Goal: Task Accomplishment & Management: Manage account settings

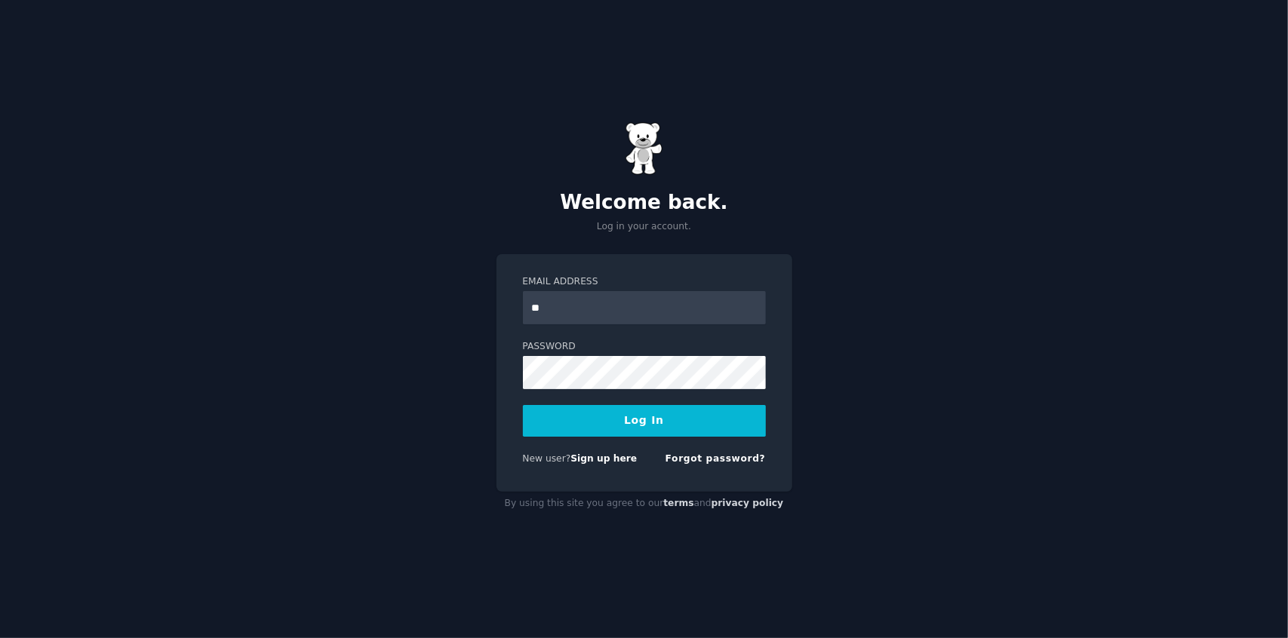
type input "**********"
click at [620, 428] on button "Log In" at bounding box center [644, 421] width 243 height 32
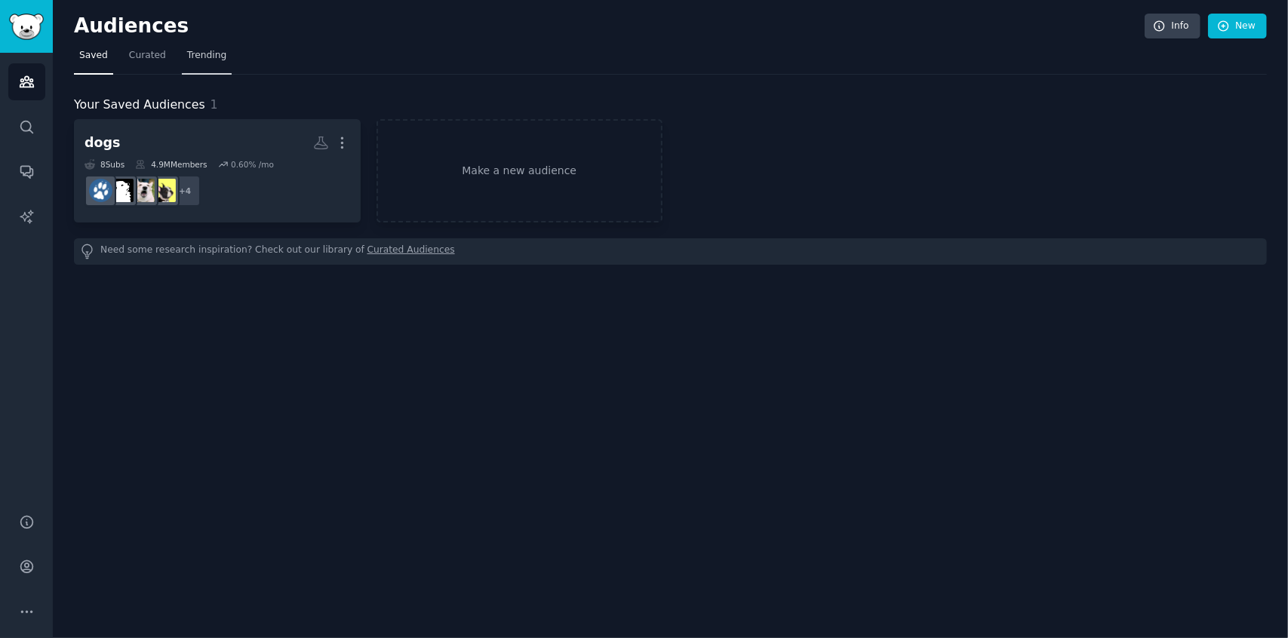
click at [202, 54] on span "Trending" at bounding box center [206, 56] width 39 height 14
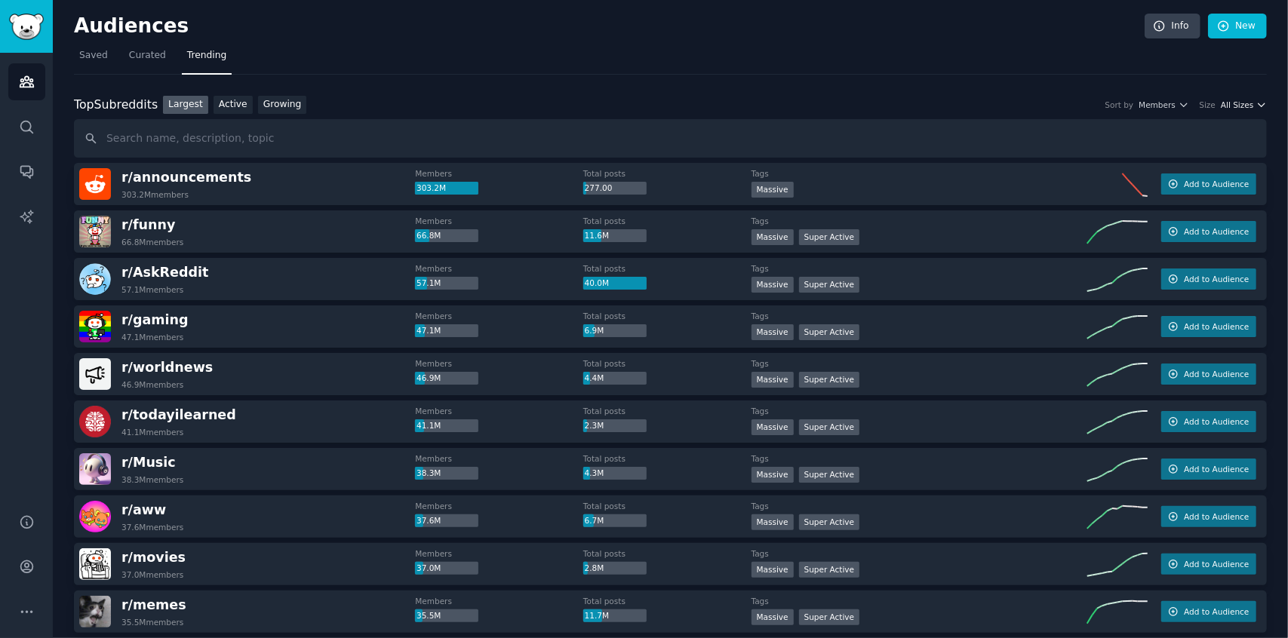
click at [1256, 106] on icon "button" at bounding box center [1261, 105] width 11 height 11
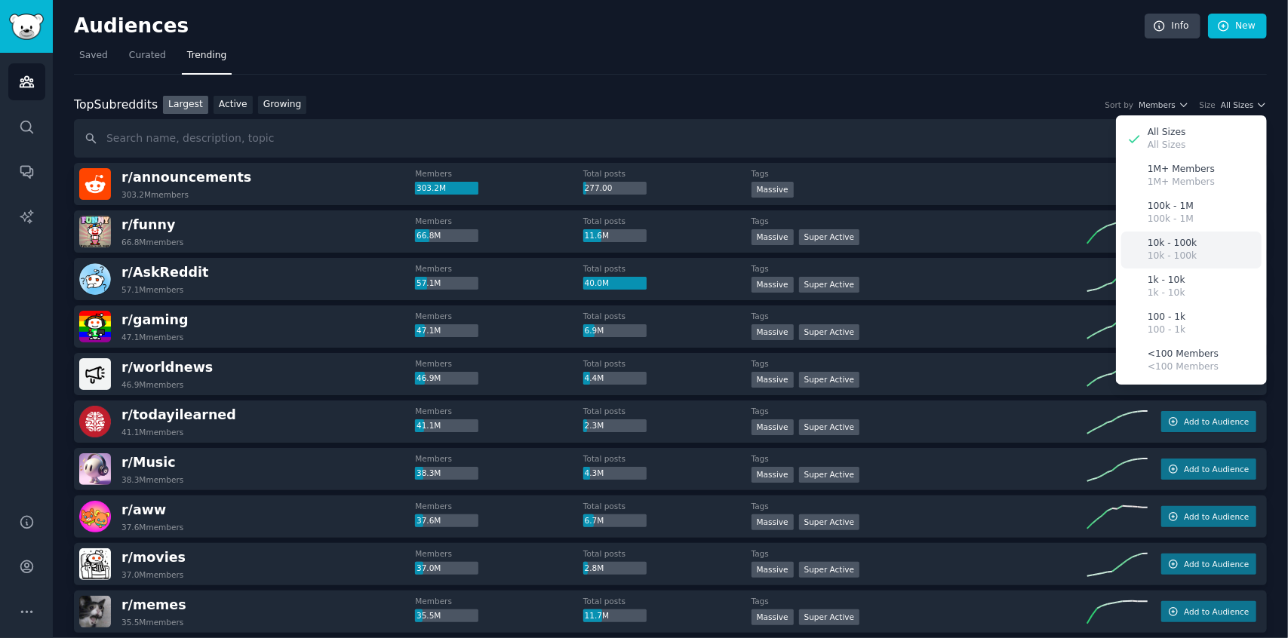
click at [1171, 244] on p "10k - 100k" at bounding box center [1171, 244] width 49 height 14
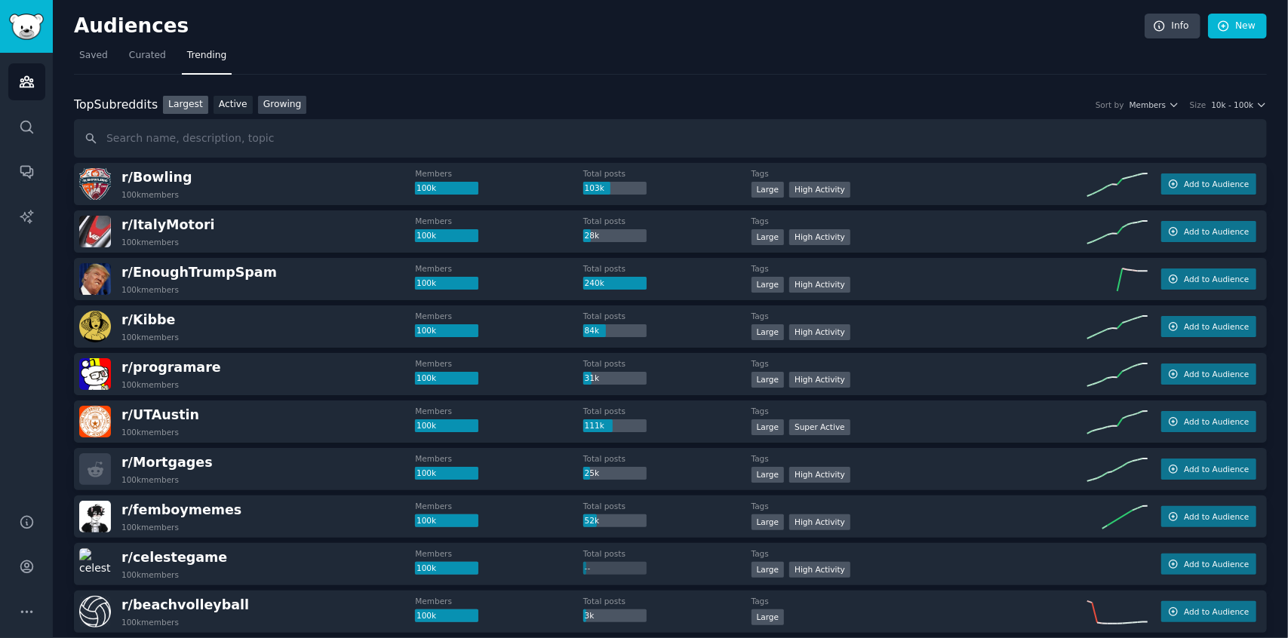
click at [282, 106] on link "Growing" at bounding box center [282, 105] width 49 height 19
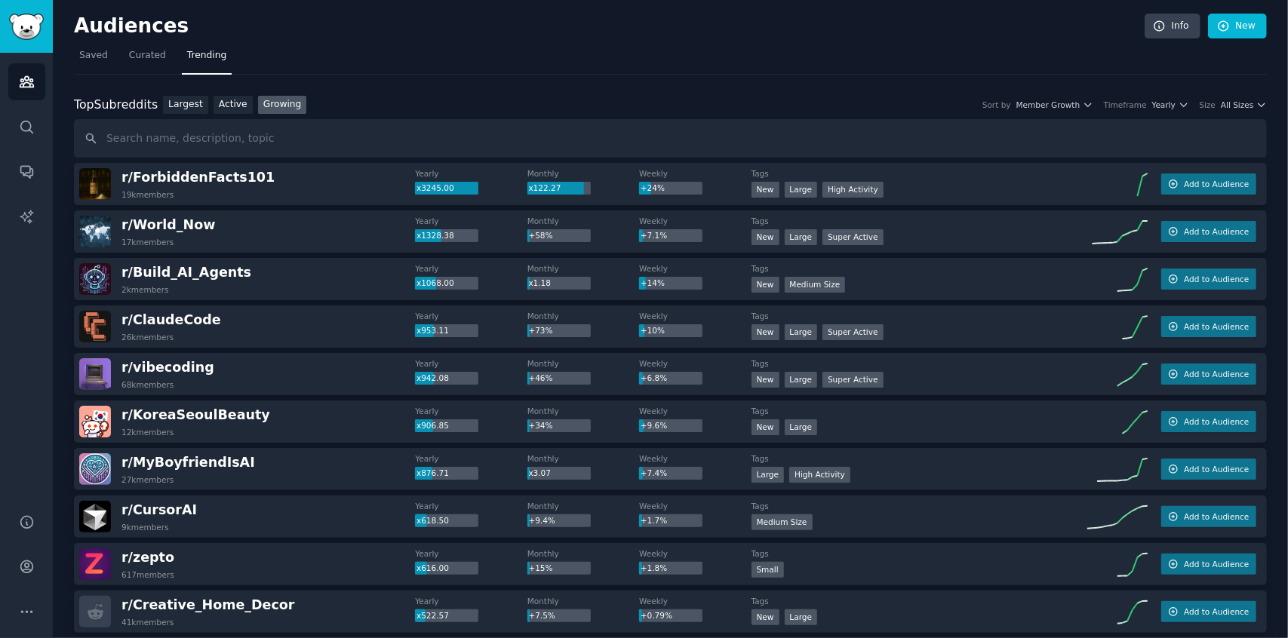
drag, startPoint x: 155, startPoint y: 1, endPoint x: 545, endPoint y: 70, distance: 395.3
click at [545, 70] on nav "Saved Curated Trending" at bounding box center [670, 59] width 1192 height 31
click at [224, 101] on link "Active" at bounding box center [232, 105] width 39 height 19
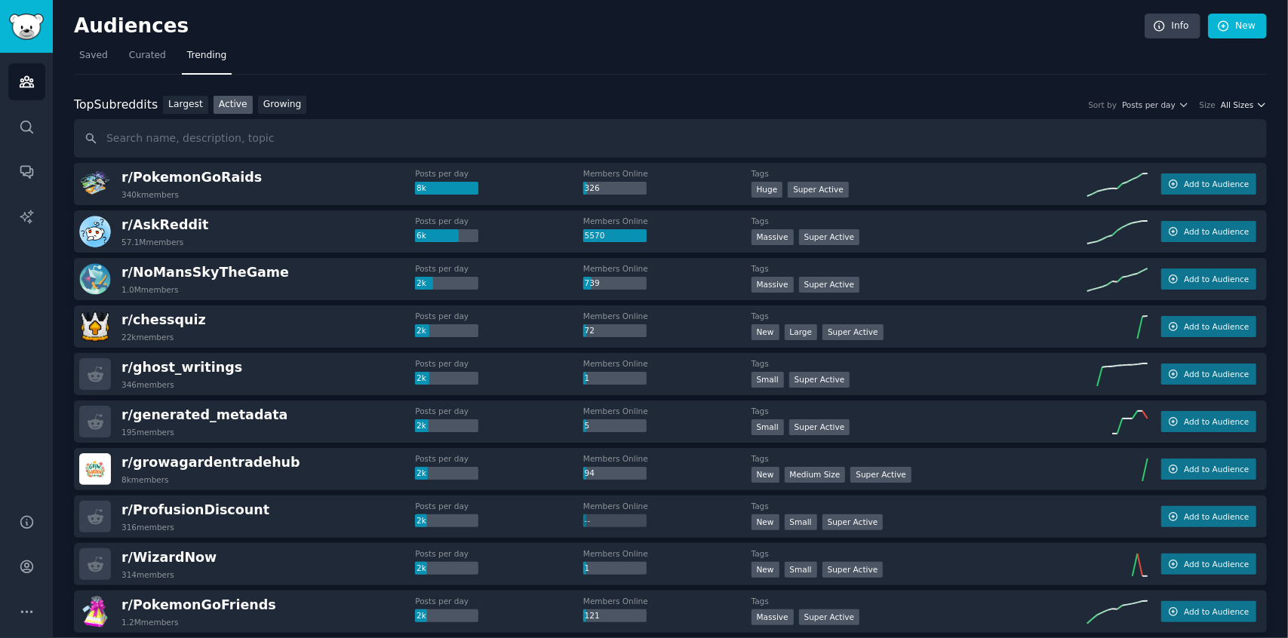
click at [1242, 108] on span "All Sizes" at bounding box center [1236, 105] width 32 height 11
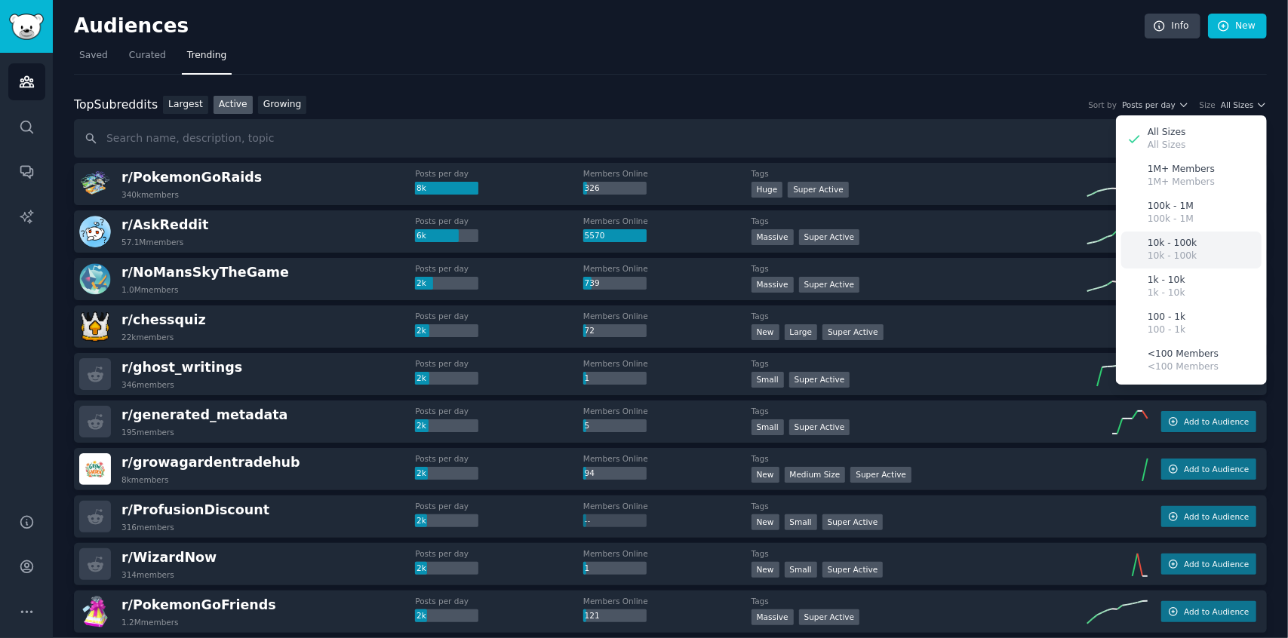
click at [1169, 247] on p "10k - 100k" at bounding box center [1171, 244] width 49 height 14
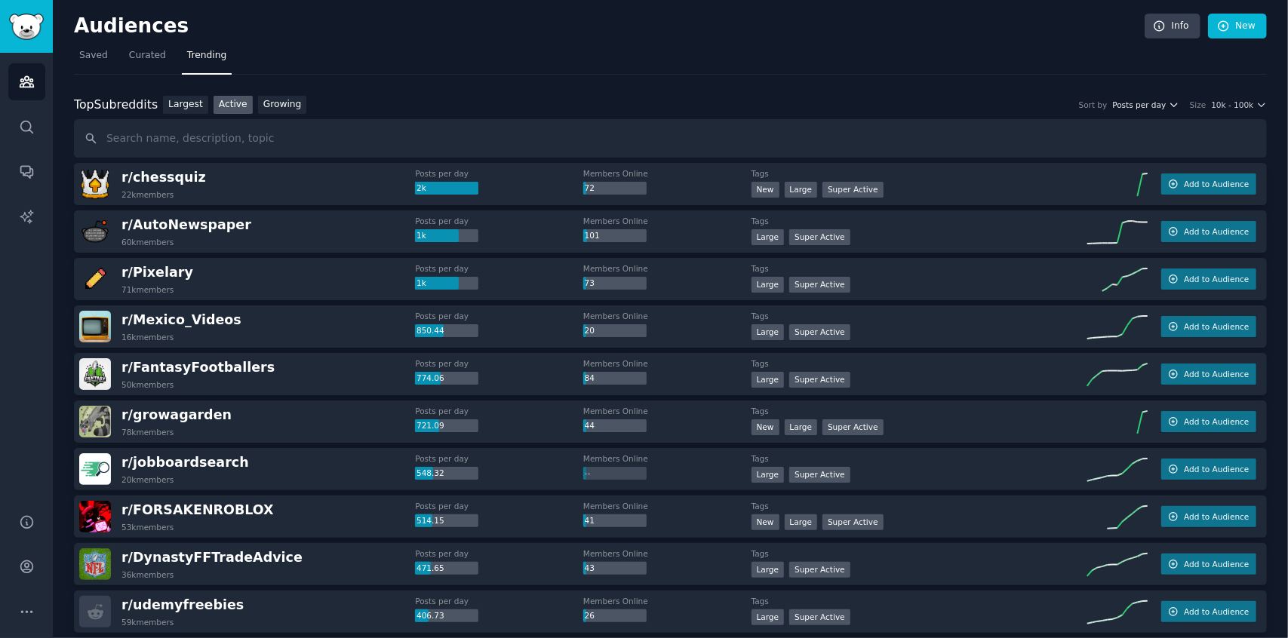
click at [1171, 103] on button "Posts per day" at bounding box center [1146, 105] width 66 height 11
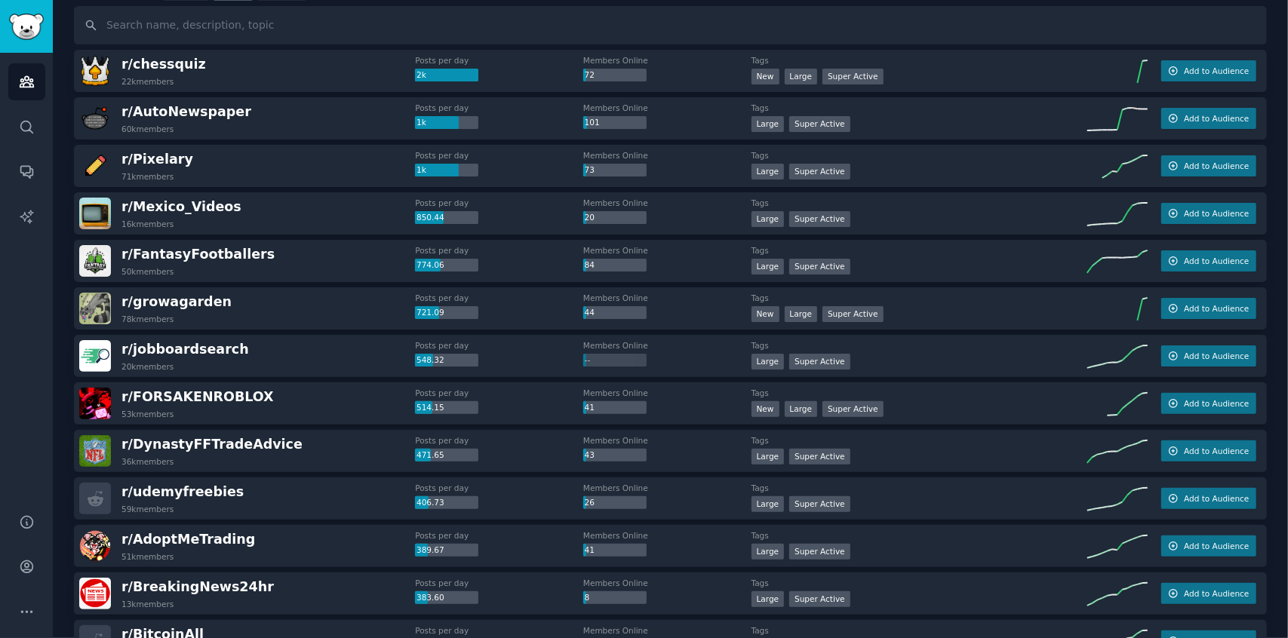
scroll to position [121, 0]
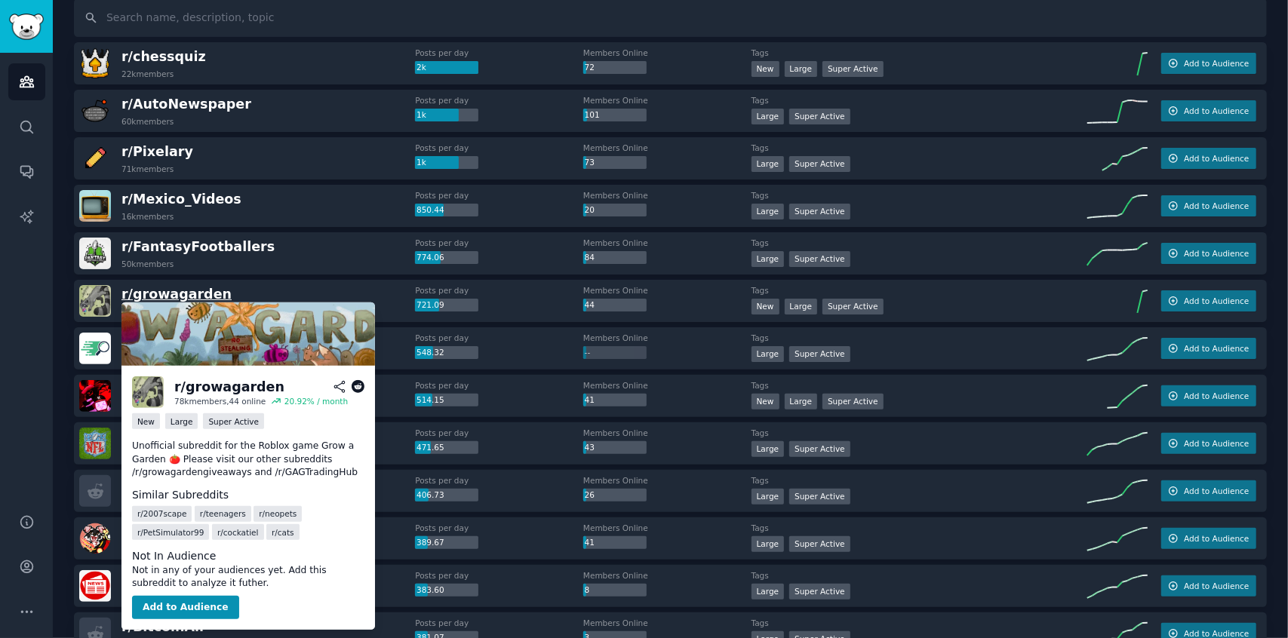
drag, startPoint x: 161, startPoint y: 293, endPoint x: 152, endPoint y: 291, distance: 9.2
drag, startPoint x: 152, startPoint y: 291, endPoint x: 63, endPoint y: 355, distance: 109.3
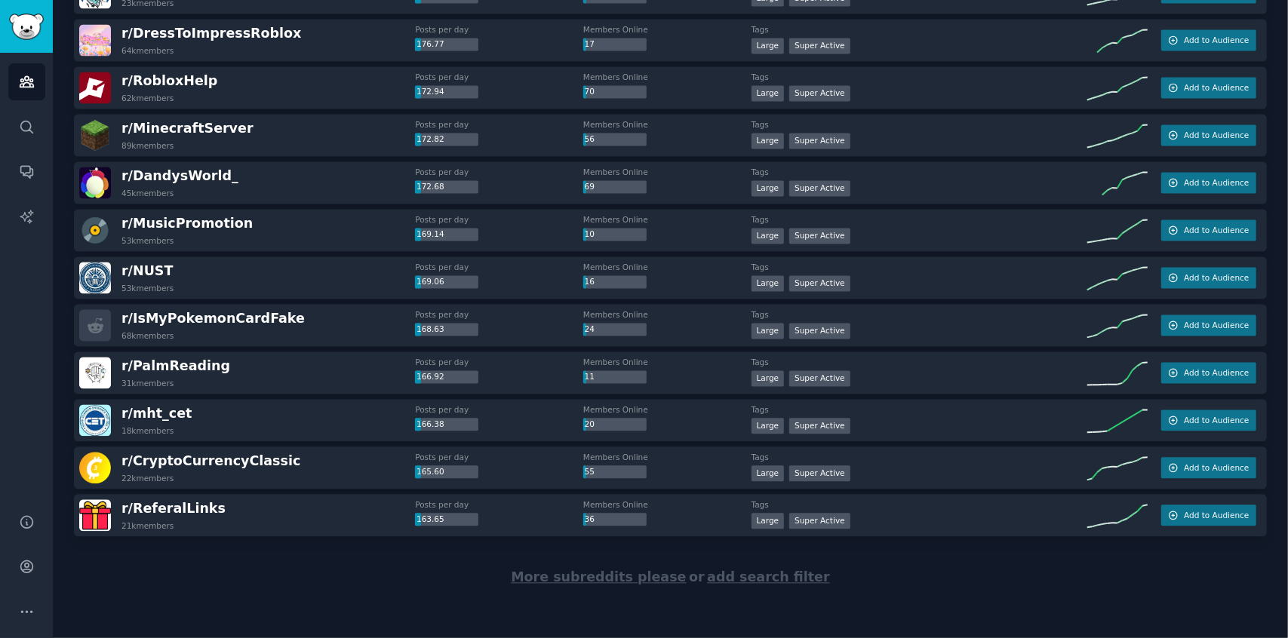
scroll to position [1997, 0]
click at [589, 574] on span "More subreddits please" at bounding box center [598, 576] width 175 height 15
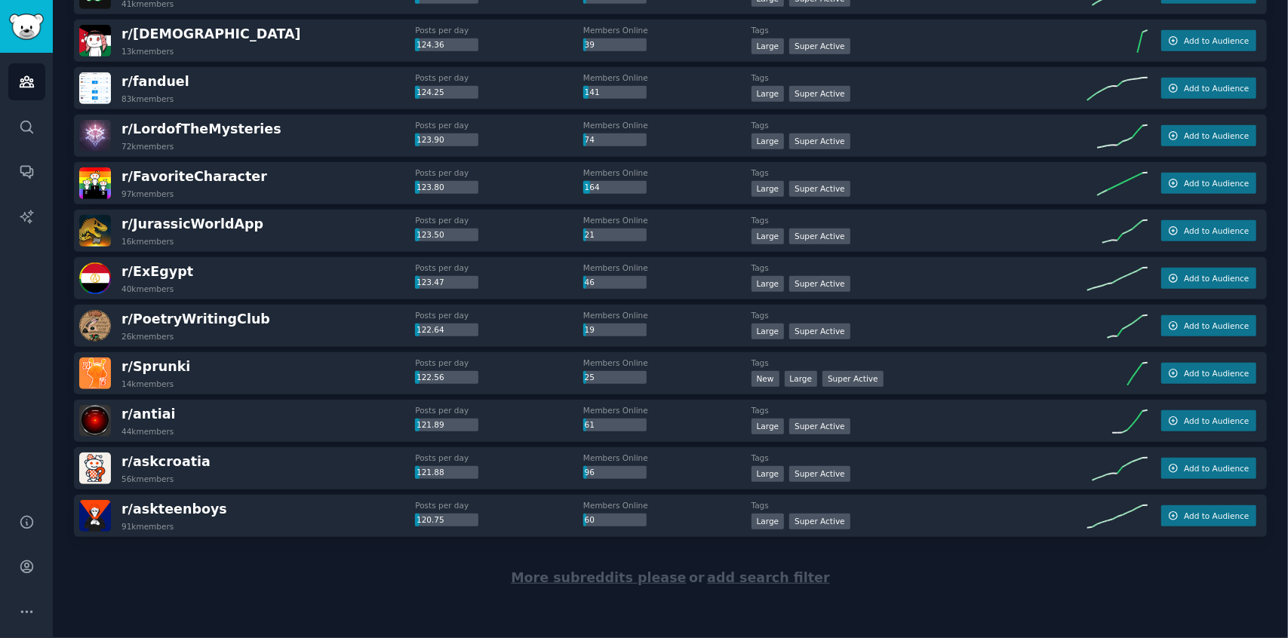
scroll to position [4373, 0]
click at [600, 582] on span "More subreddits please" at bounding box center [598, 576] width 175 height 15
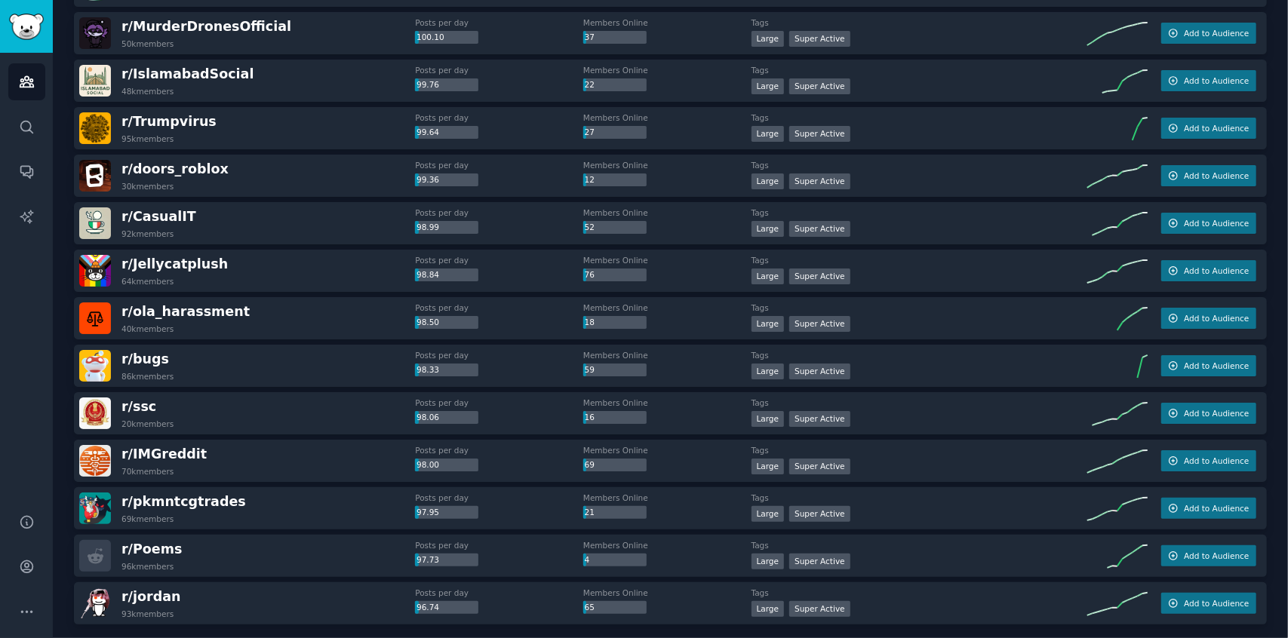
scroll to position [6749, 0]
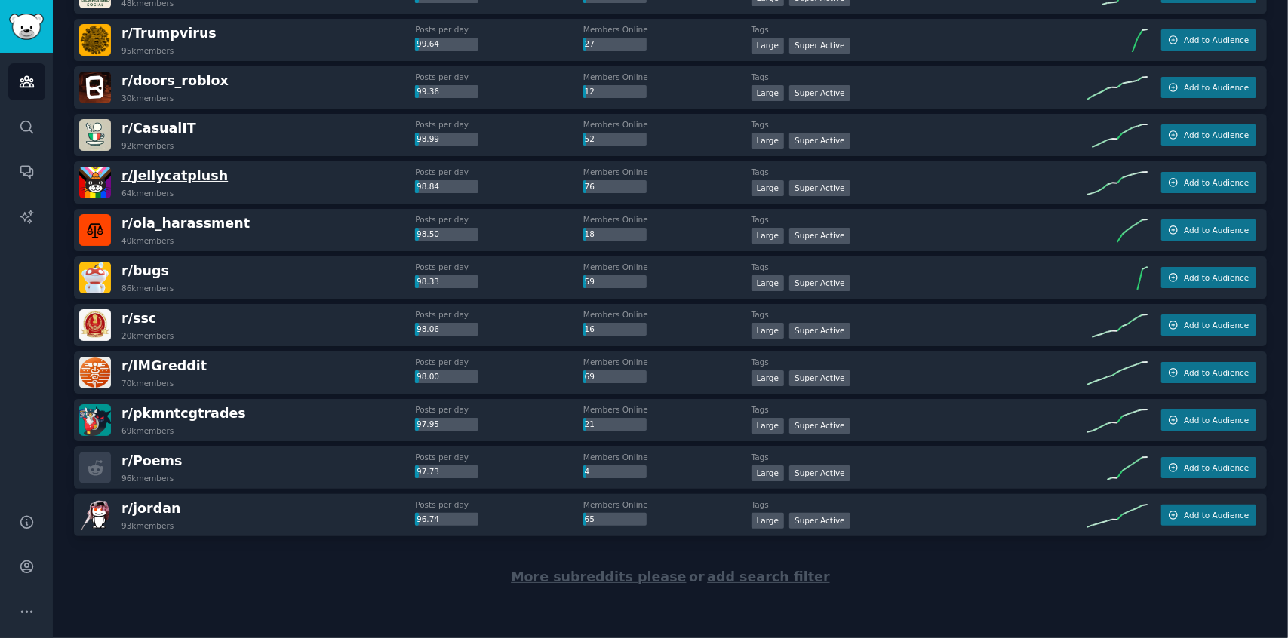
click at [149, 176] on span "r/ Jellycatplush" at bounding box center [174, 175] width 106 height 15
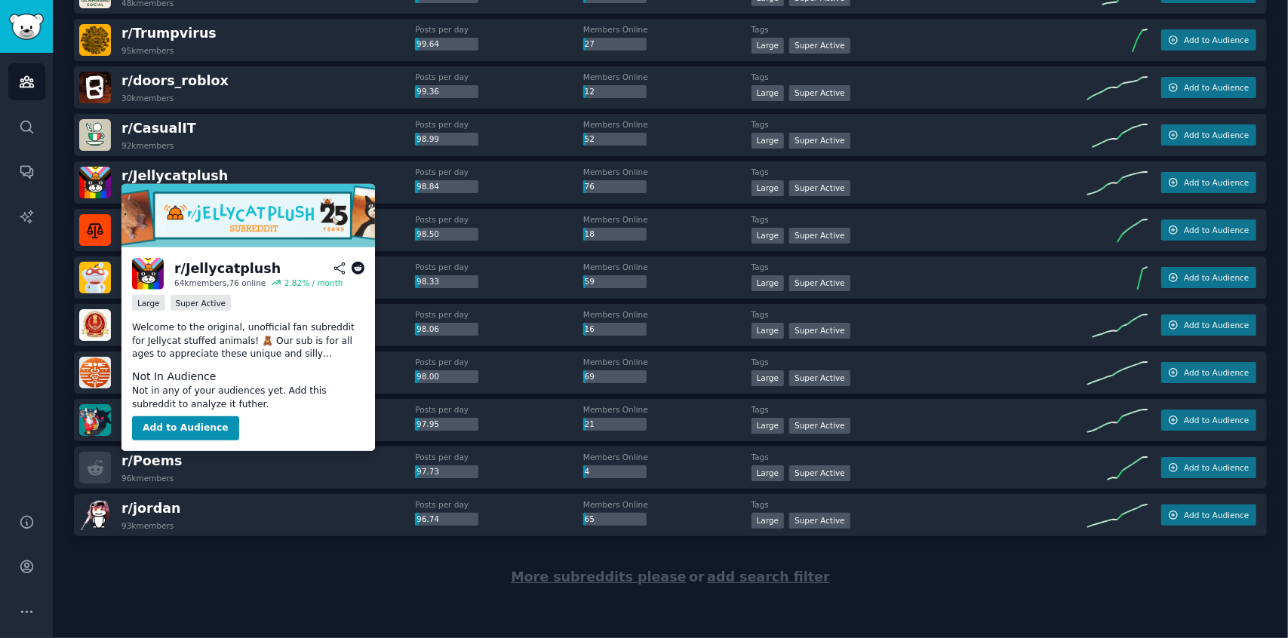
click at [365, 267] on div "r/ Jellycatplush 64k members, 76 online 2.82 % / month Large Super Active Welco…" at bounding box center [247, 349] width 253 height 204
click at [356, 269] on icon at bounding box center [358, 269] width 14 height 14
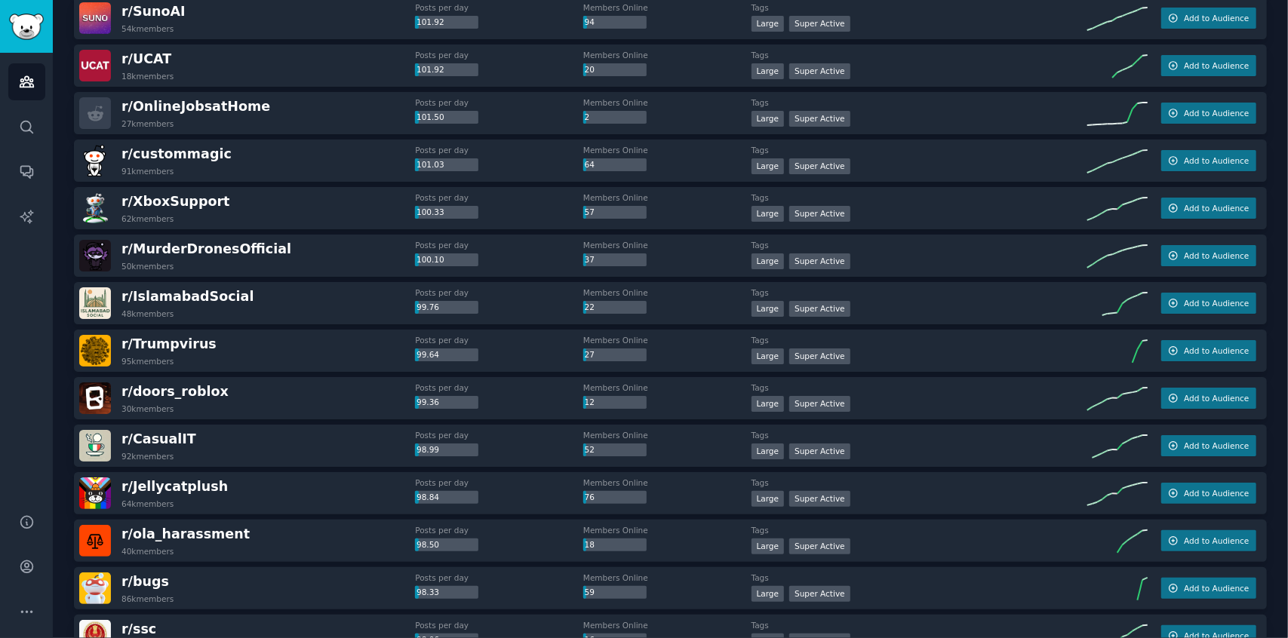
scroll to position [6438, 0]
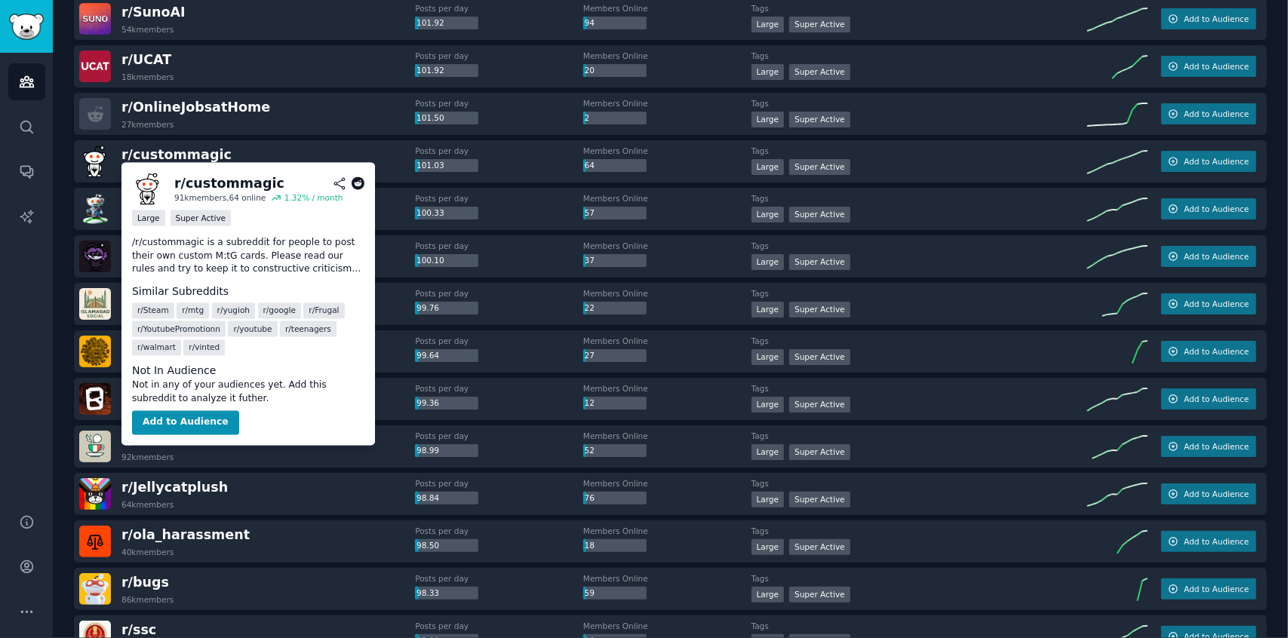
click at [355, 182] on icon at bounding box center [358, 184] width 14 height 14
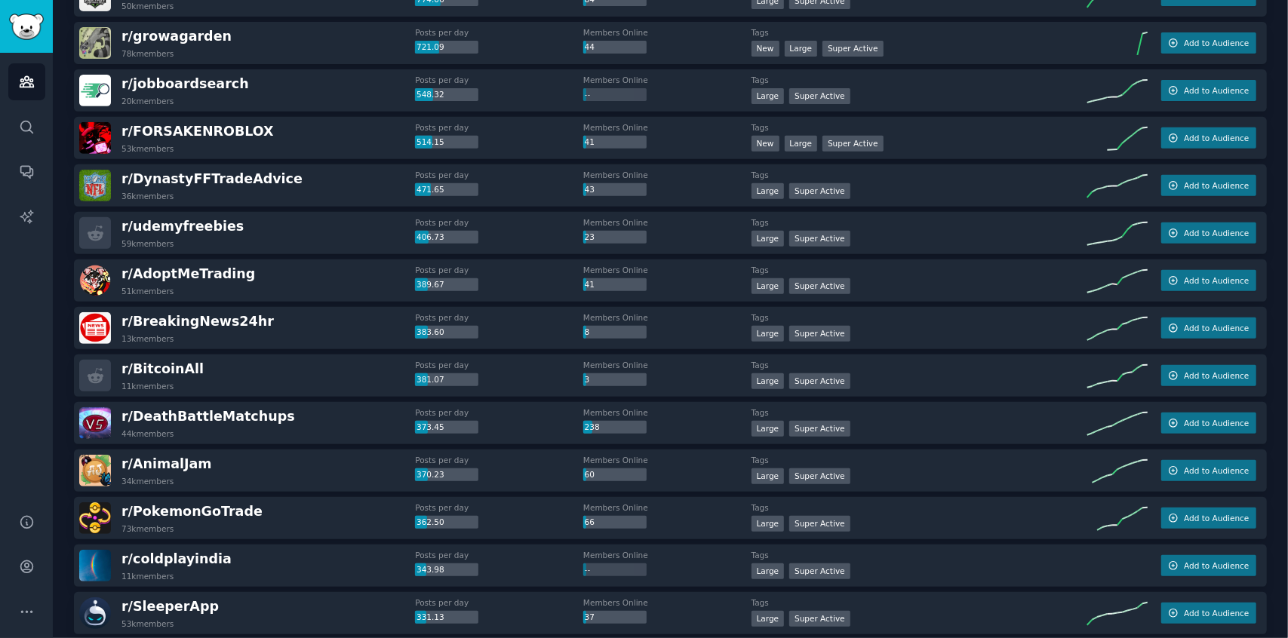
scroll to position [0, 0]
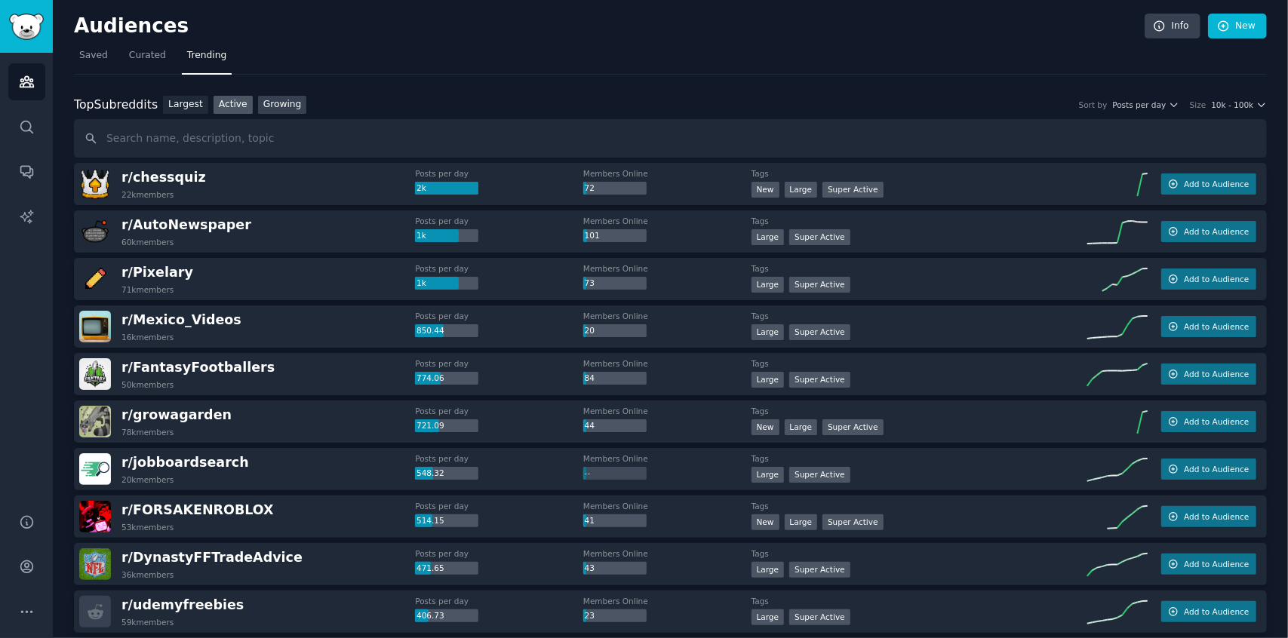
click at [269, 101] on link "Growing" at bounding box center [282, 105] width 49 height 19
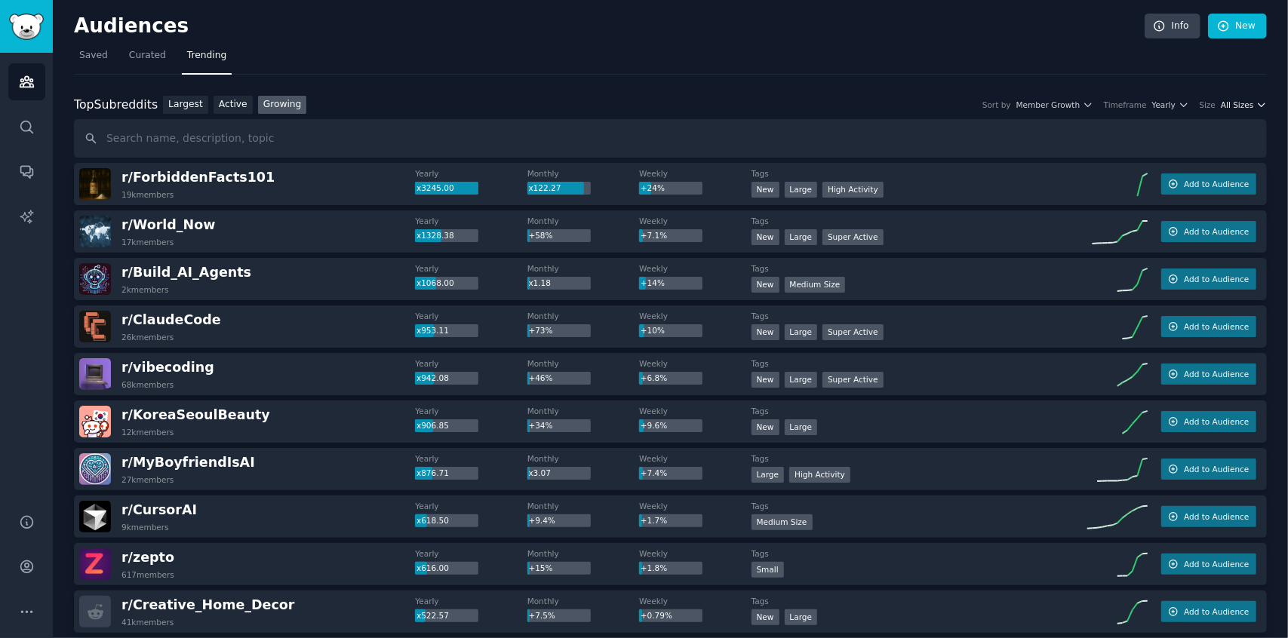
click at [1231, 106] on span "All Sizes" at bounding box center [1236, 105] width 32 height 11
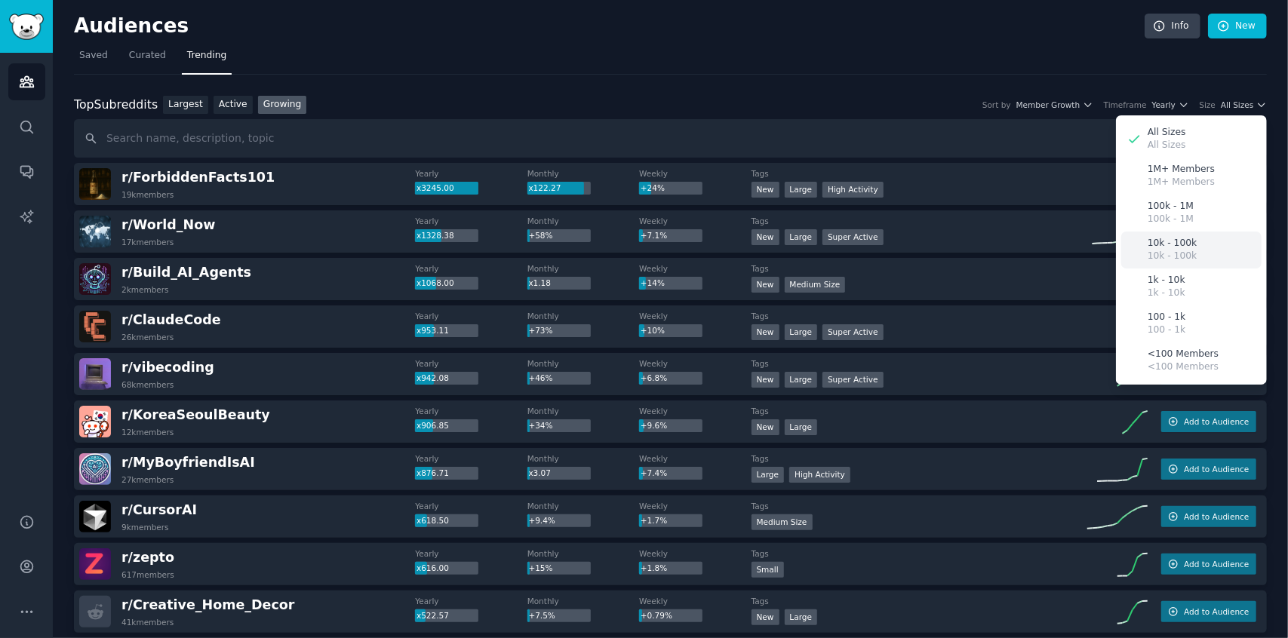
click at [1163, 250] on p "10k - 100k" at bounding box center [1171, 257] width 49 height 14
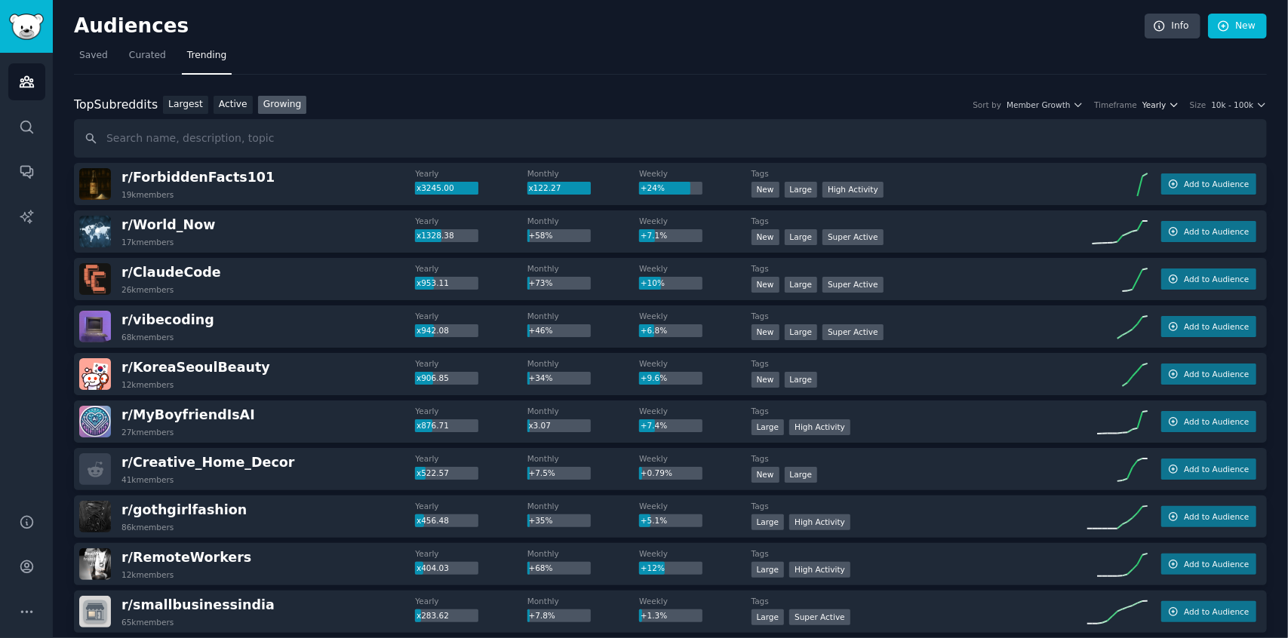
click at [1172, 100] on button "Yearly" at bounding box center [1160, 105] width 37 height 11
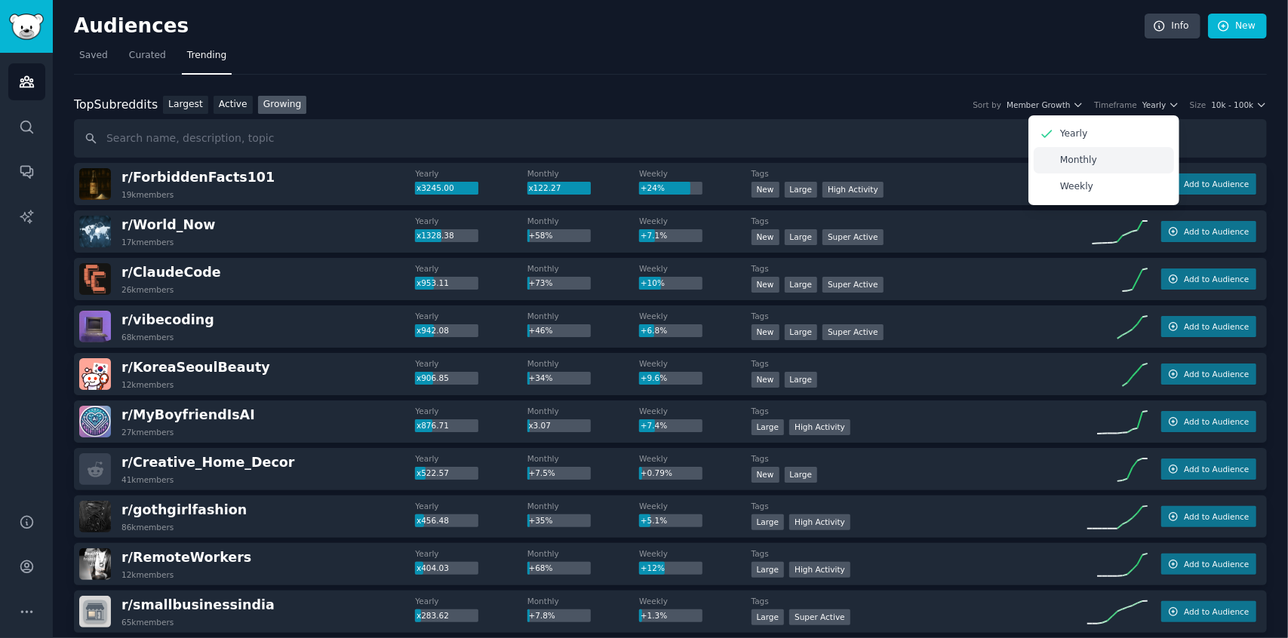
click at [1073, 162] on p "Monthly" at bounding box center [1078, 161] width 37 height 14
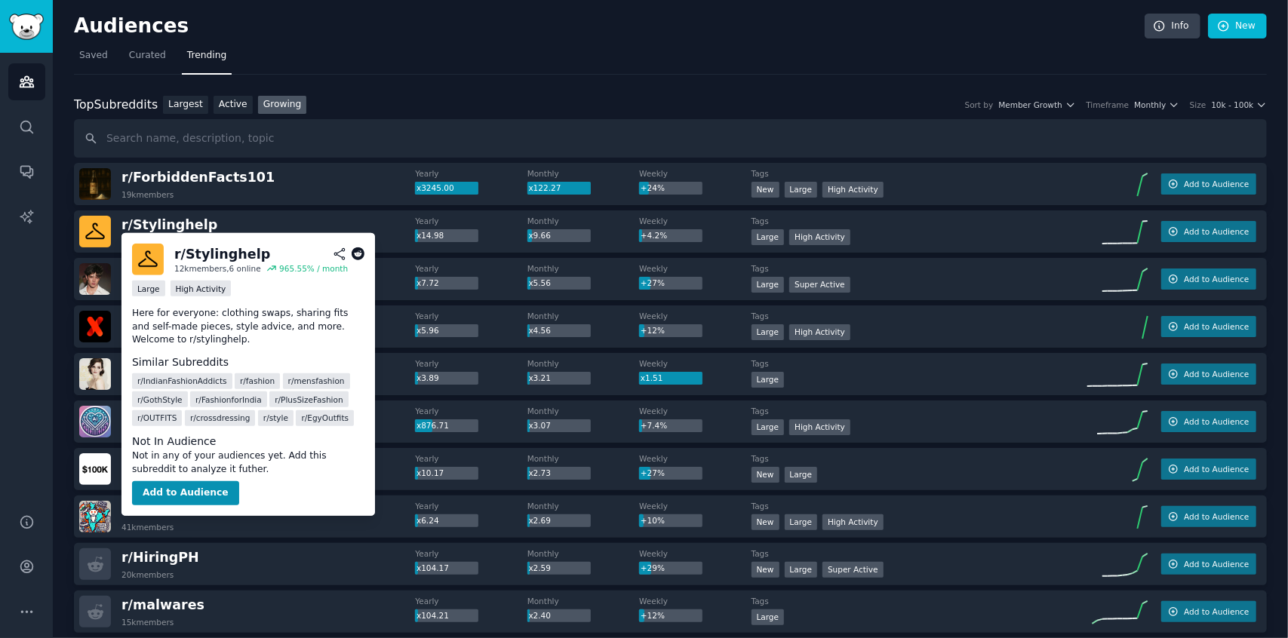
click at [357, 254] on icon at bounding box center [358, 254] width 14 height 14
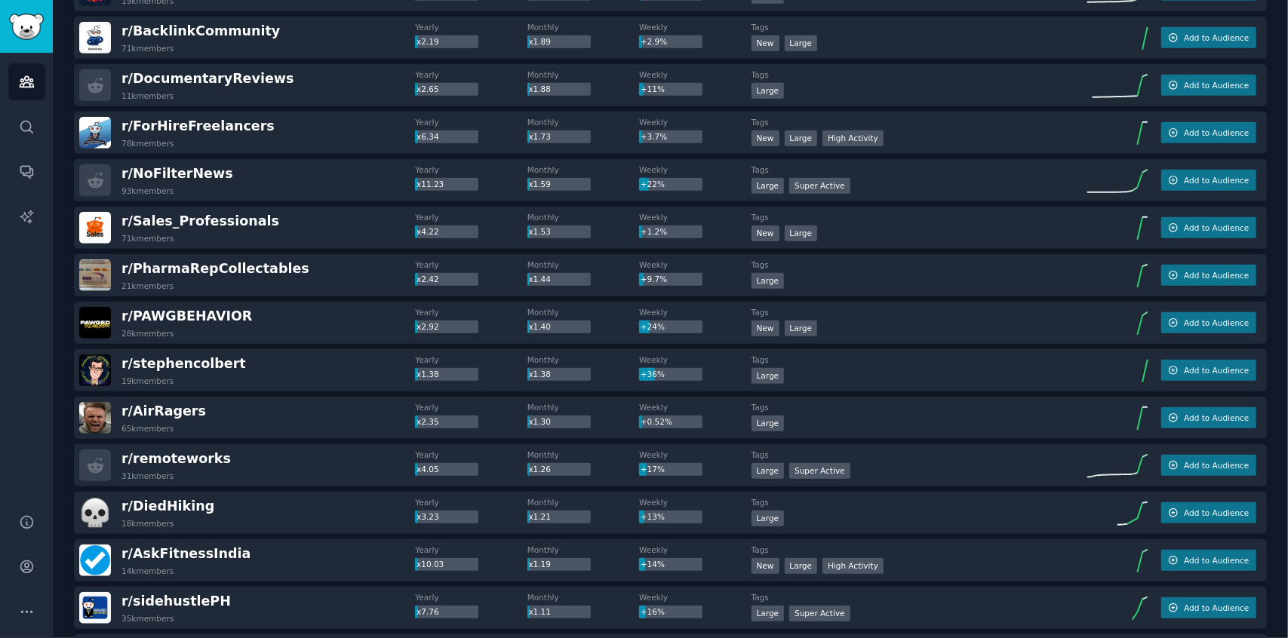
scroll to position [721, 0]
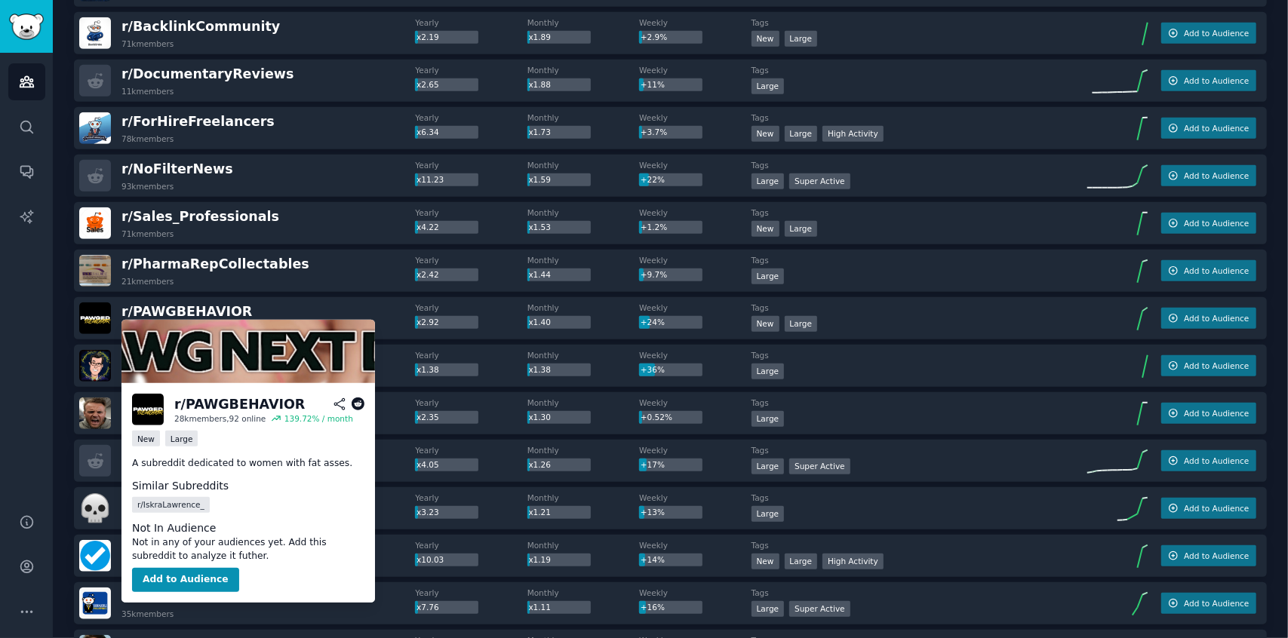
click at [333, 402] on icon at bounding box center [340, 404] width 14 height 14
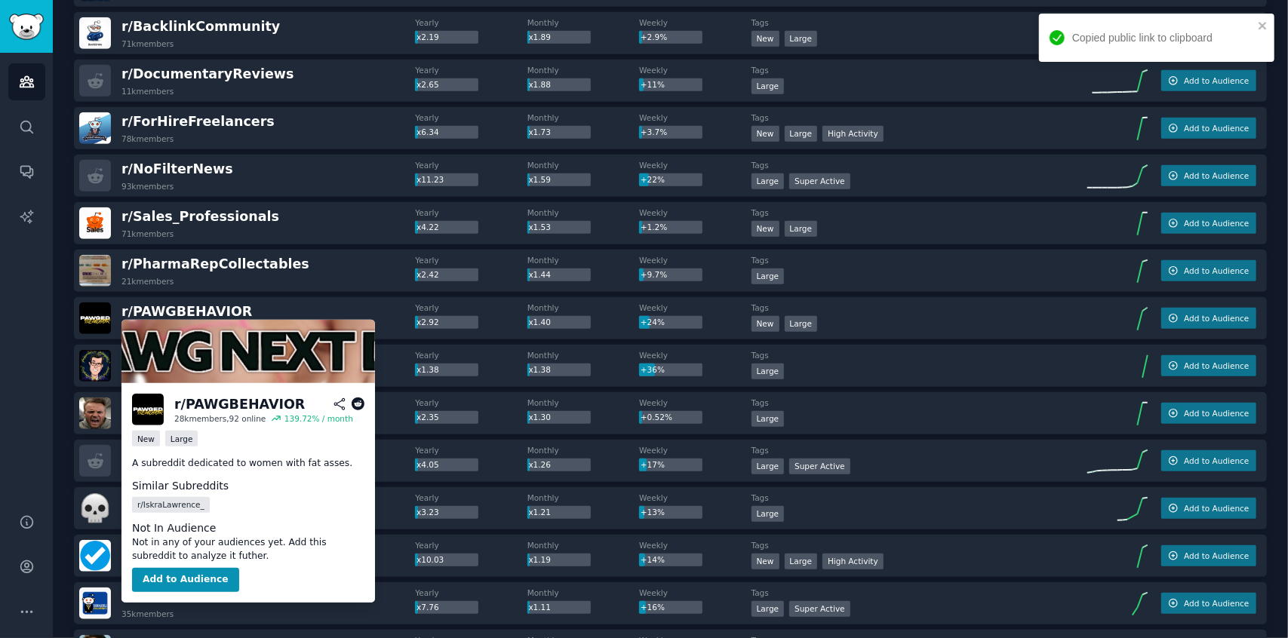
click at [358, 401] on icon at bounding box center [358, 404] width 14 height 14
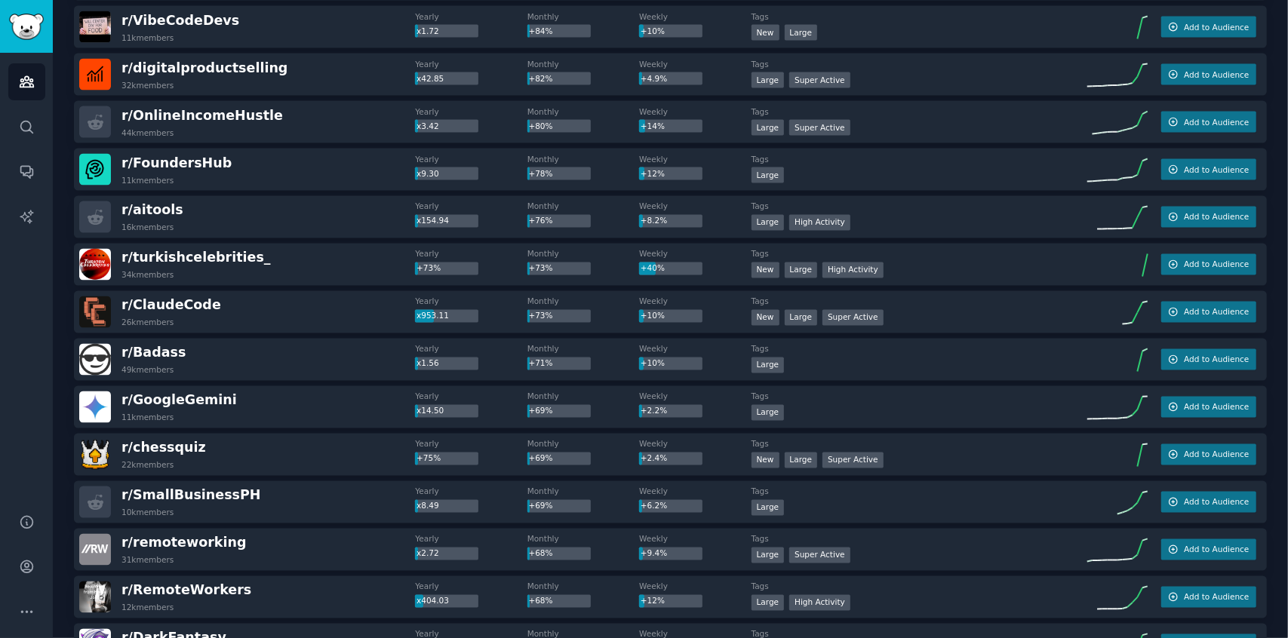
scroll to position [1997, 0]
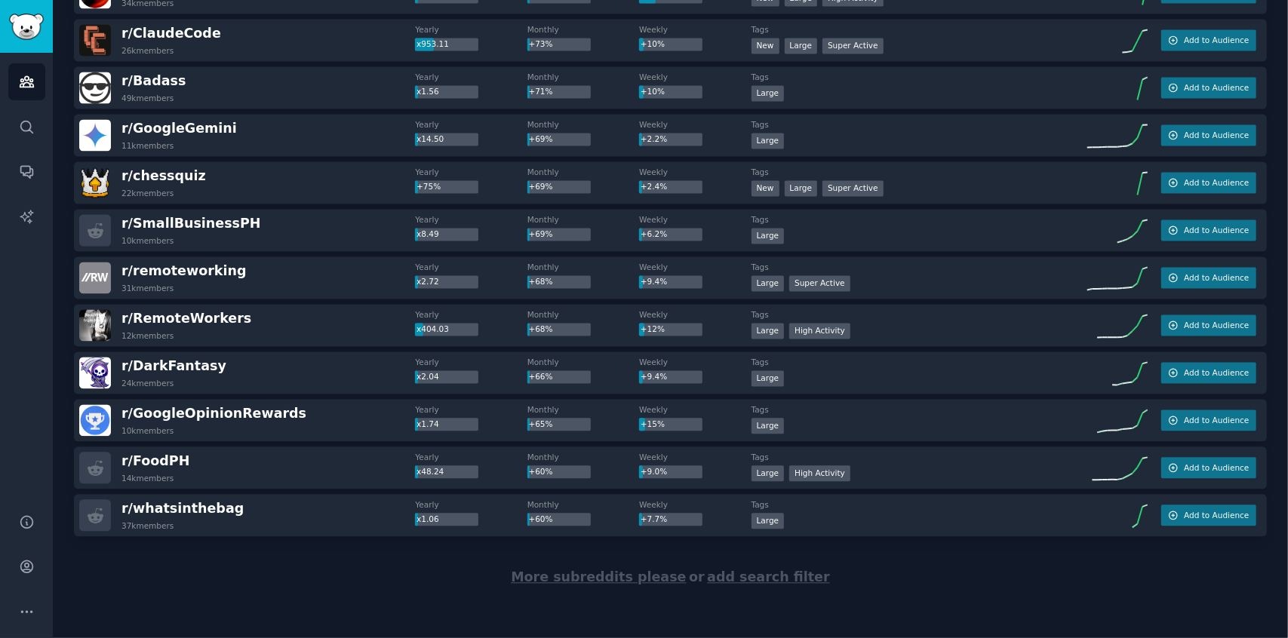
click at [594, 578] on span "More subreddits please" at bounding box center [598, 576] width 175 height 15
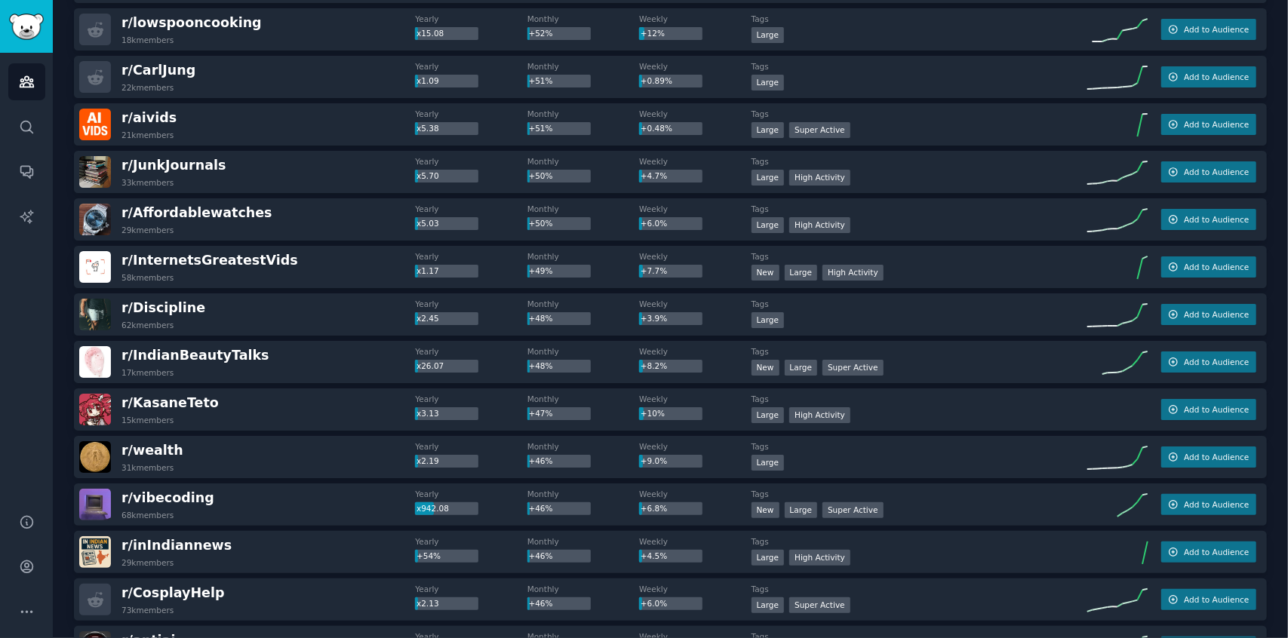
scroll to position [3102, 0]
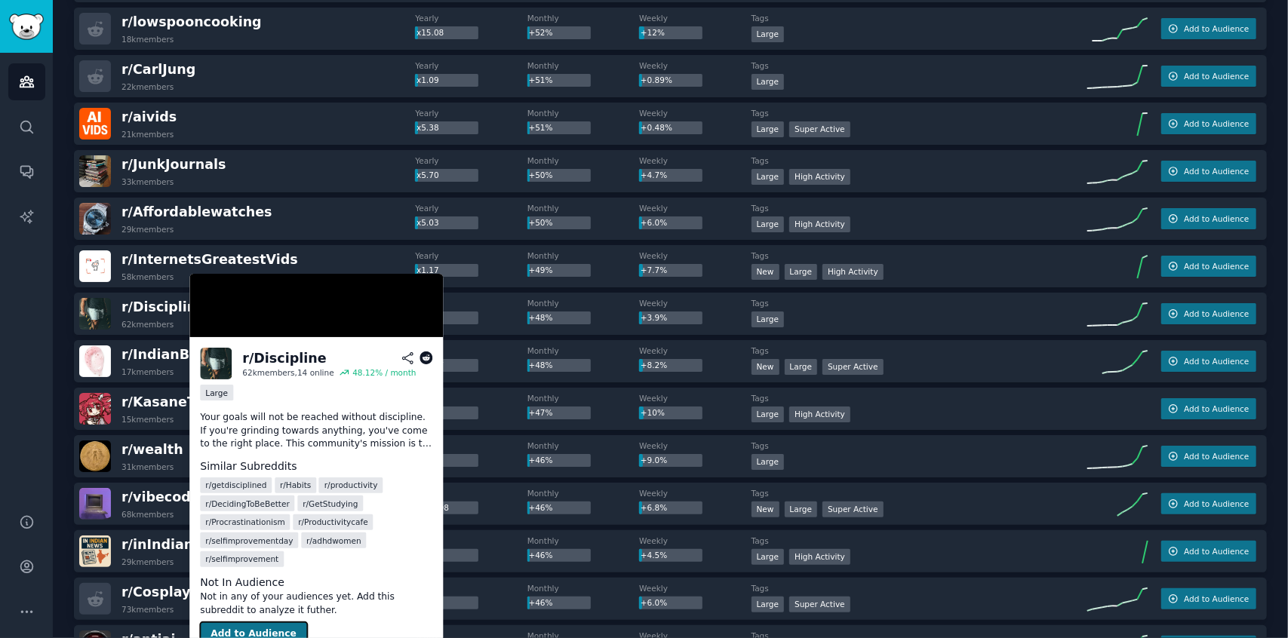
click at [234, 622] on button "Add to Audience" at bounding box center [253, 634] width 107 height 24
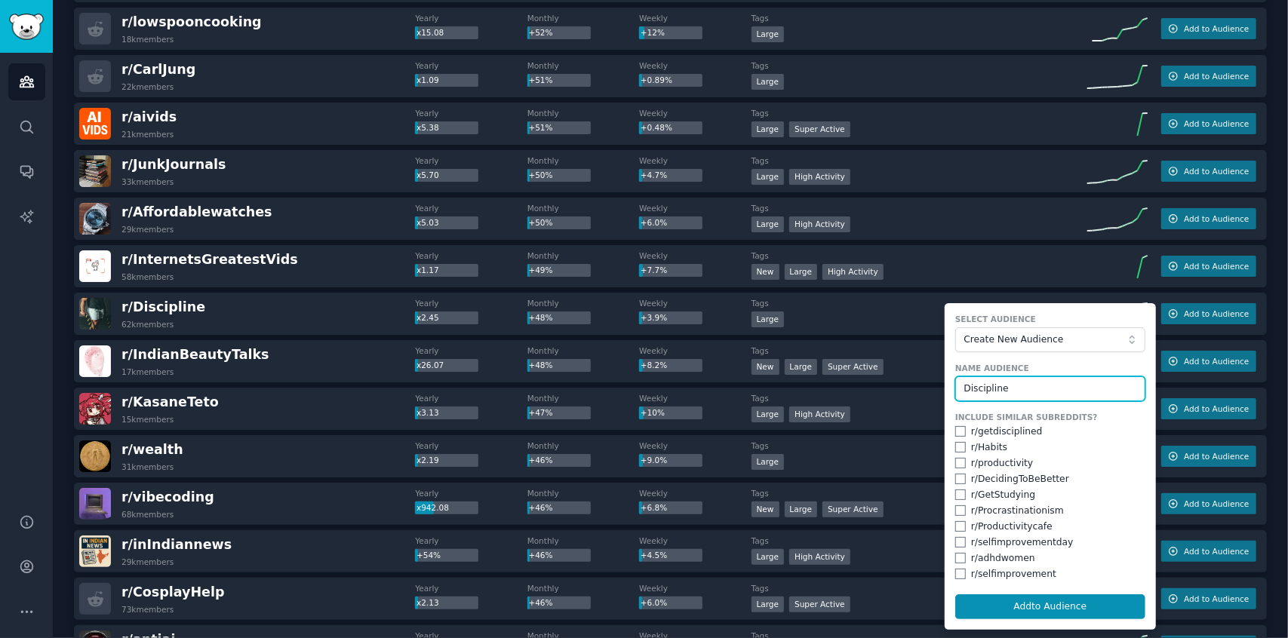
type input "Discipline"
click at [955, 431] on input "checkbox" at bounding box center [960, 431] width 11 height 11
checkbox input "true"
click at [955, 476] on input "checkbox" at bounding box center [960, 479] width 11 height 11
checkbox input "true"
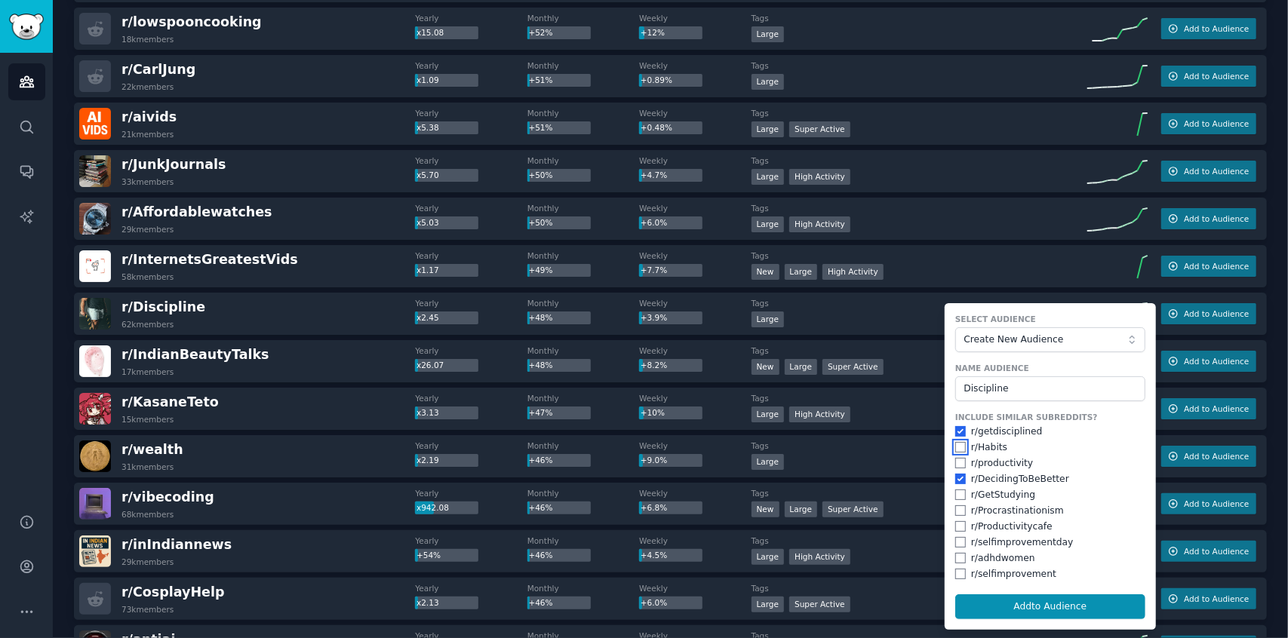
click at [958, 445] on input "checkbox" at bounding box center [960, 447] width 11 height 11
checkbox input "true"
click at [956, 506] on input "checkbox" at bounding box center [960, 510] width 11 height 11
checkbox input "true"
click at [956, 556] on input "checkbox" at bounding box center [960, 558] width 11 height 11
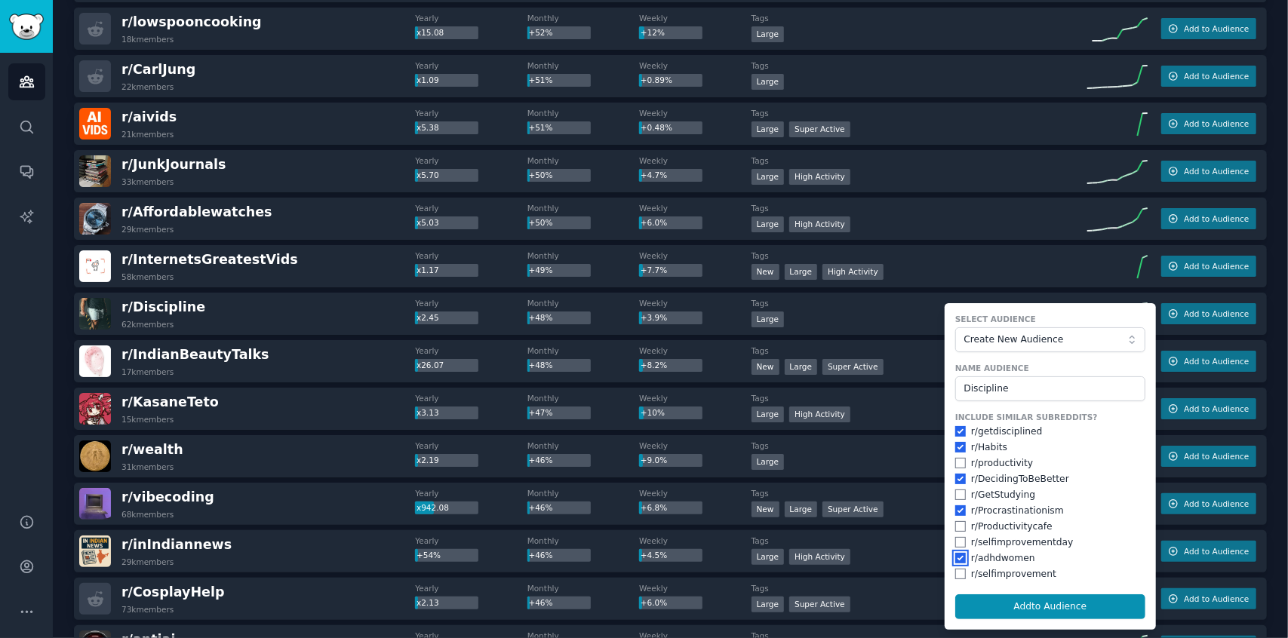
checkbox input "true"
click at [959, 574] on input "checkbox" at bounding box center [960, 574] width 11 height 11
checkbox input "true"
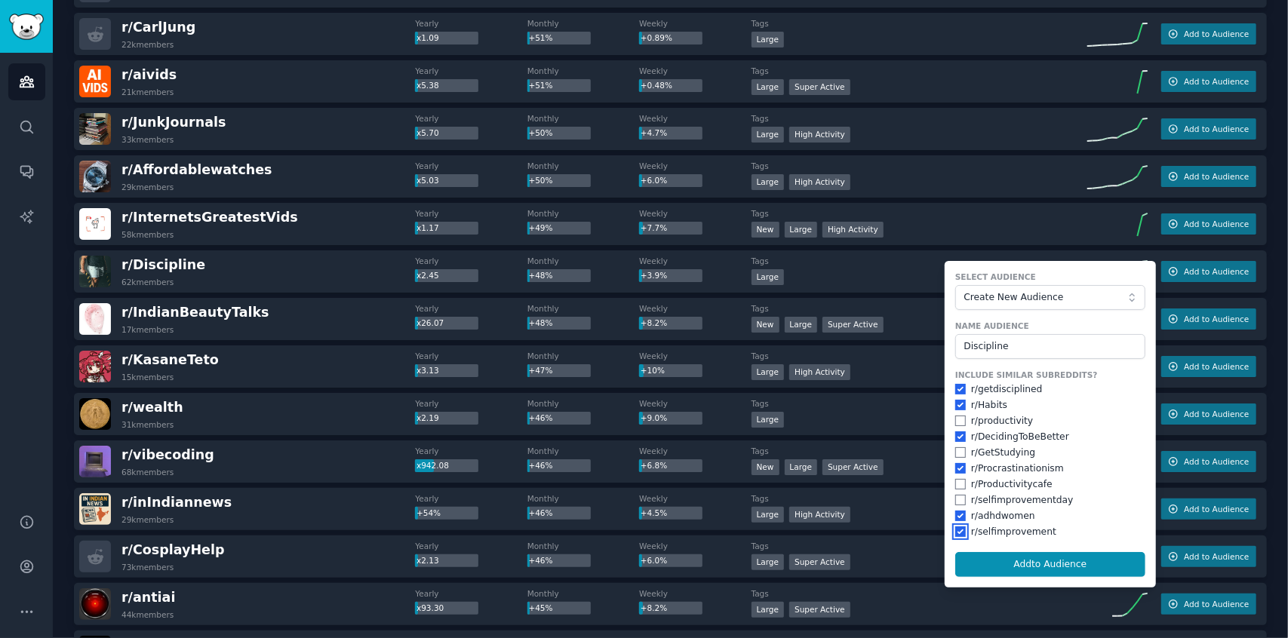
scroll to position [3148, 0]
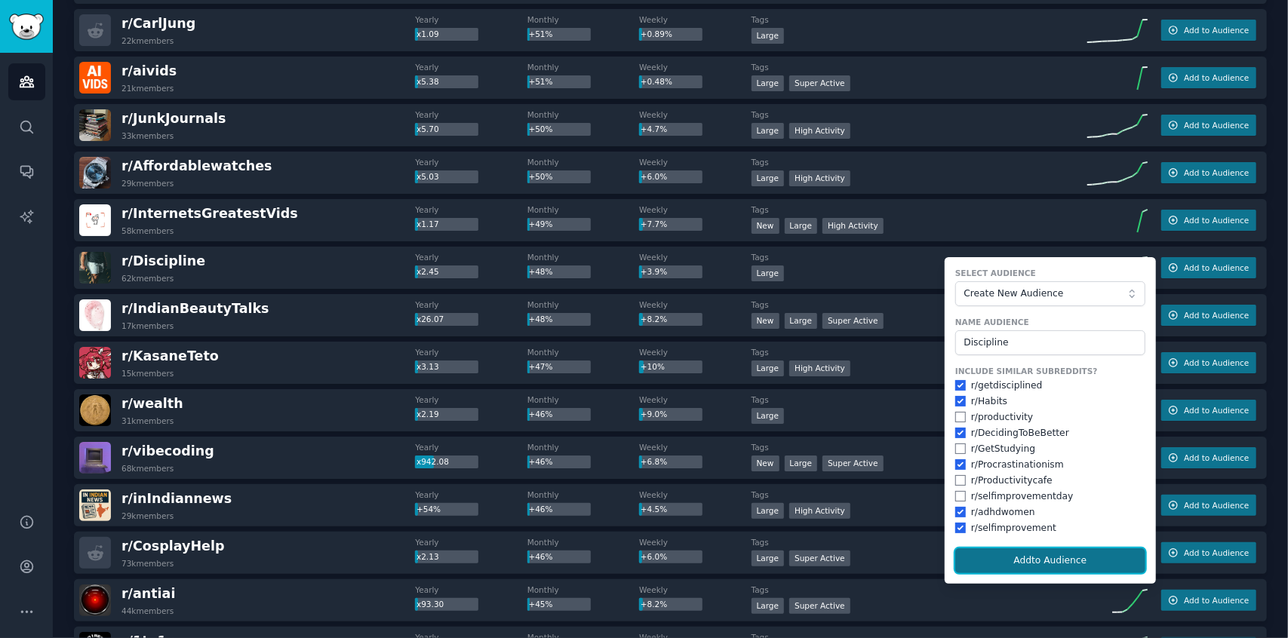
click at [1011, 555] on button "Add to Audience" at bounding box center [1050, 561] width 190 height 26
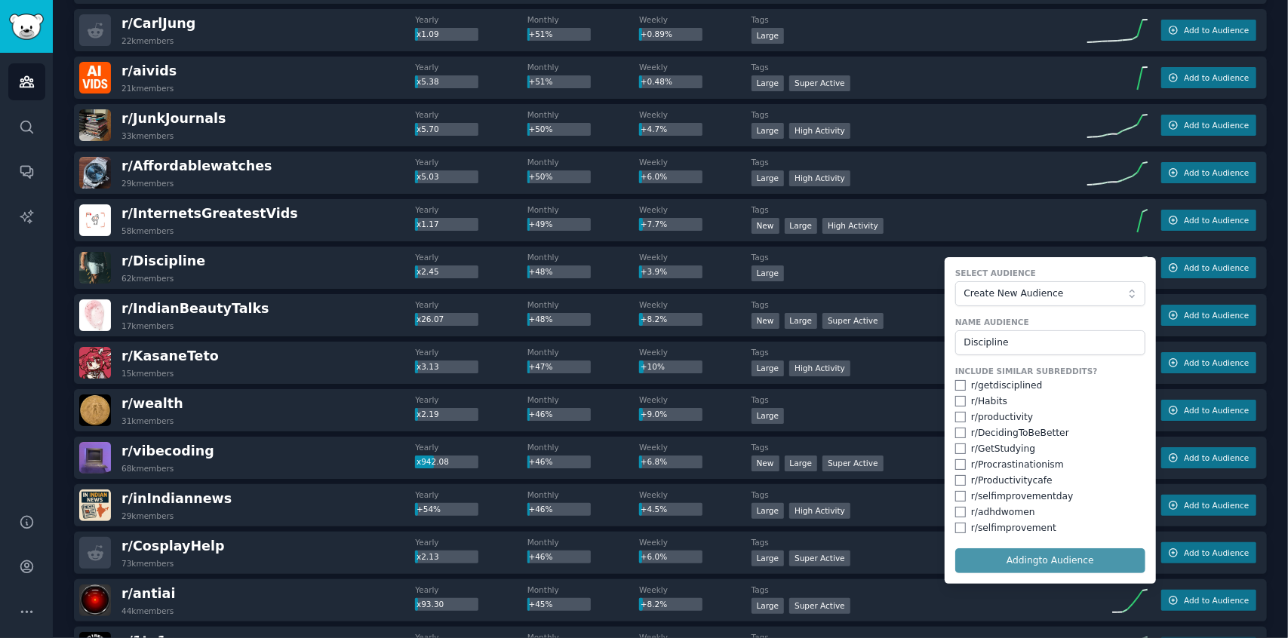
checkbox input "false"
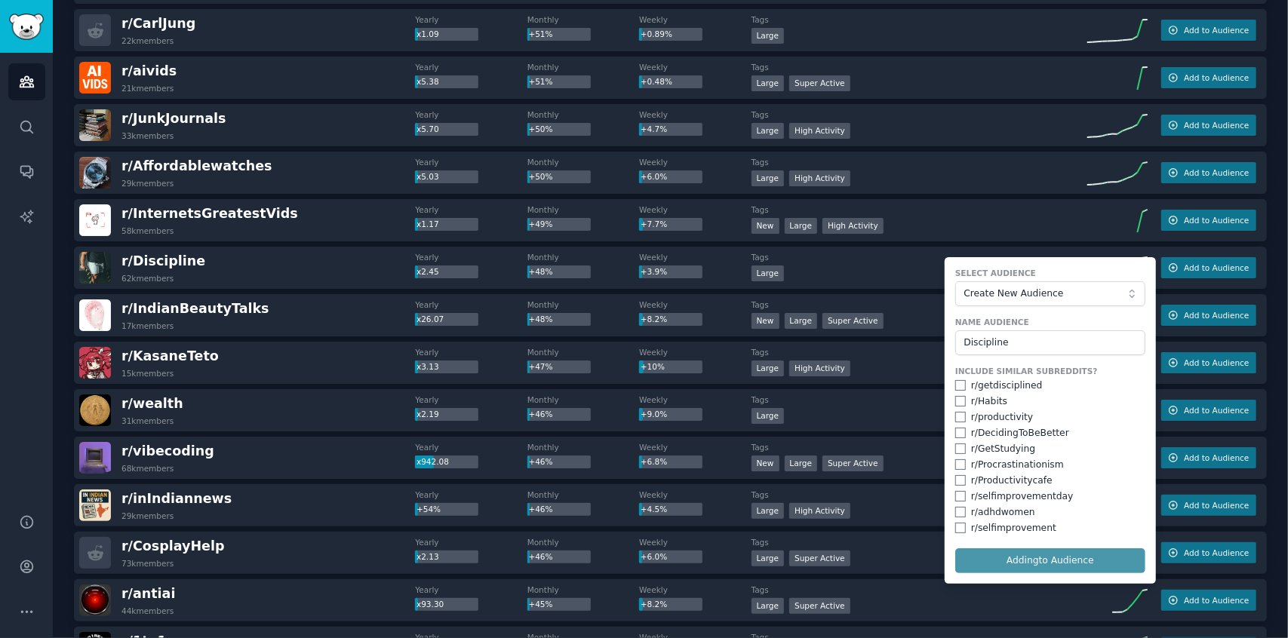
checkbox input "false"
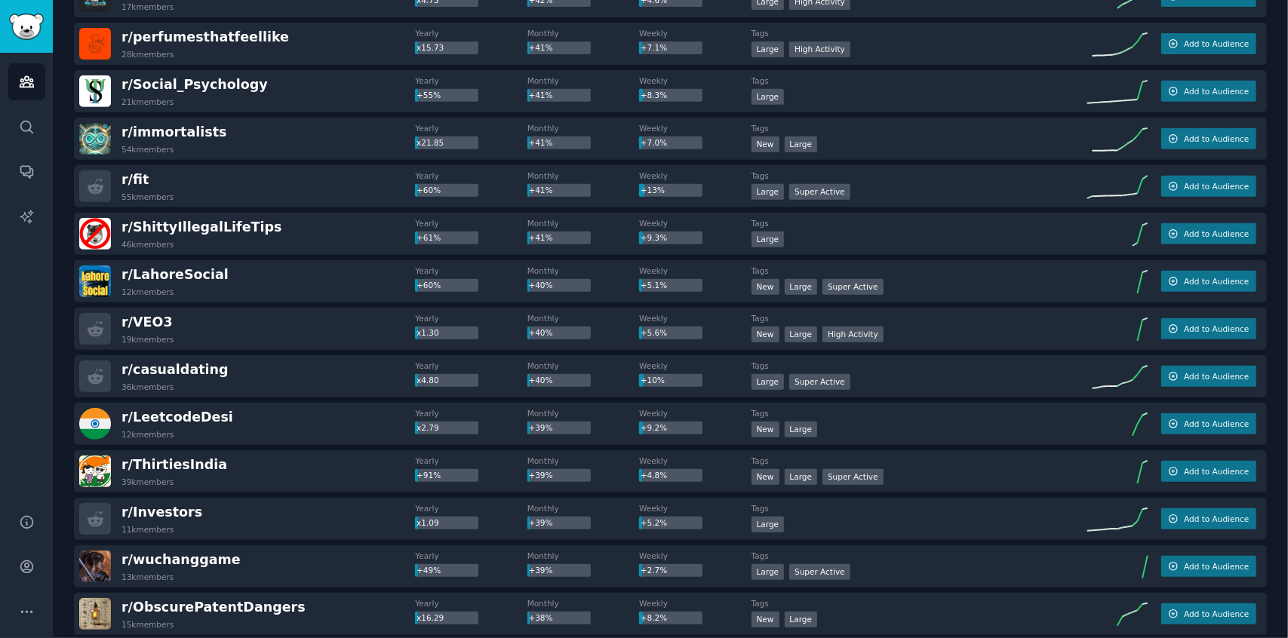
scroll to position [4373, 0]
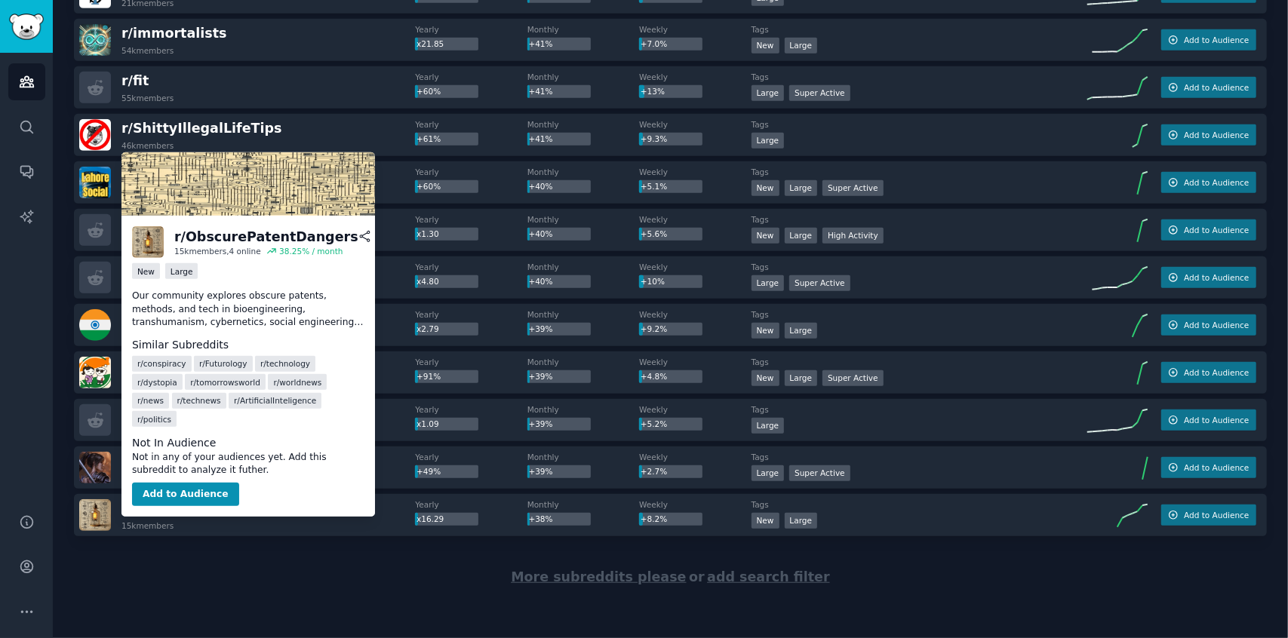
click at [376, 232] on icon at bounding box center [383, 237] width 14 height 14
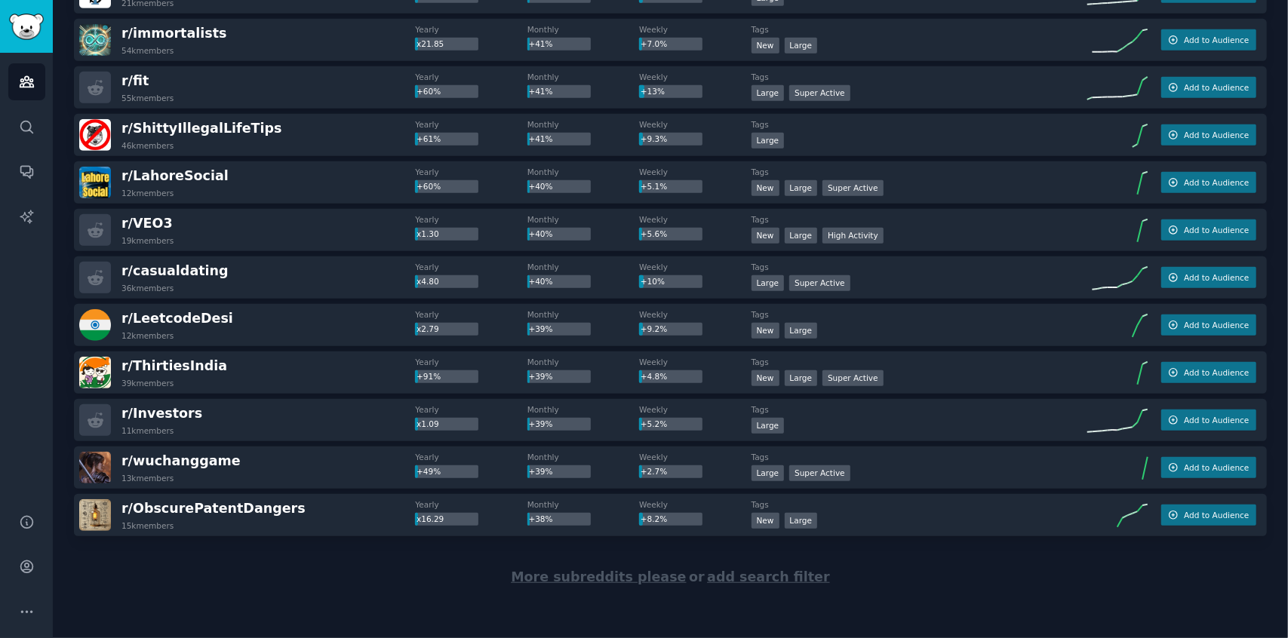
click at [622, 582] on span "More subreddits please" at bounding box center [598, 576] width 175 height 15
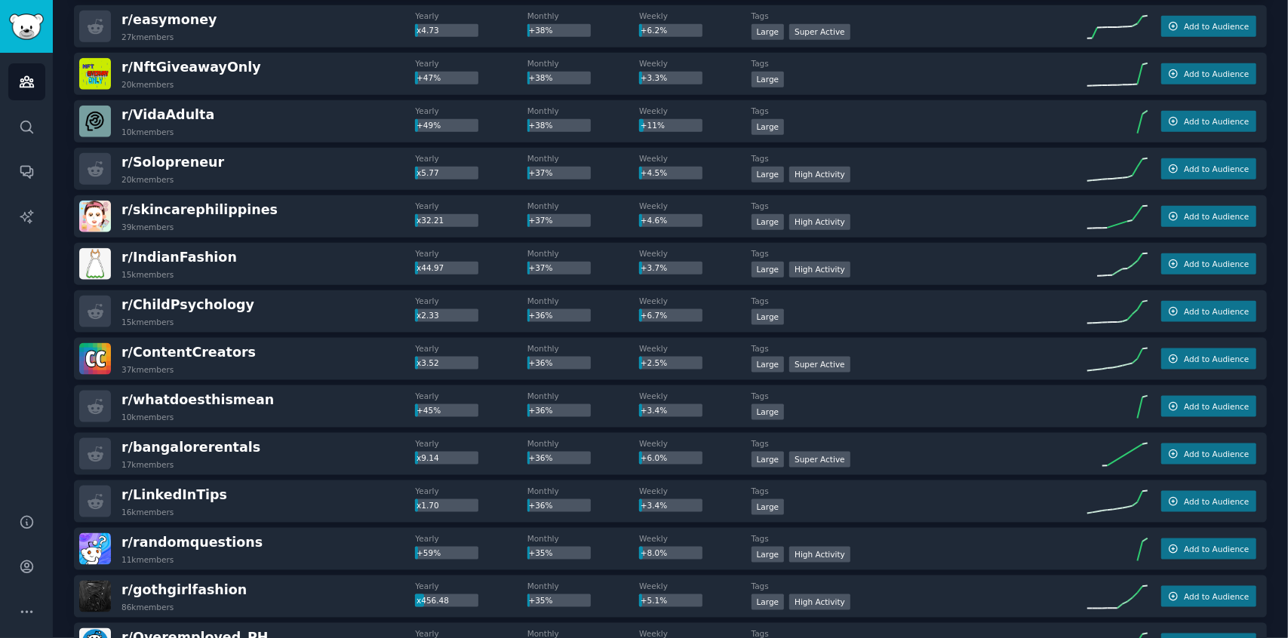
scroll to position [5005, 0]
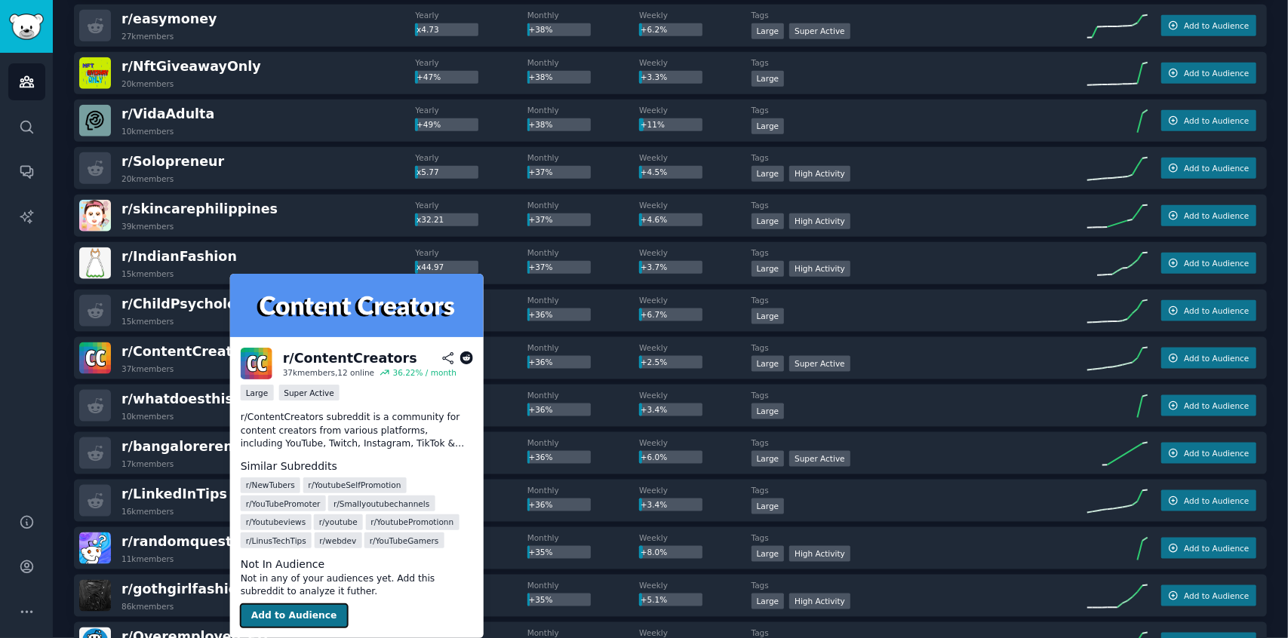
click at [300, 616] on button "Add to Audience" at bounding box center [294, 616] width 107 height 24
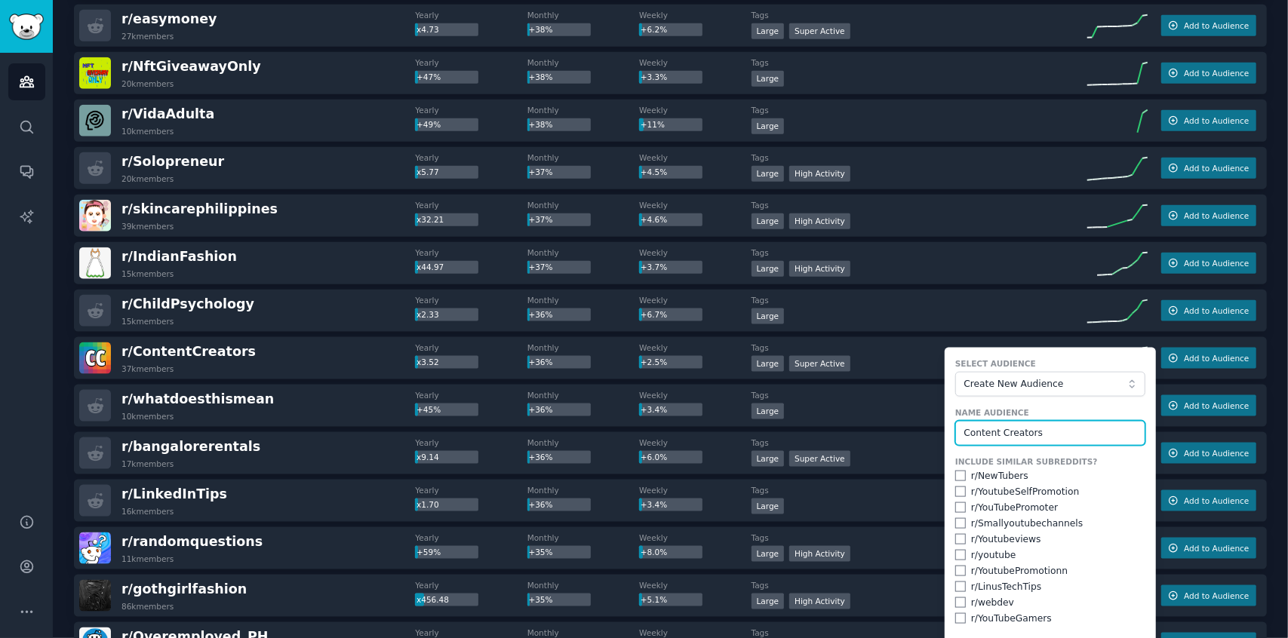
type input "Content Creators"
click at [955, 471] on input "checkbox" at bounding box center [960, 476] width 11 height 11
checkbox input "true"
click at [957, 613] on input "checkbox" at bounding box center [960, 618] width 11 height 11
checkbox input "true"
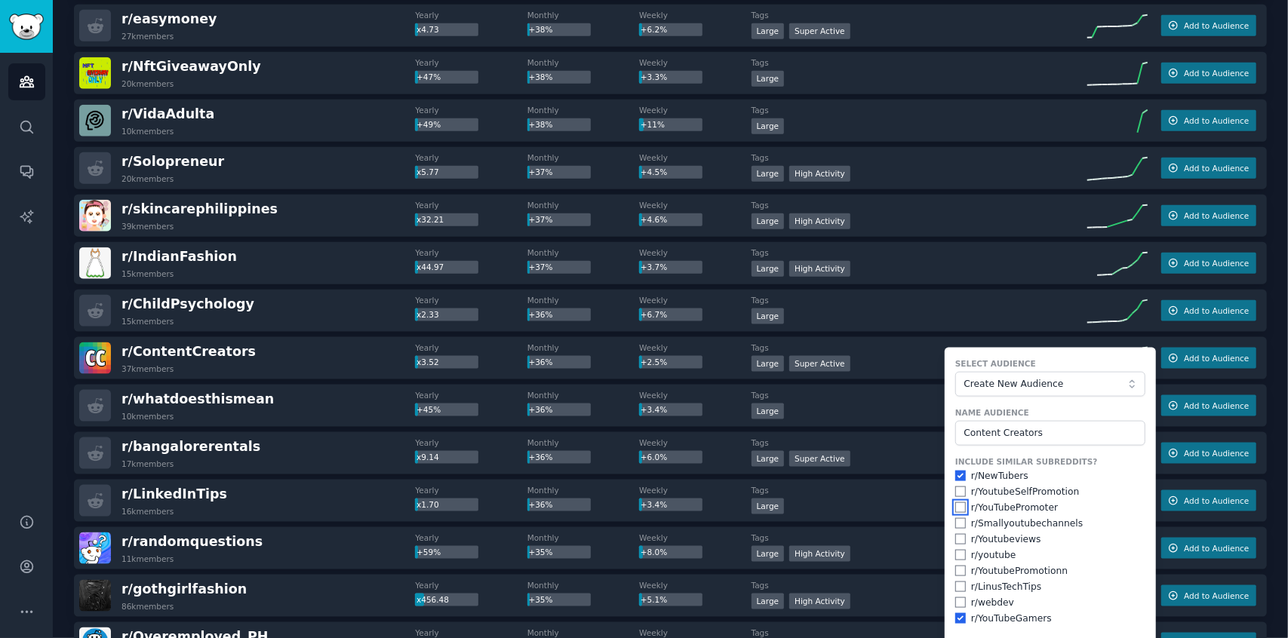
click at [958, 509] on input "checkbox" at bounding box center [960, 507] width 11 height 11
checkbox input "true"
click at [958, 493] on input "checkbox" at bounding box center [960, 492] width 11 height 11
checkbox input "true"
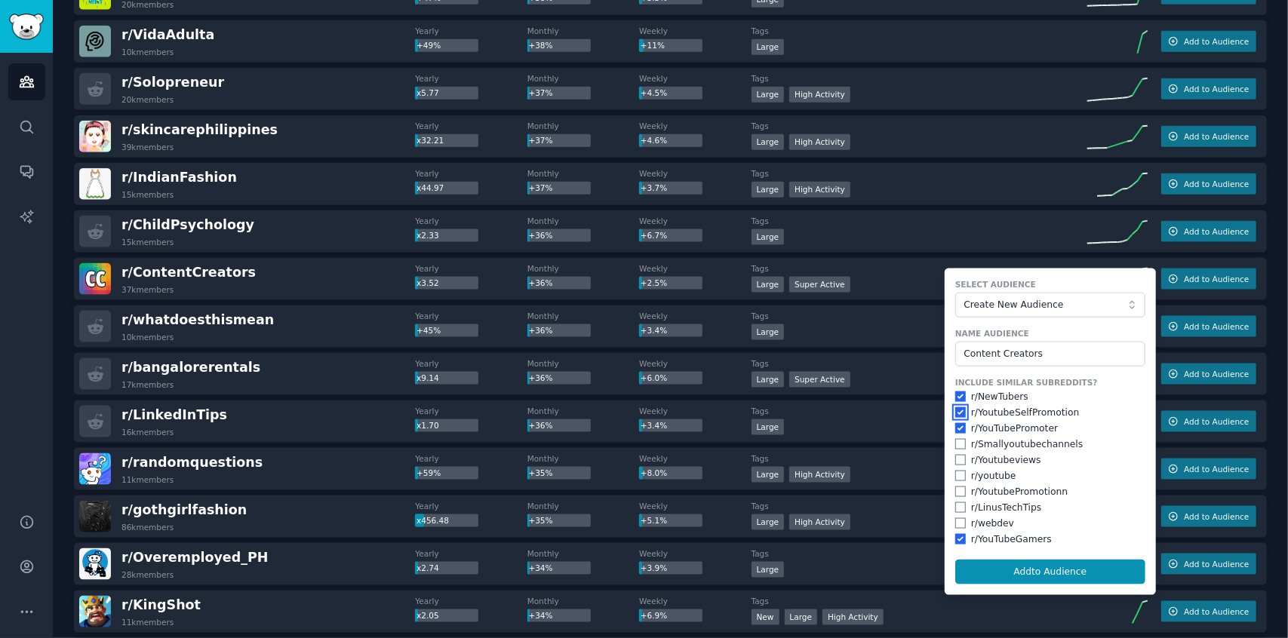
scroll to position [5085, 0]
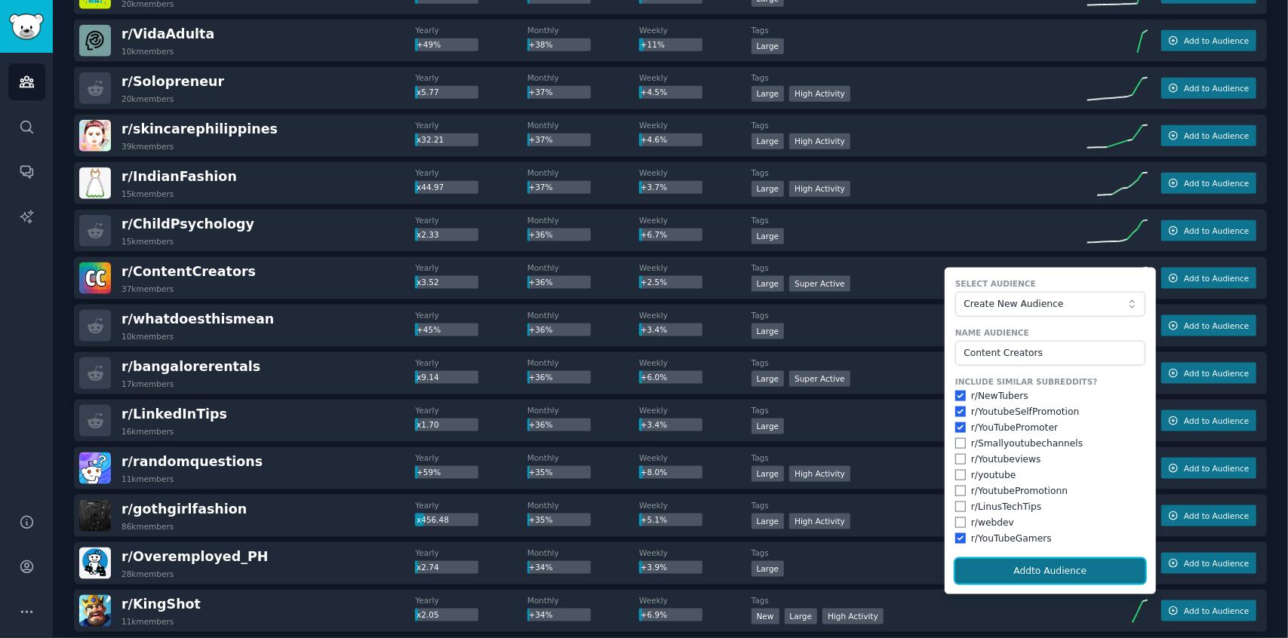
click at [1029, 570] on button "Add to Audience" at bounding box center [1050, 572] width 190 height 26
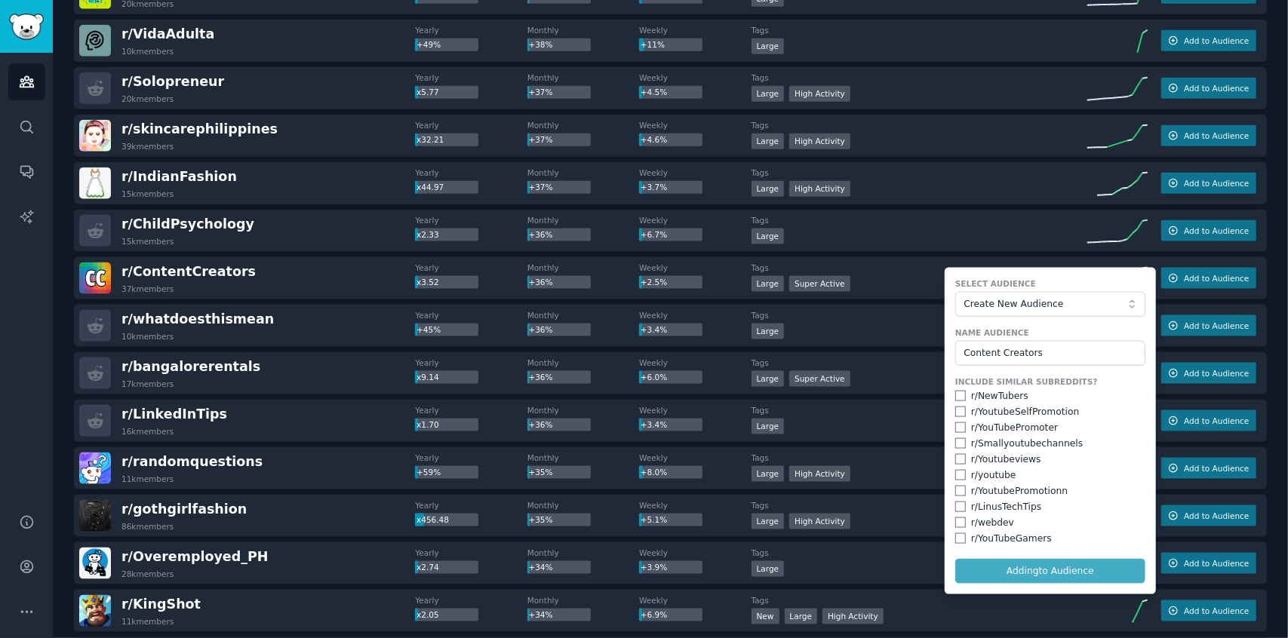
checkbox input "false"
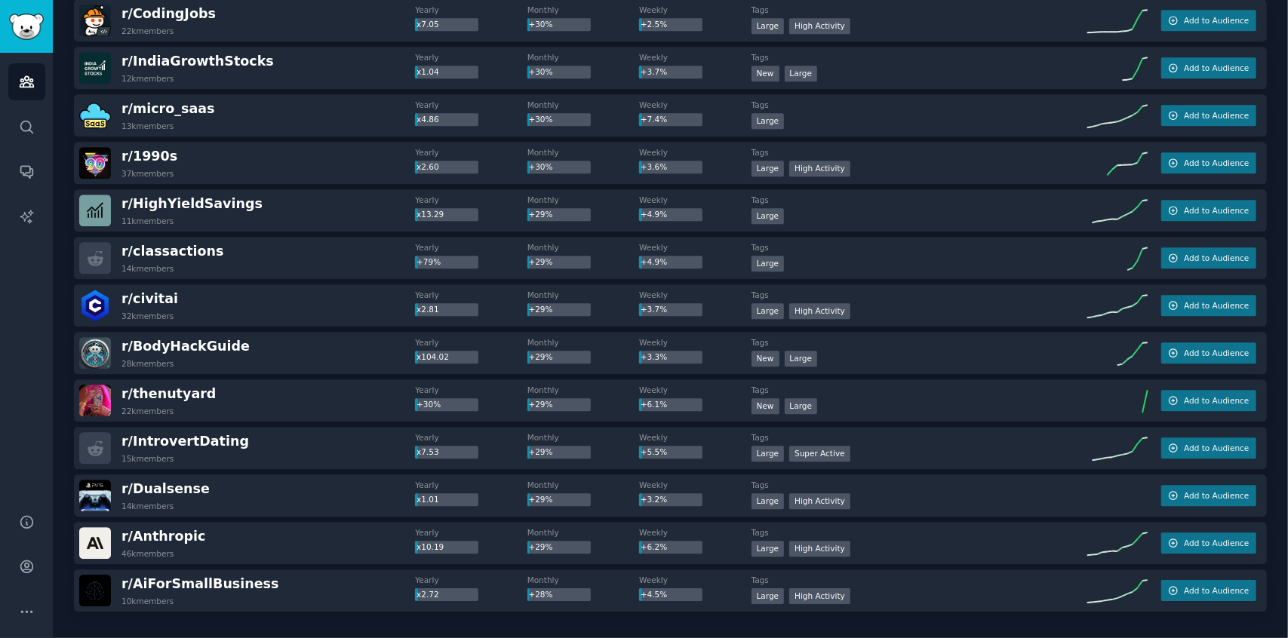
scroll to position [6674, 0]
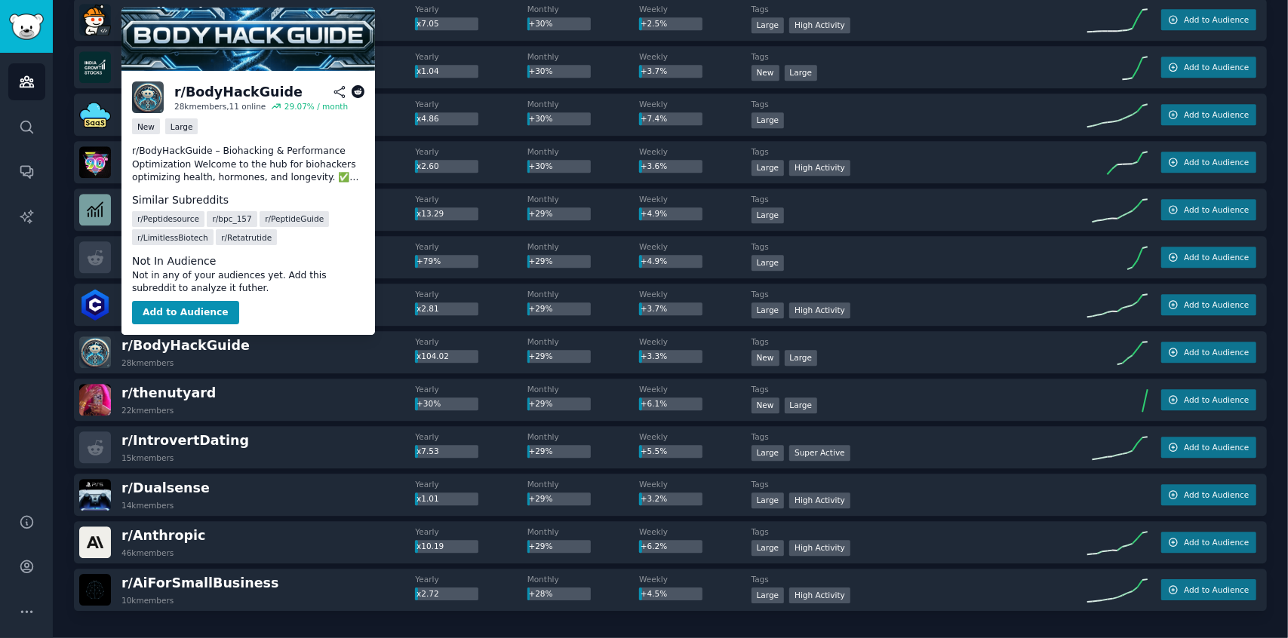
click at [358, 96] on icon at bounding box center [358, 92] width 14 height 14
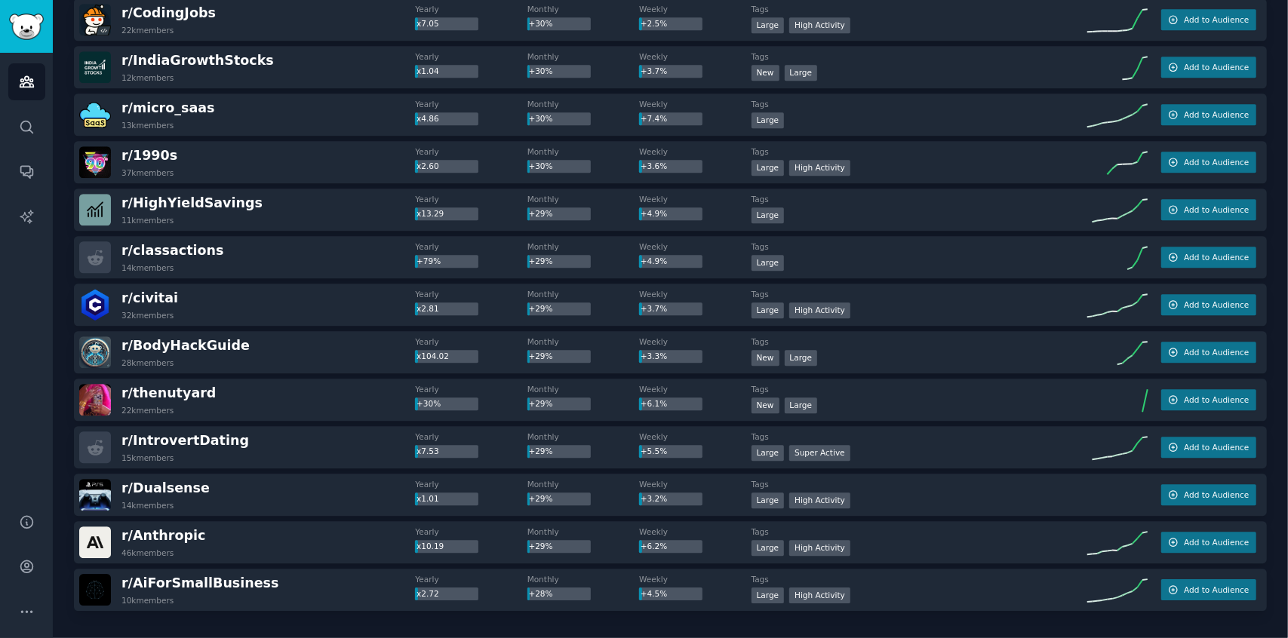
scroll to position [6749, 0]
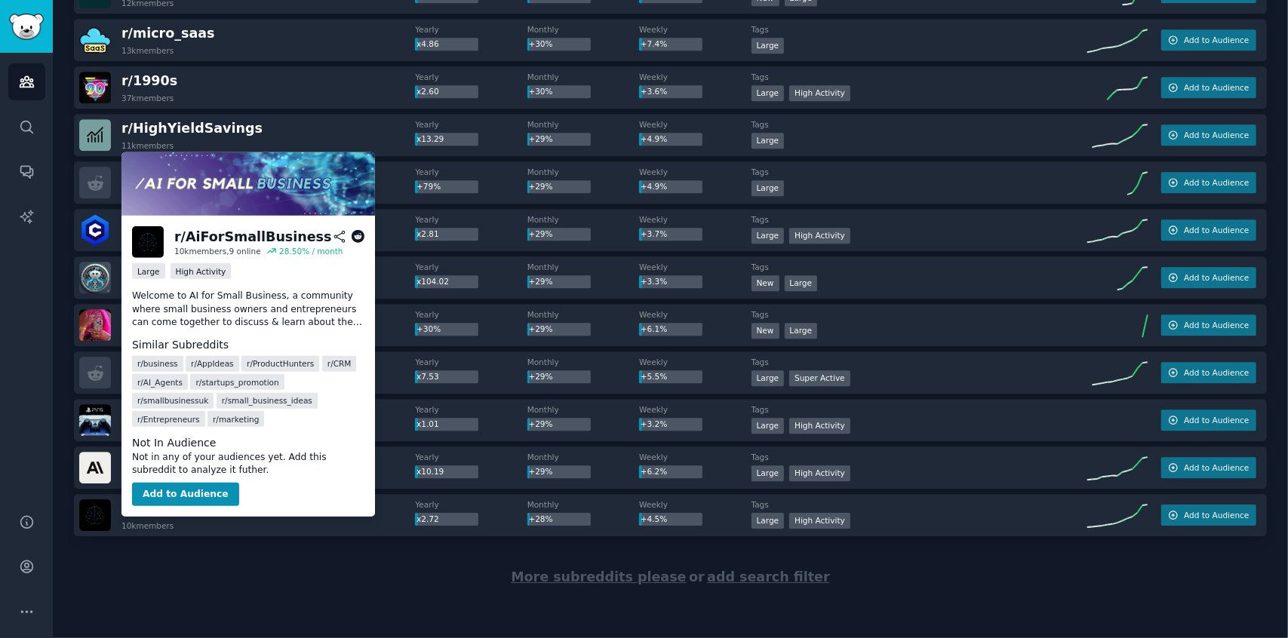
click at [359, 235] on icon at bounding box center [358, 237] width 14 height 14
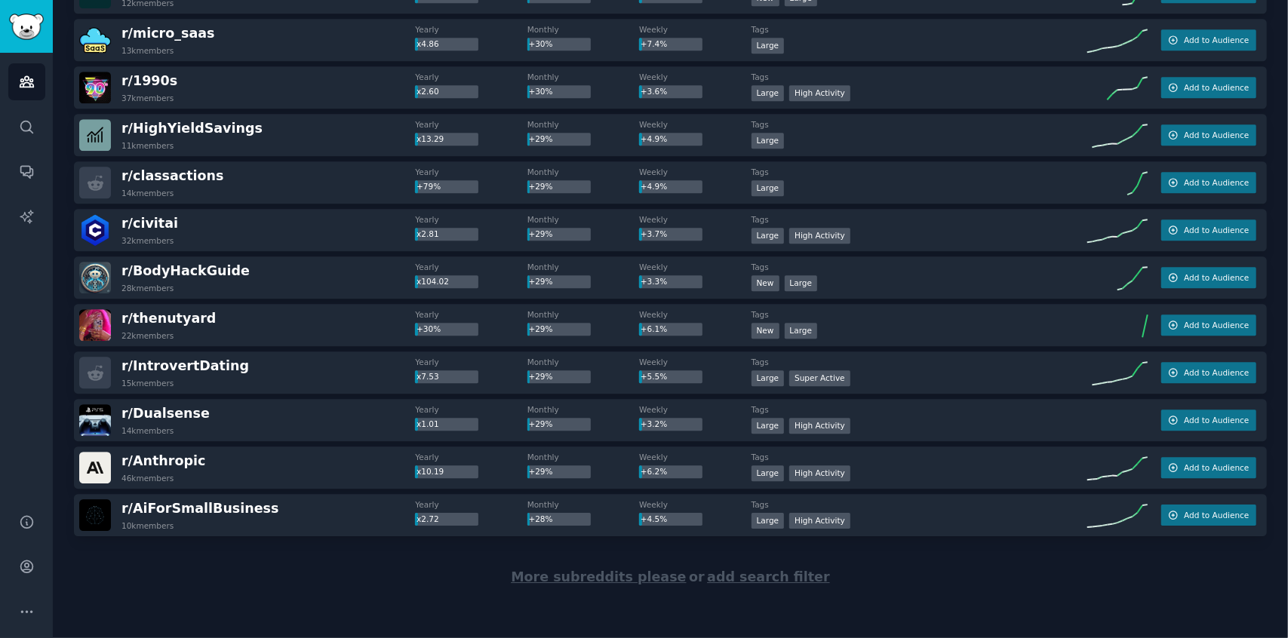
click at [607, 577] on span "More subreddits please" at bounding box center [598, 576] width 175 height 15
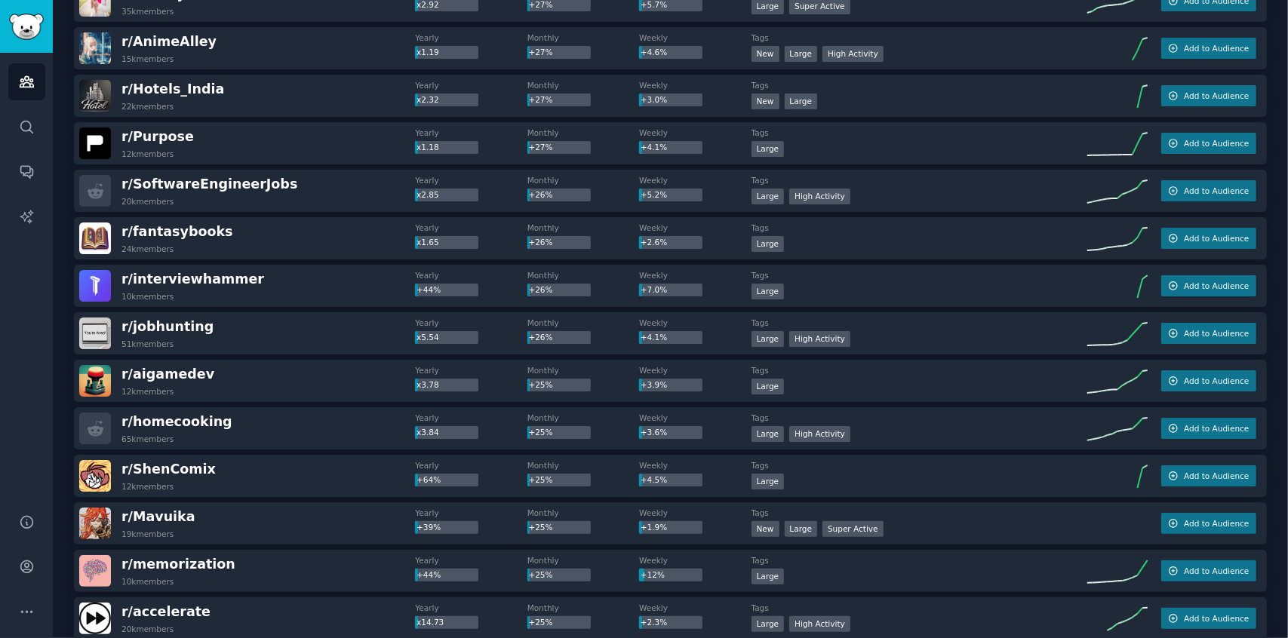
scroll to position [7692, 0]
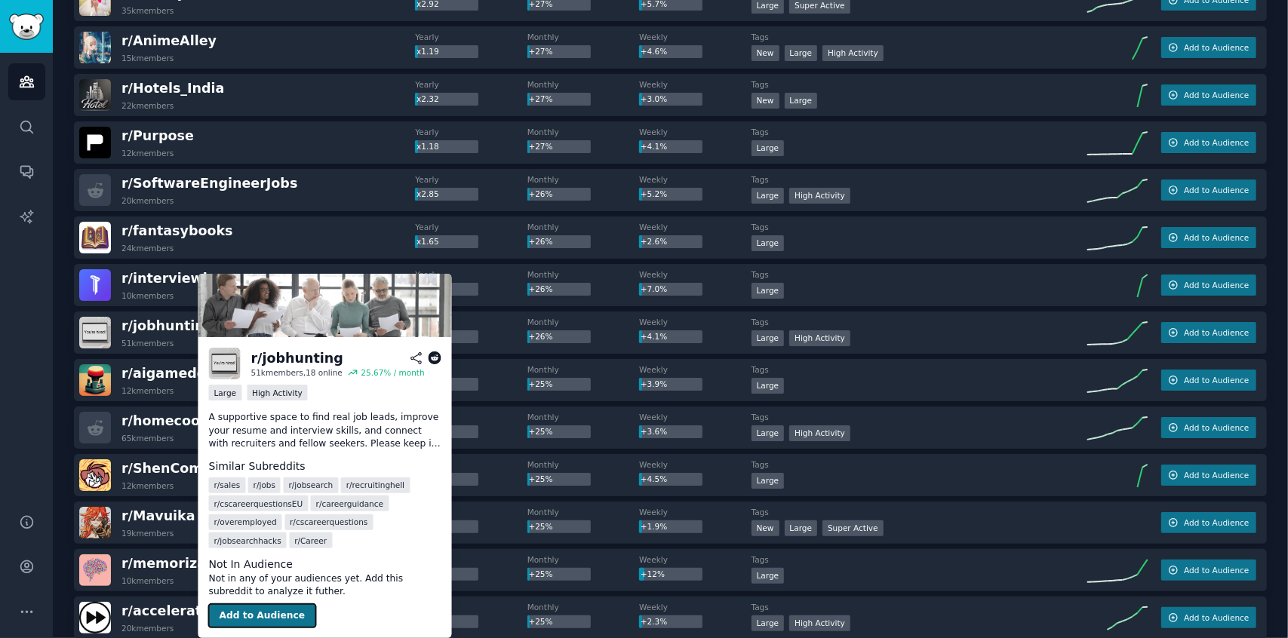
click at [264, 615] on button "Add to Audience" at bounding box center [262, 616] width 107 height 24
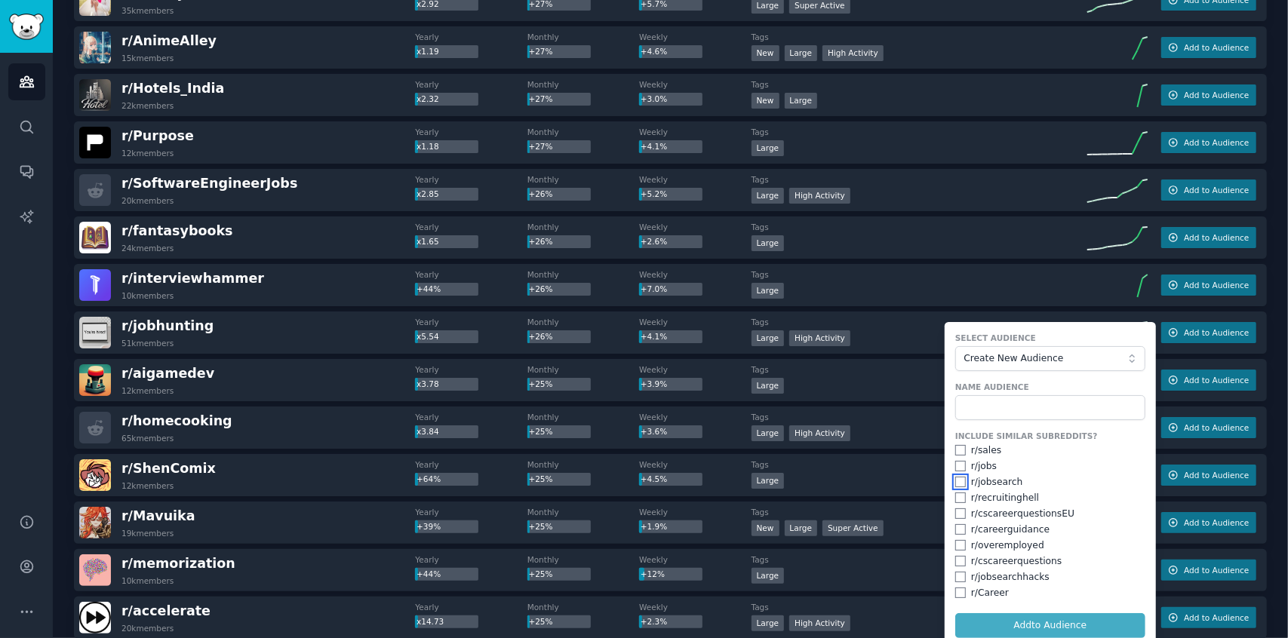
click at [956, 477] on input "checkbox" at bounding box center [960, 482] width 11 height 11
checkbox input "true"
click at [958, 496] on input "checkbox" at bounding box center [960, 498] width 11 height 11
checkbox input "true"
click at [955, 526] on input "checkbox" at bounding box center [960, 529] width 11 height 11
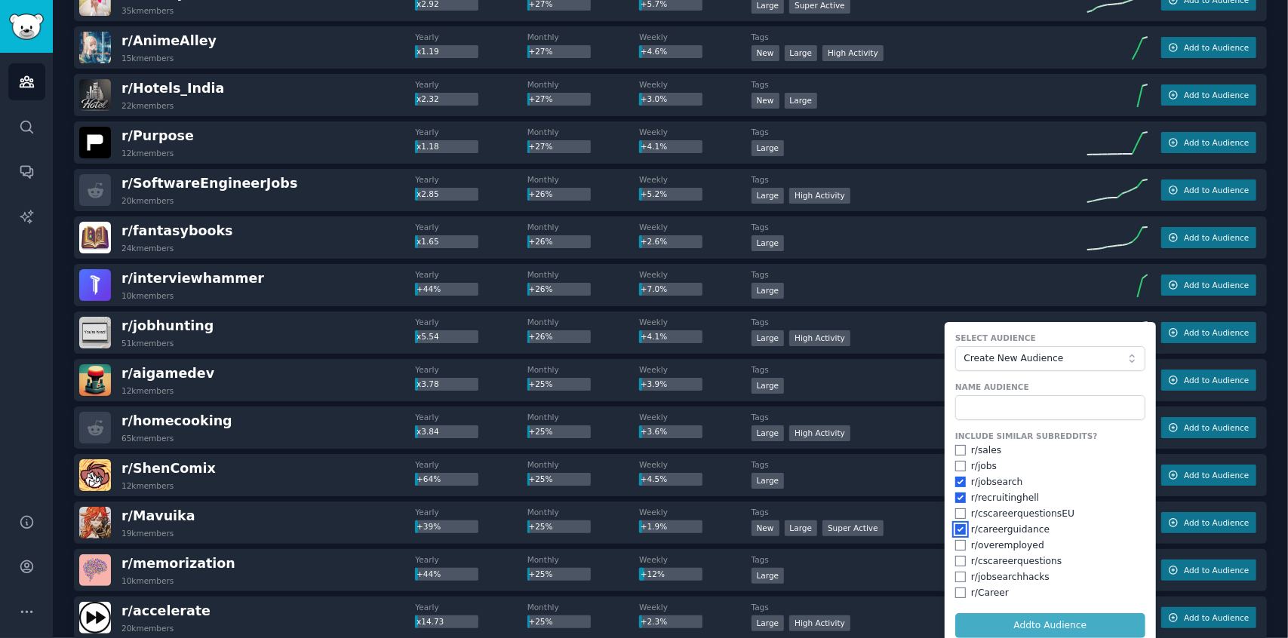
checkbox input "true"
click at [956, 574] on input "checkbox" at bounding box center [960, 577] width 11 height 11
checkbox input "true"
click at [955, 592] on input "checkbox" at bounding box center [960, 593] width 11 height 11
checkbox input "true"
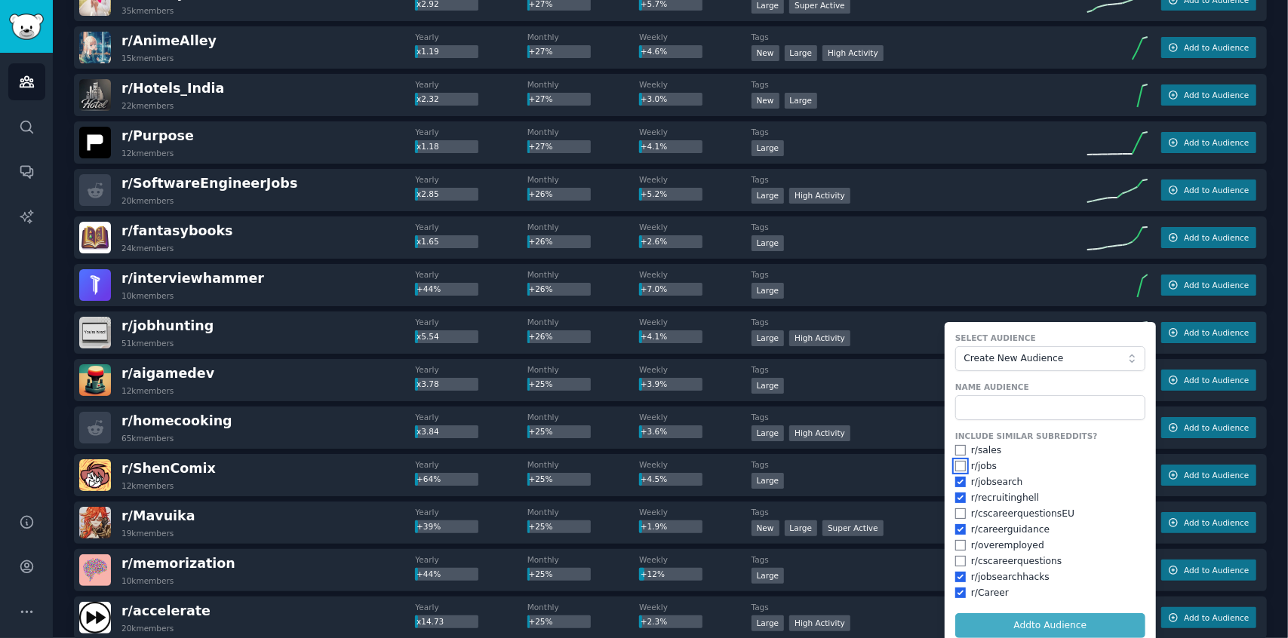
click at [956, 464] on input "checkbox" at bounding box center [960, 466] width 11 height 11
checkbox input "true"
click at [968, 400] on input "text" at bounding box center [1050, 408] width 190 height 26
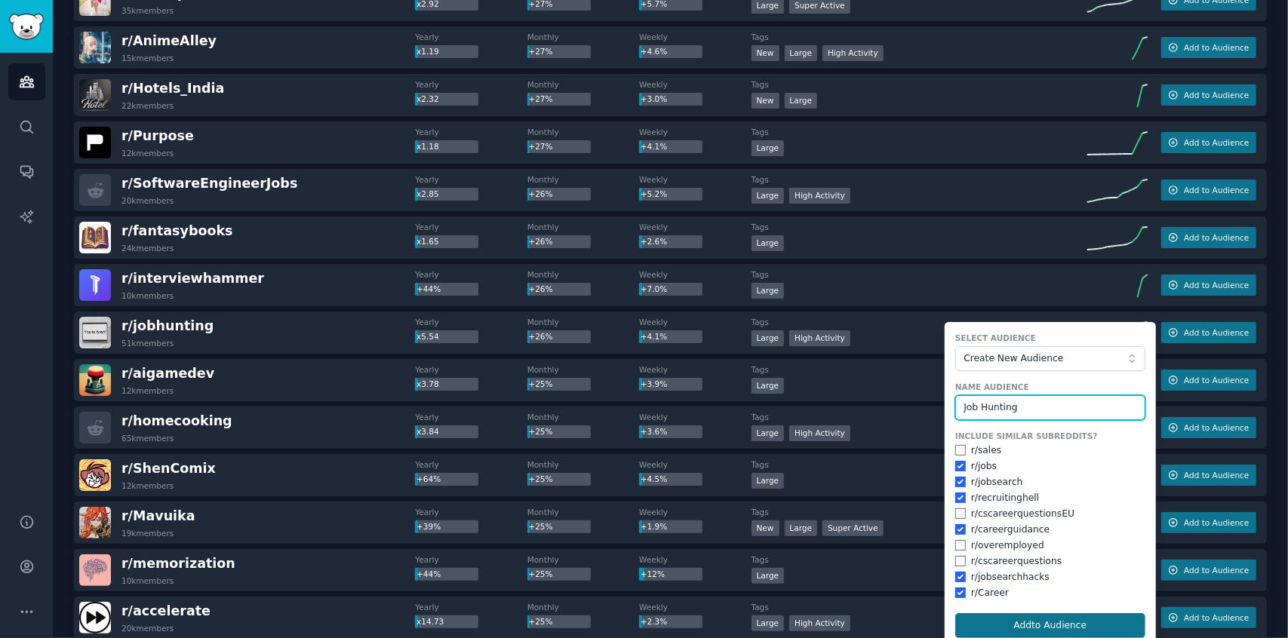
type input "Job Hunting"
click at [1037, 622] on button "Add to Audience" at bounding box center [1050, 626] width 190 height 26
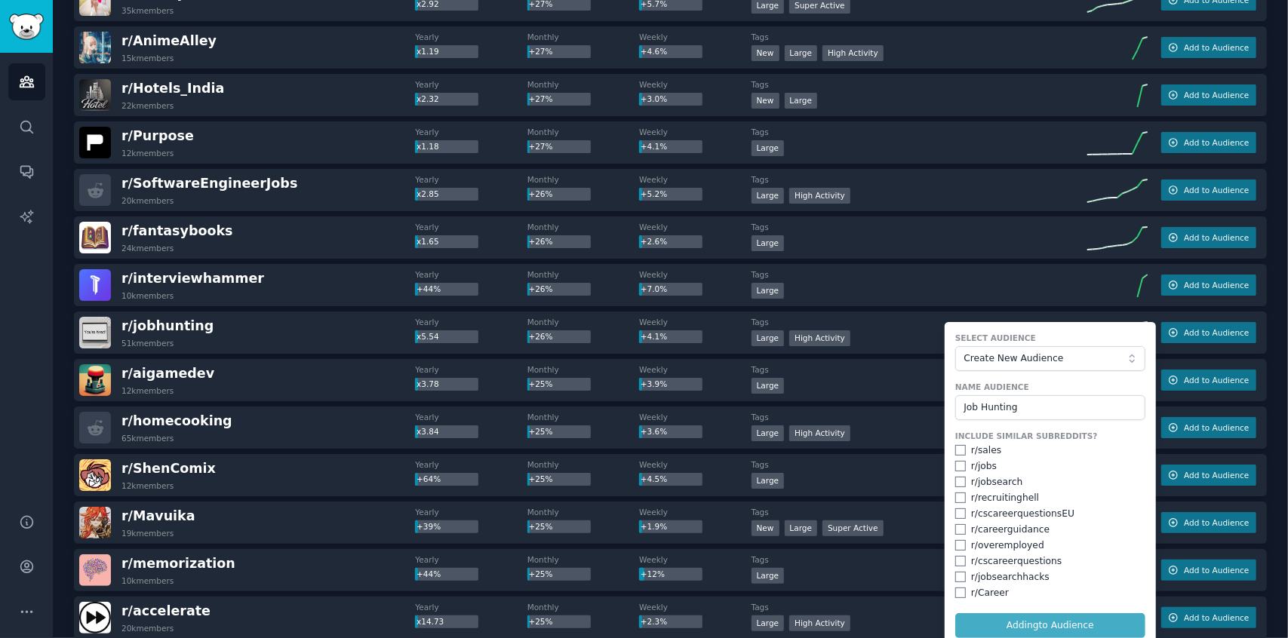
checkbox input "false"
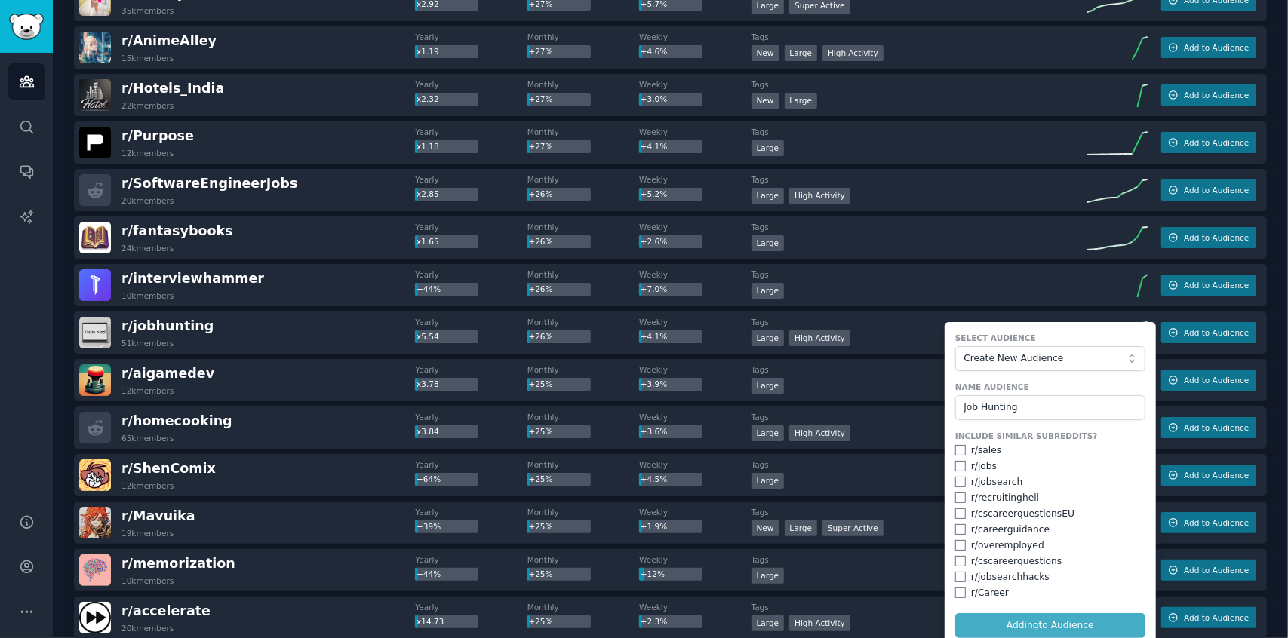
checkbox input "false"
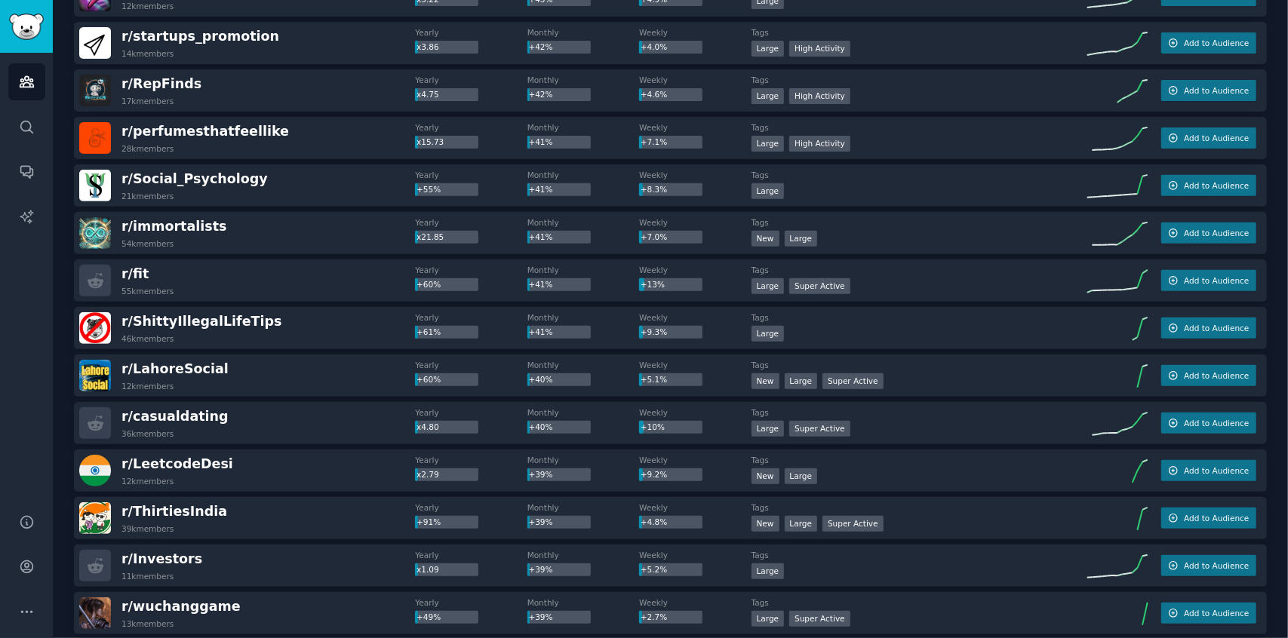
scroll to position [3822, 0]
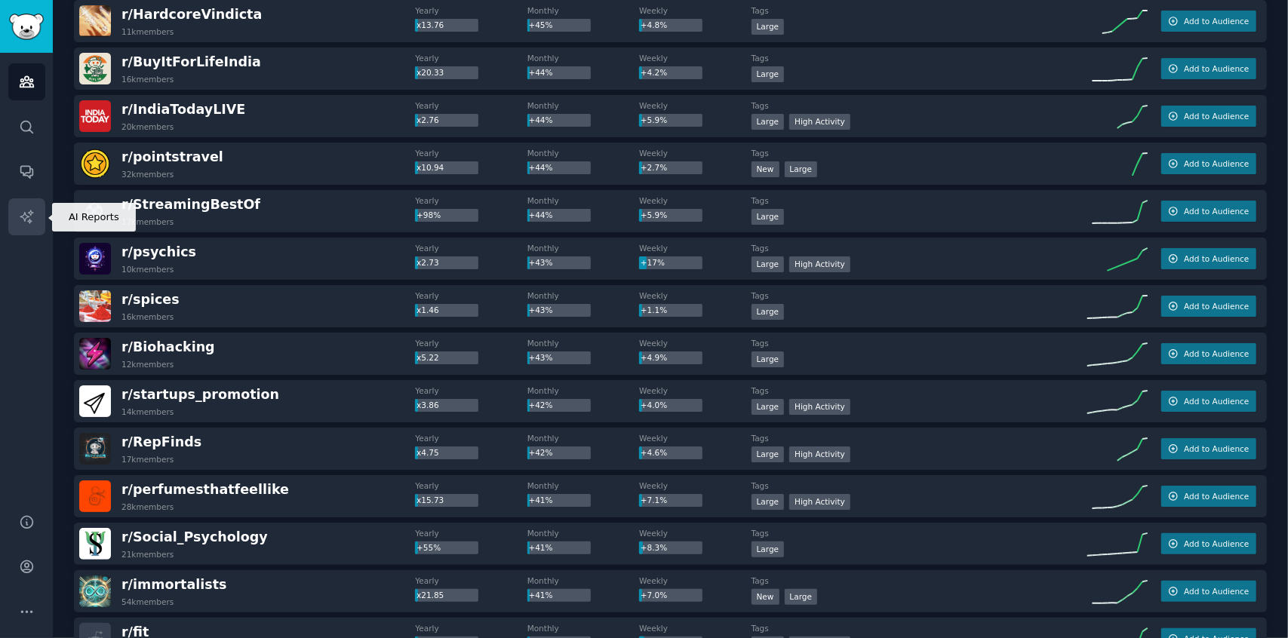
click at [36, 232] on link "AI Reports" at bounding box center [26, 216] width 37 height 37
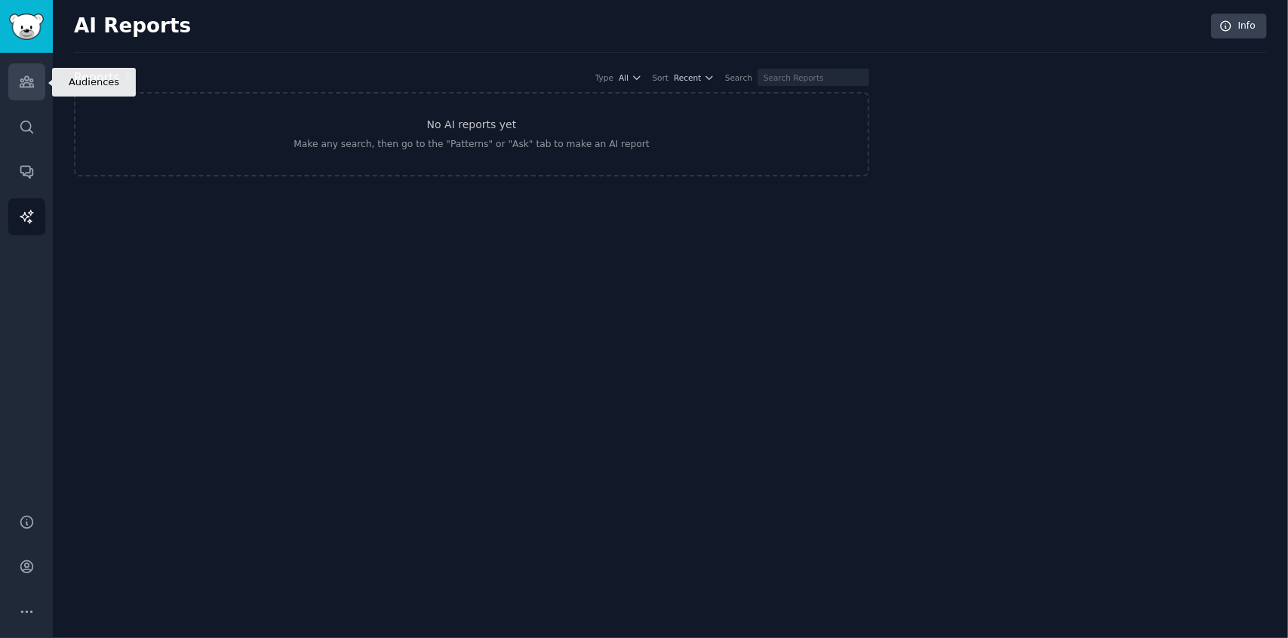
click at [24, 84] on icon "Sidebar" at bounding box center [27, 82] width 14 height 11
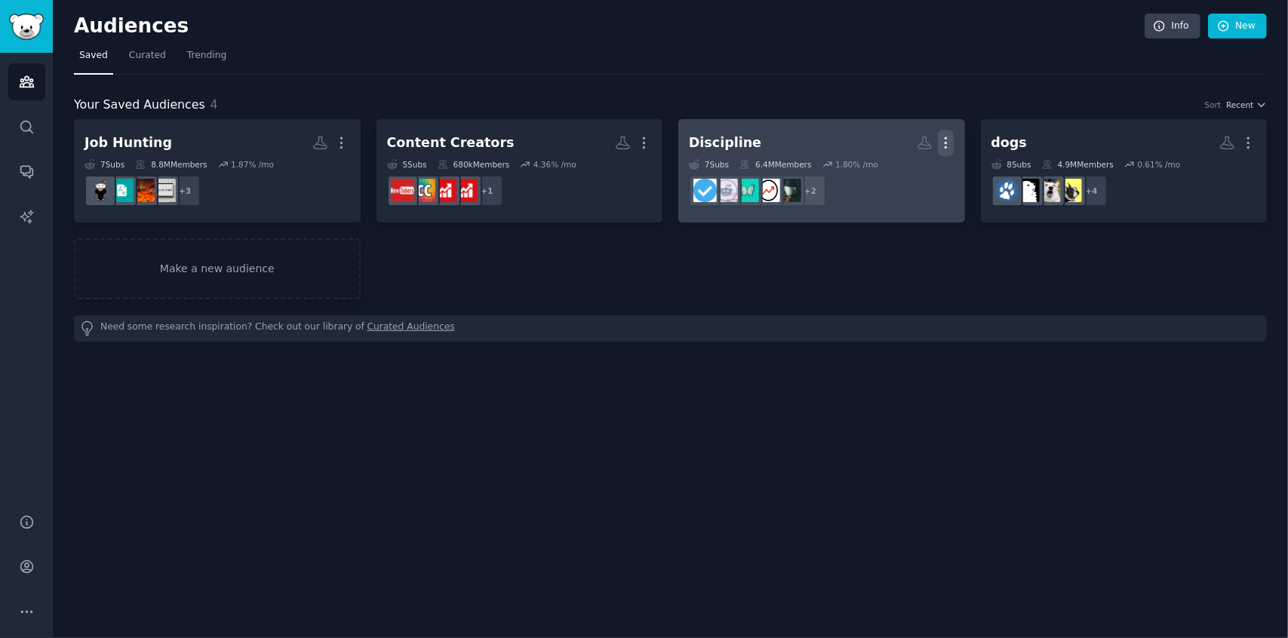
click at [950, 138] on icon "button" at bounding box center [946, 143] width 16 height 16
click at [769, 140] on h2 "Discipline Custom Audience More" at bounding box center [822, 143] width 266 height 26
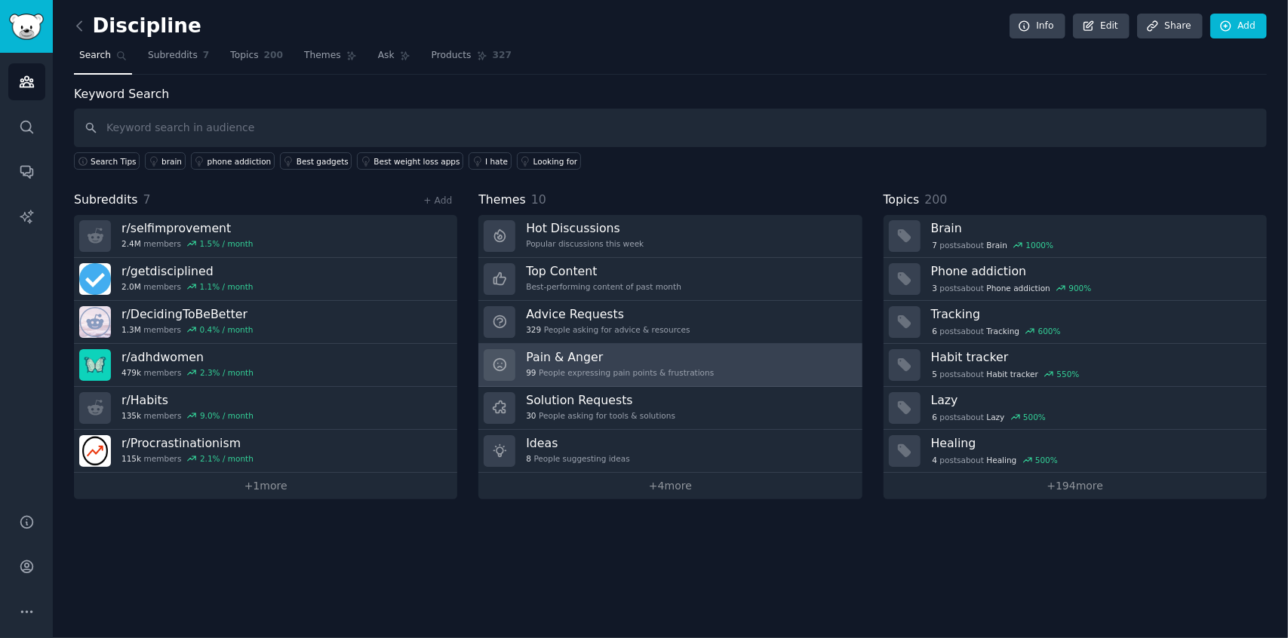
click at [537, 367] on div "99 People expressing pain points & frustrations" at bounding box center [620, 372] width 188 height 11
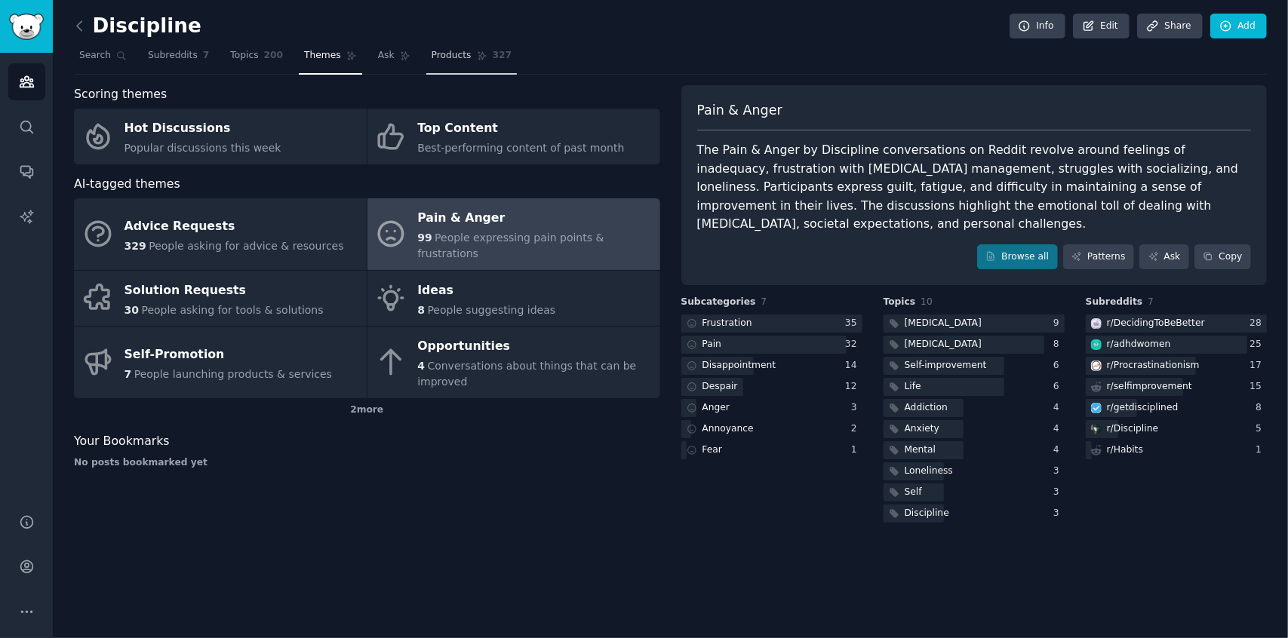
click at [431, 55] on span "Products" at bounding box center [451, 56] width 40 height 14
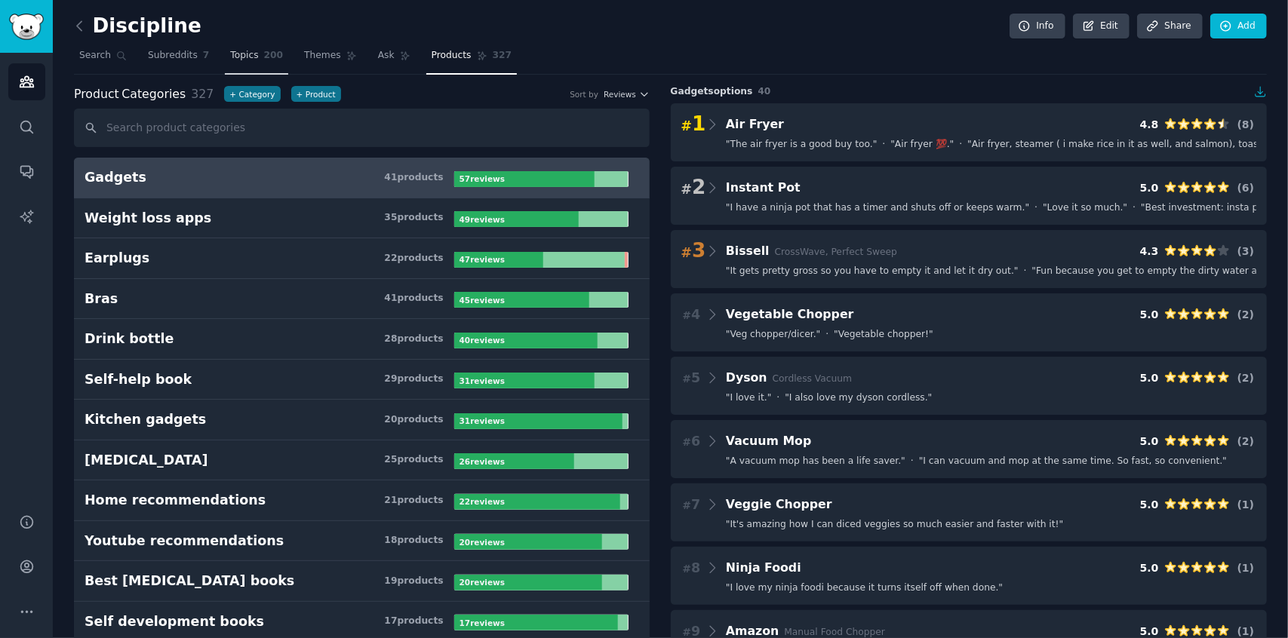
click at [235, 60] on span "Topics" at bounding box center [244, 56] width 28 height 14
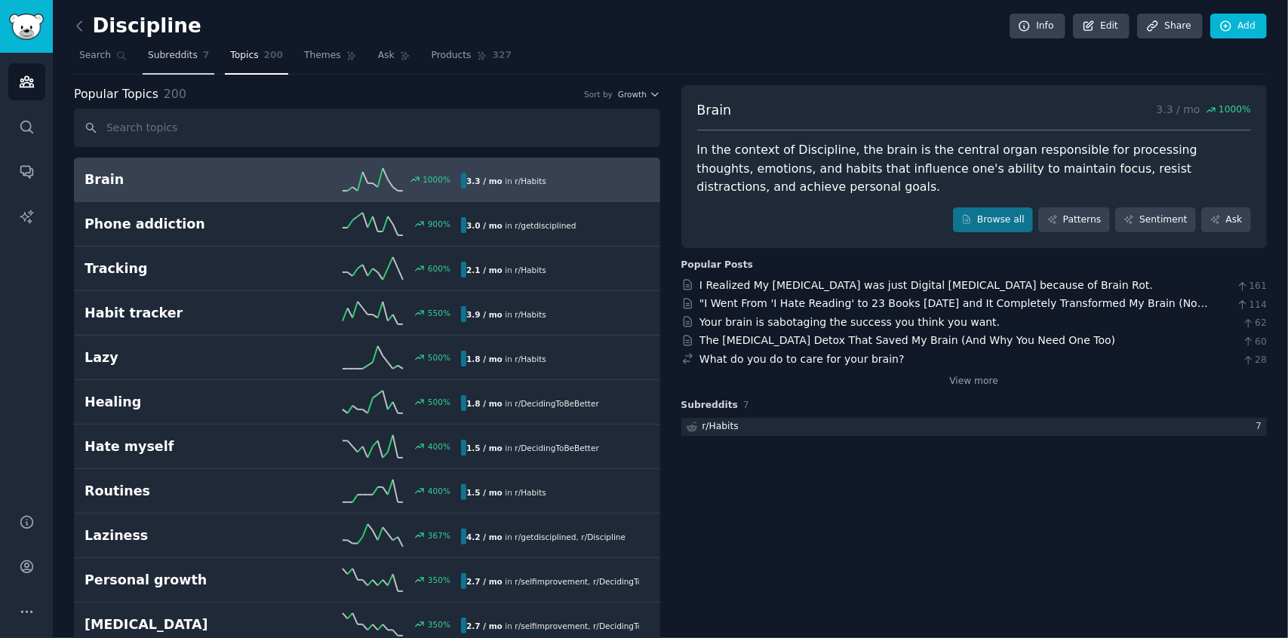
click at [157, 52] on span "Subreddits" at bounding box center [173, 56] width 50 height 14
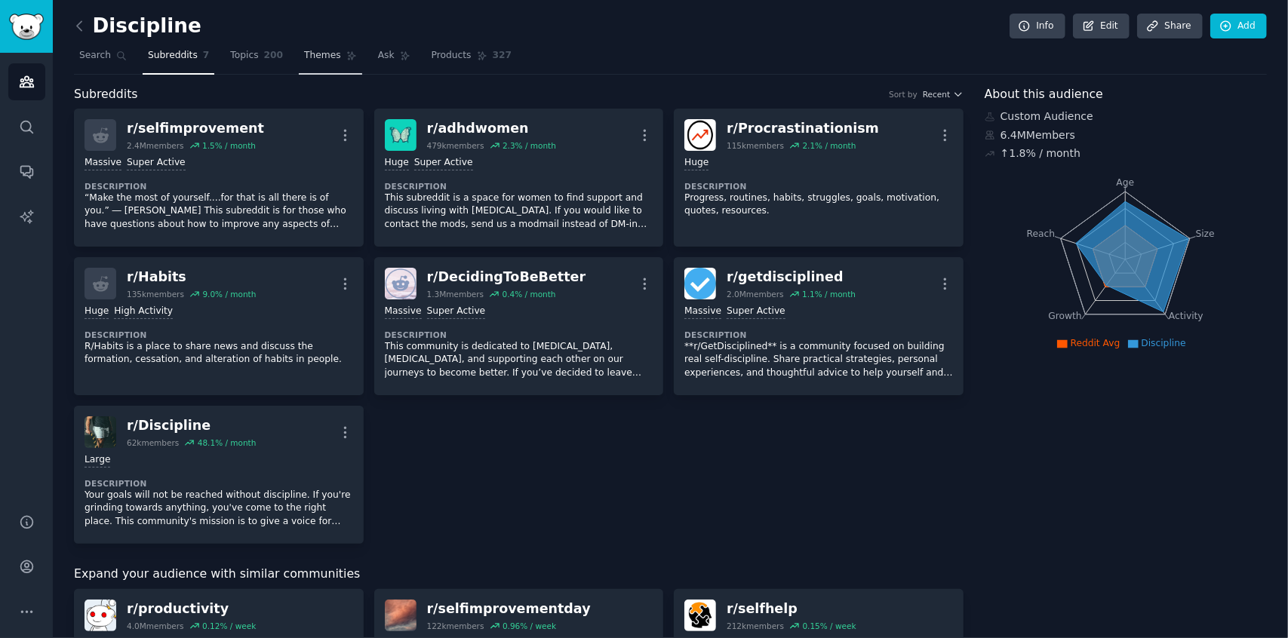
click at [321, 59] on span "Themes" at bounding box center [322, 56] width 37 height 14
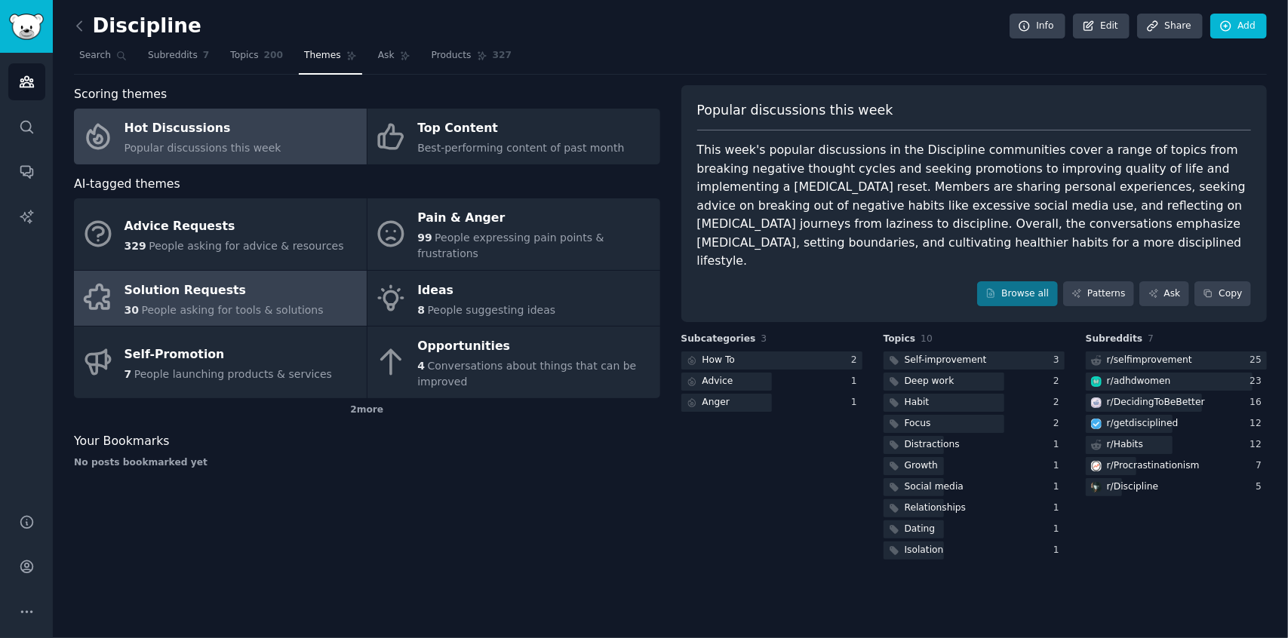
click at [174, 278] on div "Solution Requests" at bounding box center [223, 290] width 199 height 24
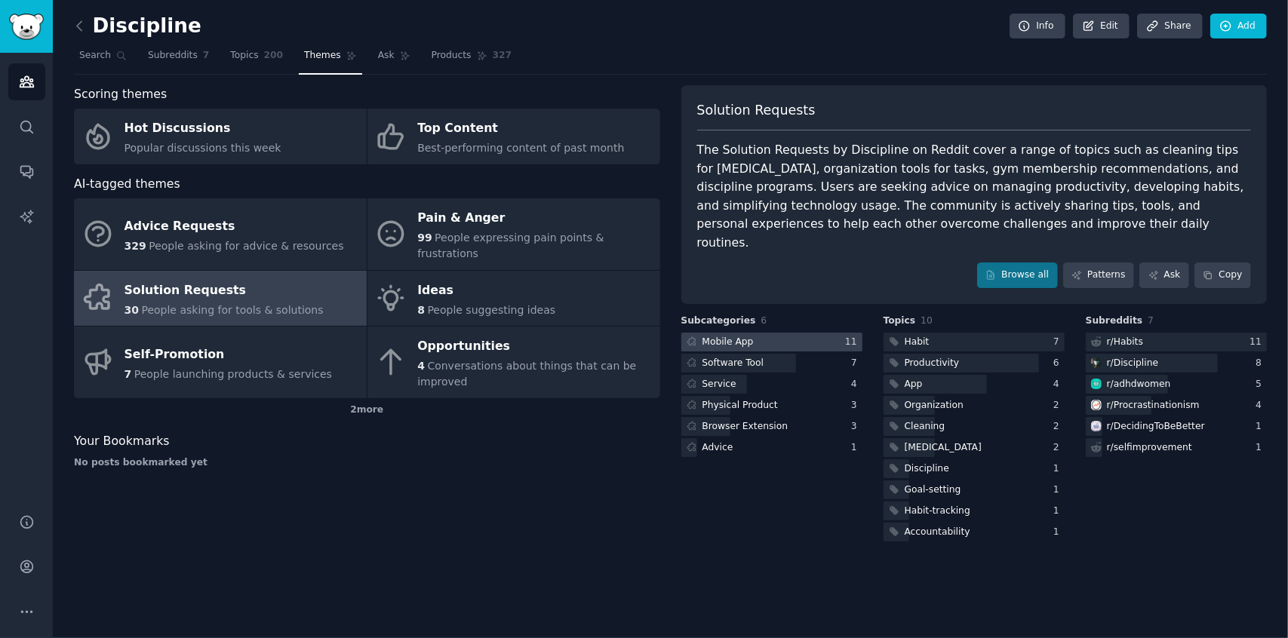
click at [748, 333] on div "Mobile App" at bounding box center [718, 342] width 75 height 19
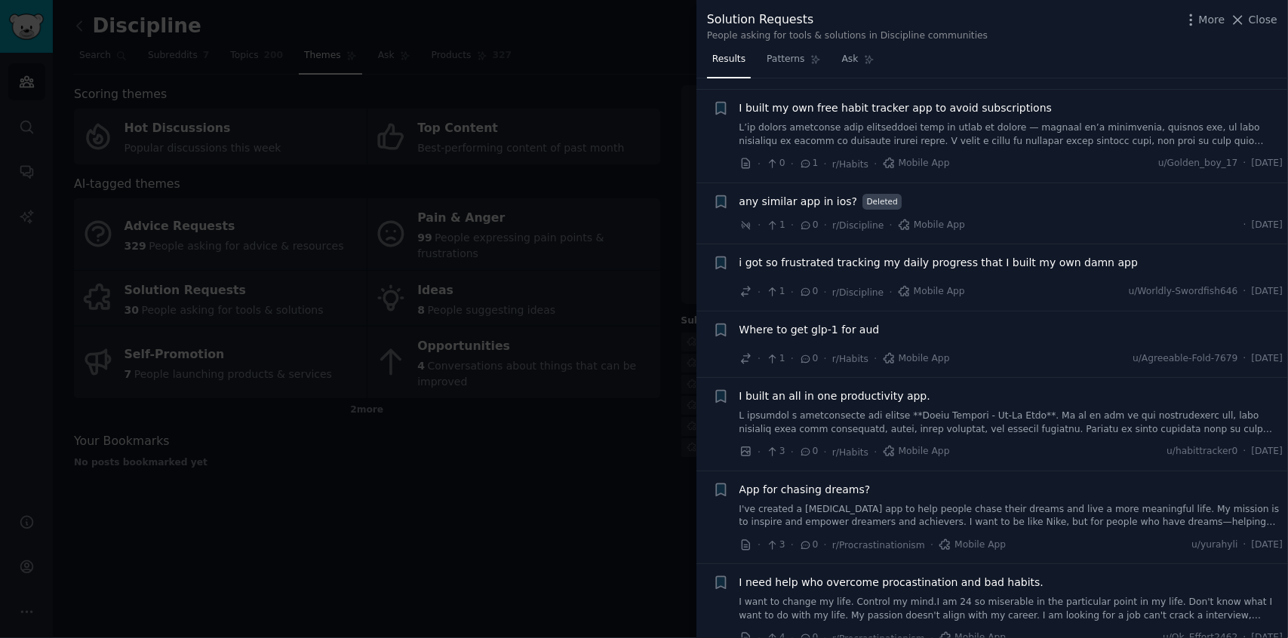
scroll to position [358, 0]
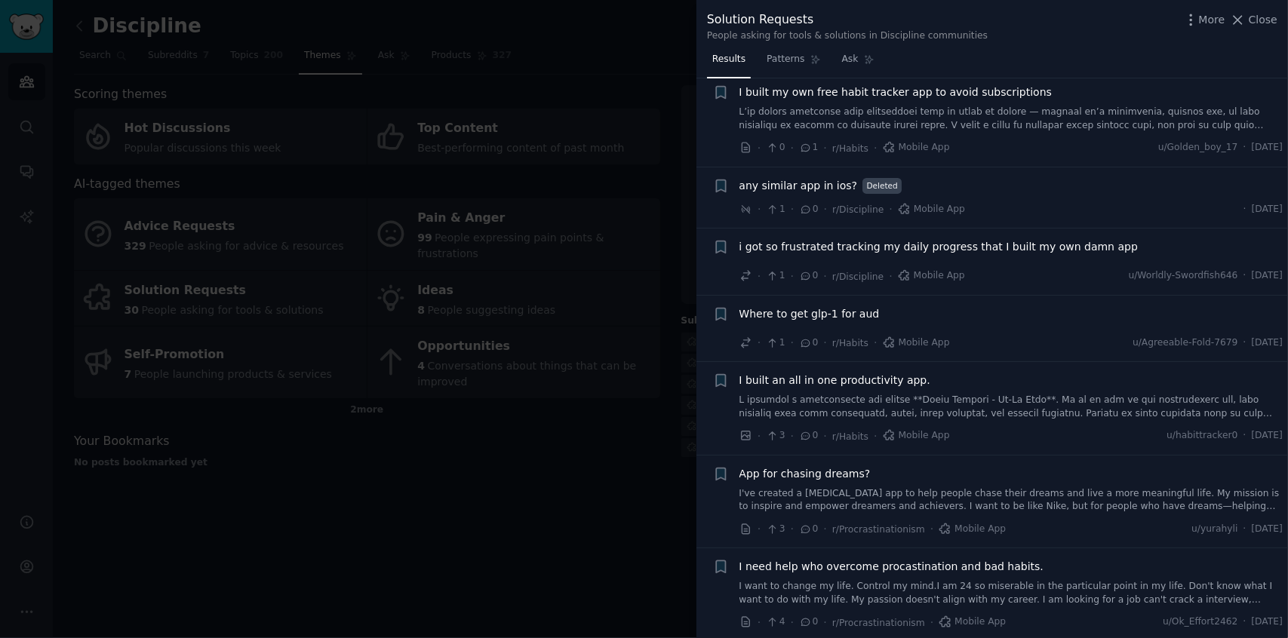
click at [542, 493] on div at bounding box center [644, 319] width 1288 height 638
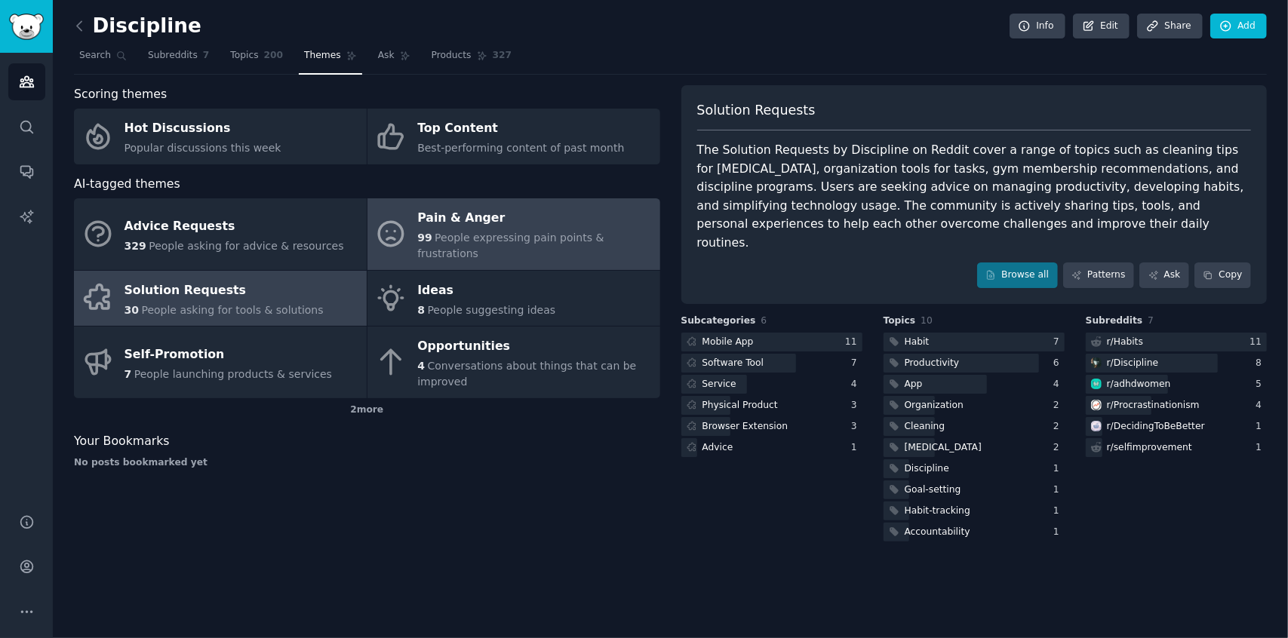
click at [486, 221] on div "Pain & Anger" at bounding box center [534, 219] width 235 height 24
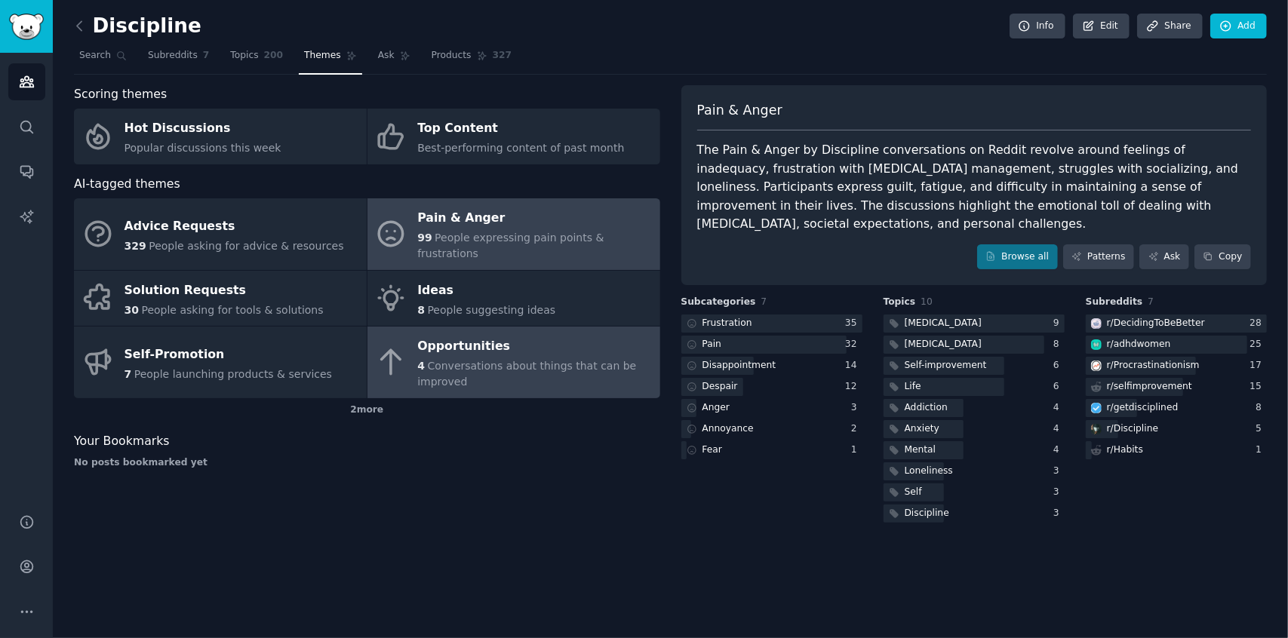
click at [487, 360] on span "Conversations about things that can be improved" at bounding box center [526, 374] width 219 height 28
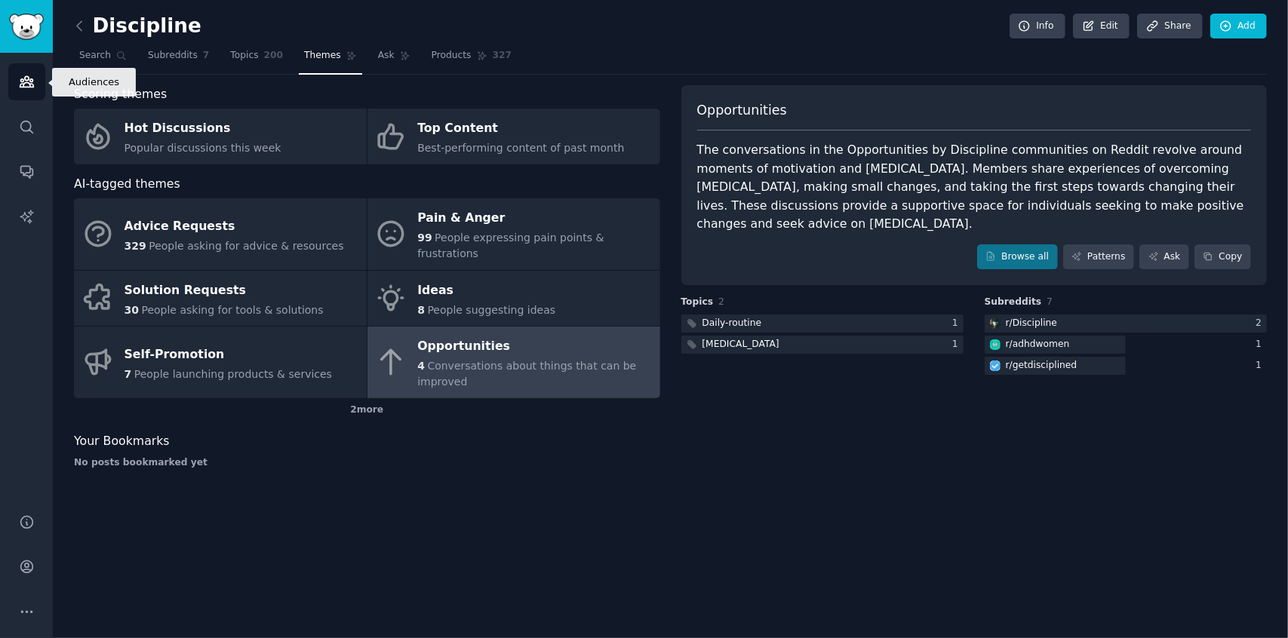
click at [20, 89] on icon "Sidebar" at bounding box center [27, 82] width 16 height 16
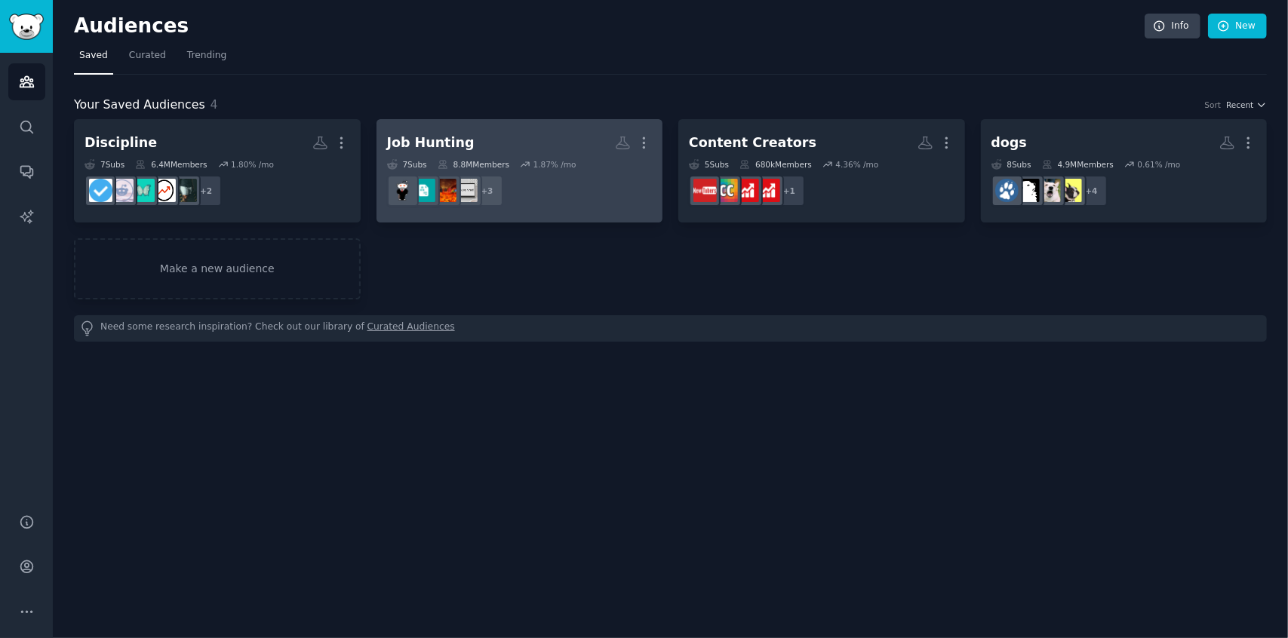
click at [527, 138] on h2 "Job Hunting More" at bounding box center [520, 143] width 266 height 26
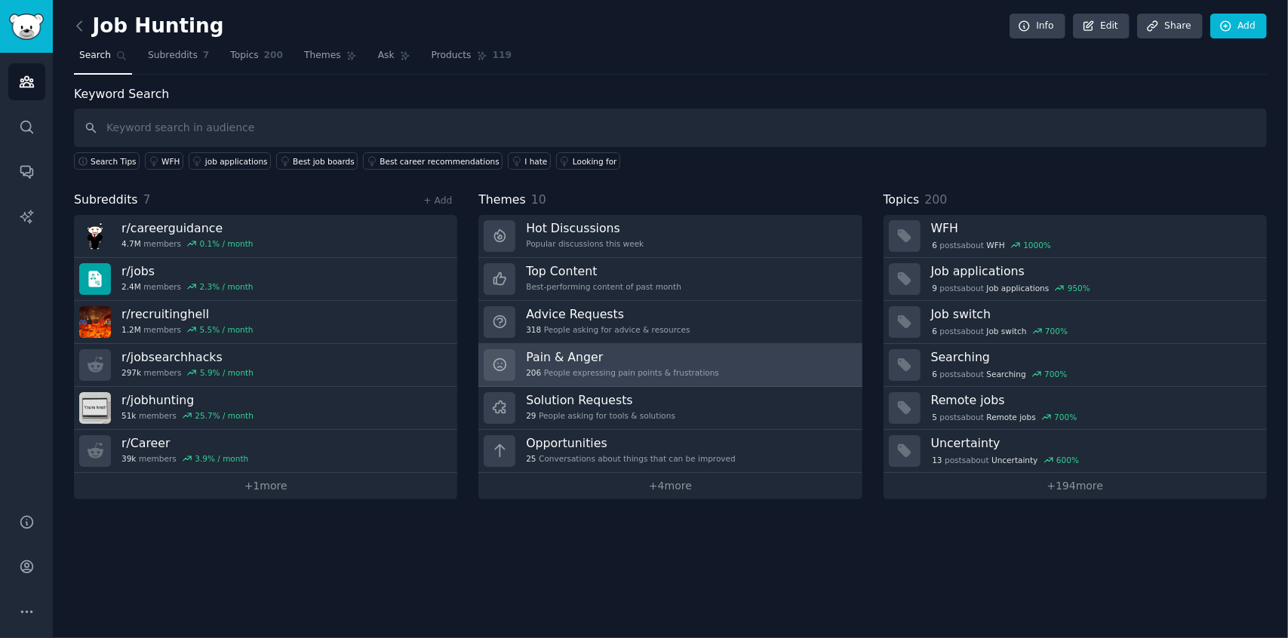
click at [559, 360] on h3 "Pain & Anger" at bounding box center [622, 357] width 193 height 16
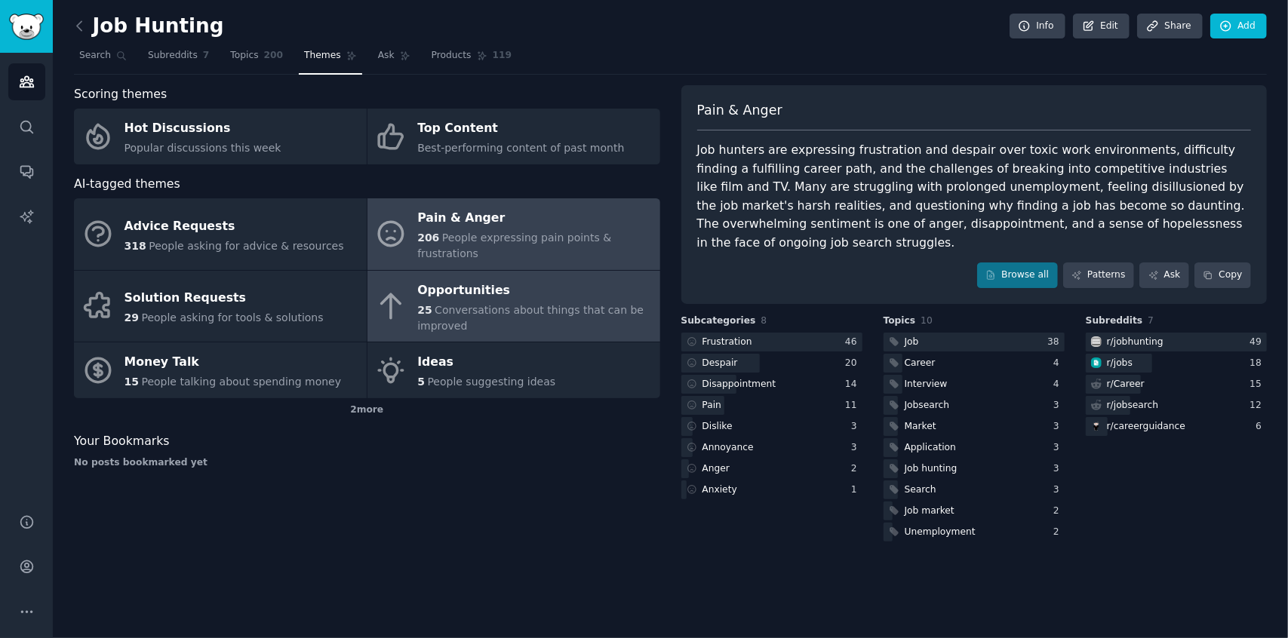
click at [453, 304] on span "Conversations about things that can be improved" at bounding box center [530, 318] width 226 height 28
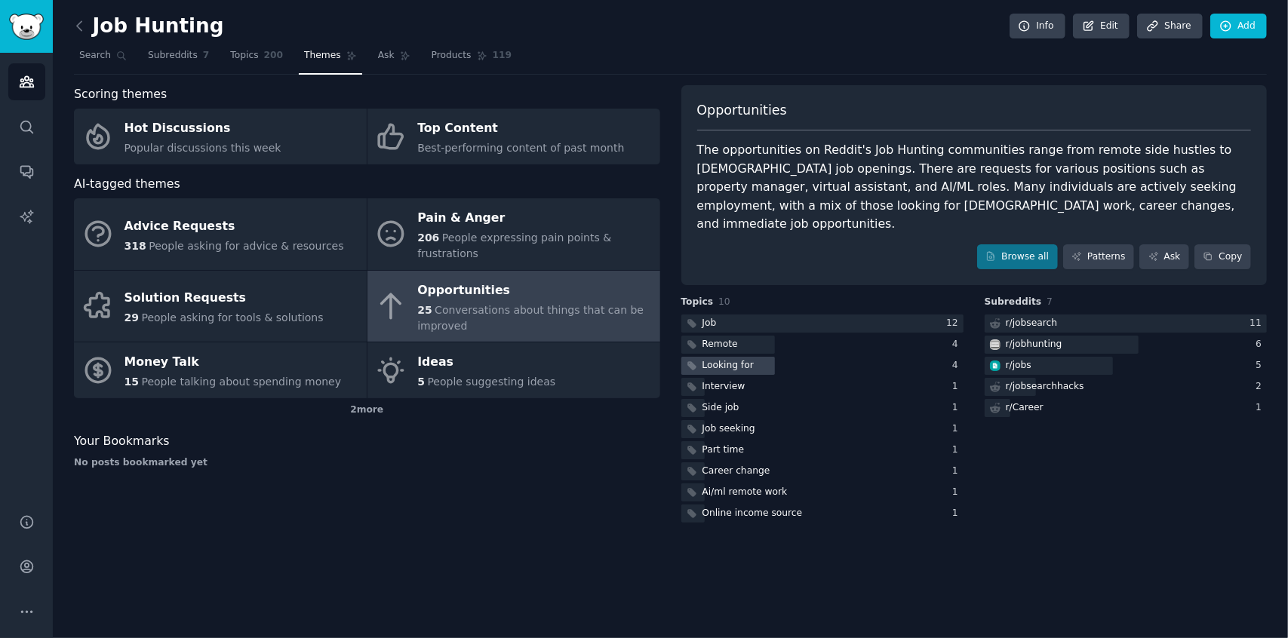
click at [732, 359] on div "Looking for" at bounding box center [727, 366] width 51 height 14
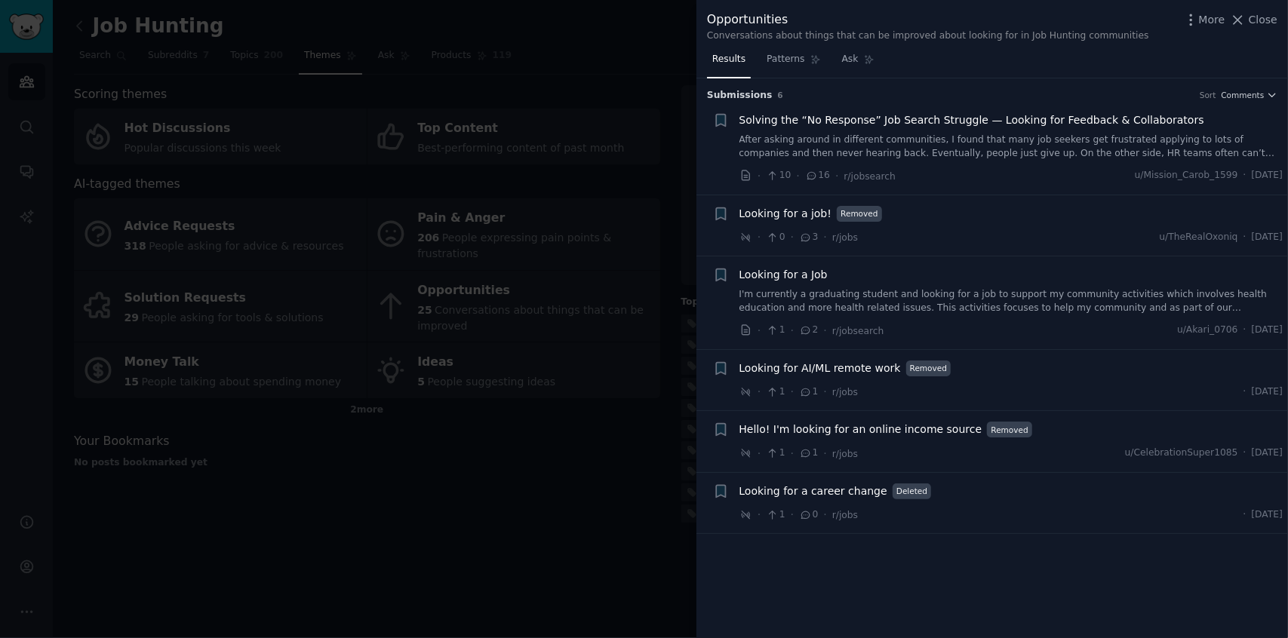
click at [529, 428] on div at bounding box center [644, 319] width 1288 height 638
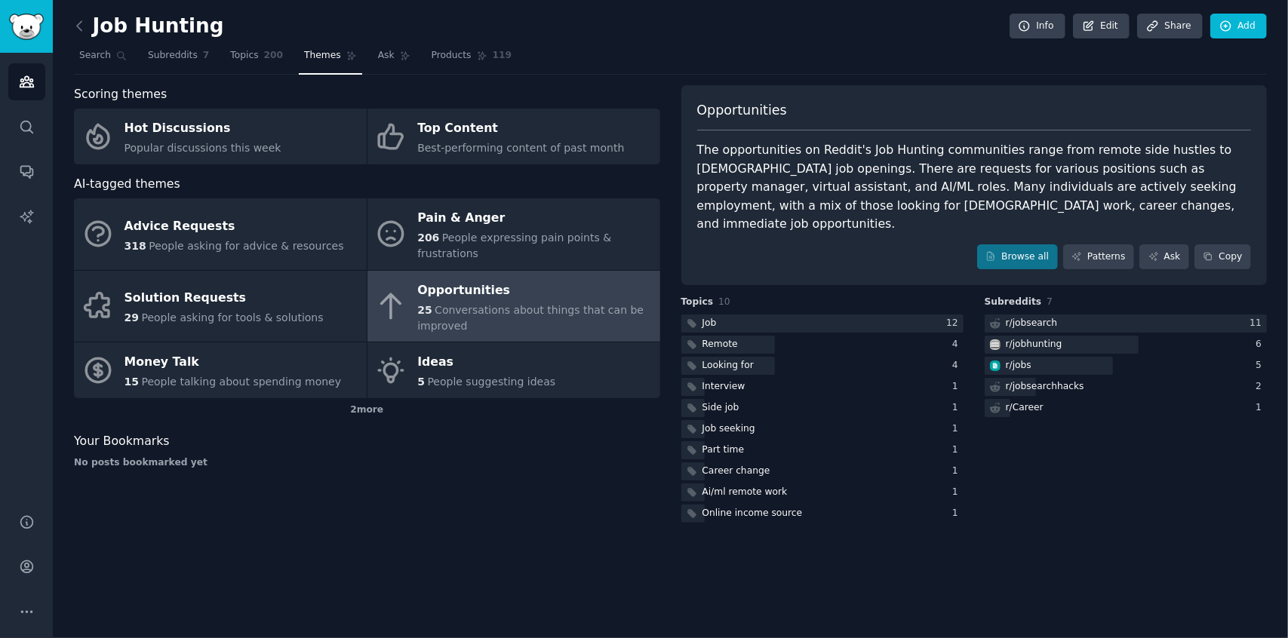
click at [489, 304] on span "Conversations about things that can be improved" at bounding box center [530, 318] width 226 height 28
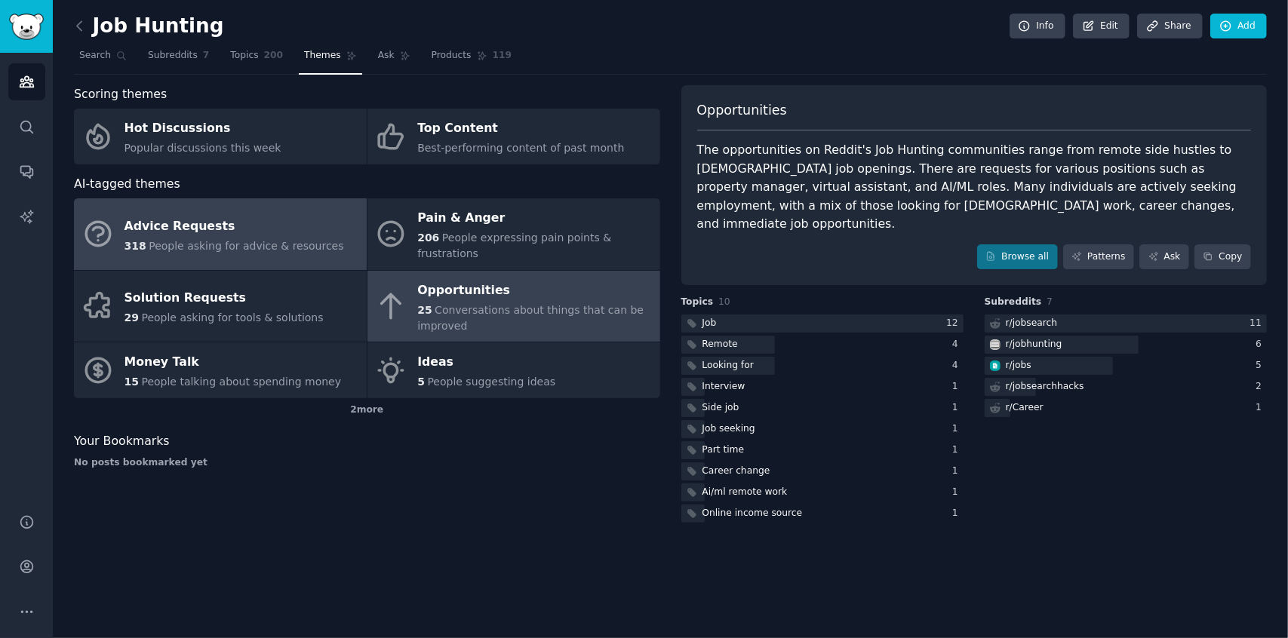
click at [226, 224] on div "Advice Requests" at bounding box center [233, 226] width 219 height 24
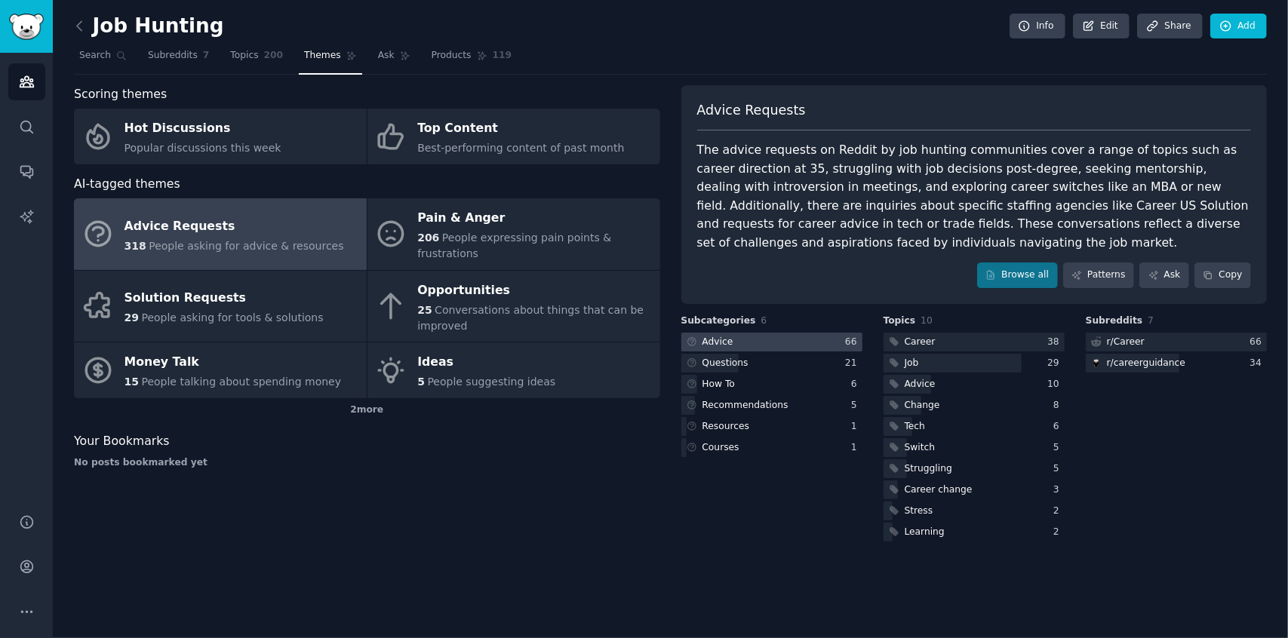
click at [719, 342] on div "Advice" at bounding box center [717, 343] width 31 height 14
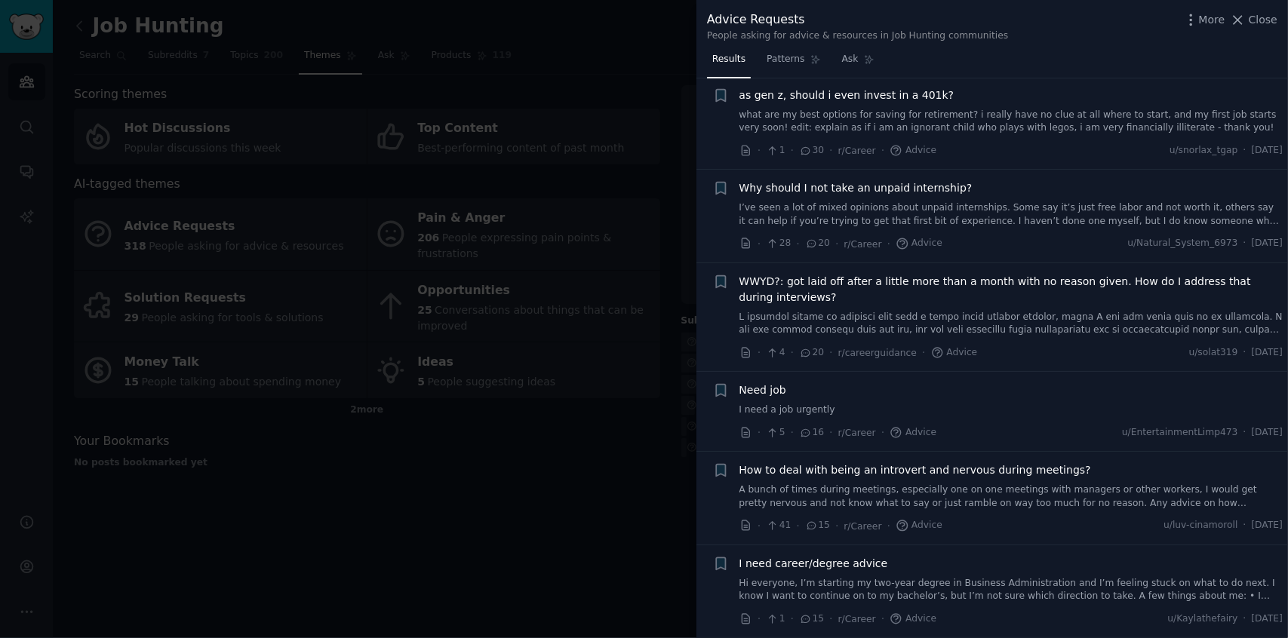
scroll to position [306, 0]
click at [941, 324] on link at bounding box center [1011, 322] width 544 height 26
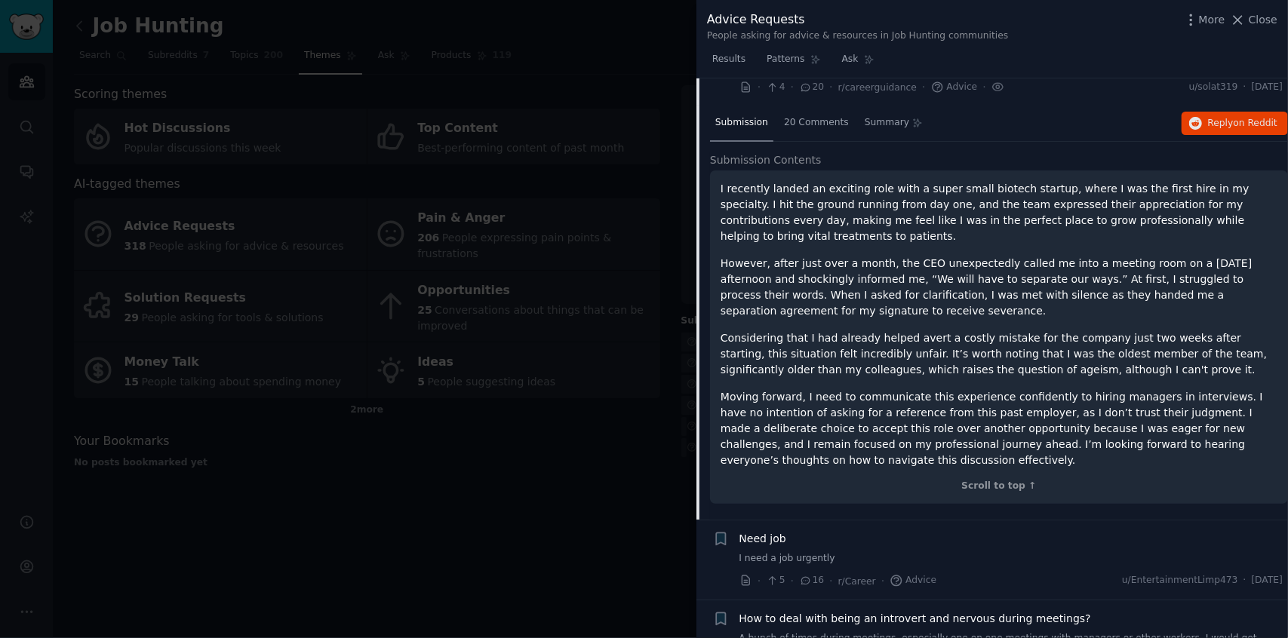
scroll to position [569, 0]
click at [809, 124] on span "20 Comments" at bounding box center [816, 124] width 65 height 14
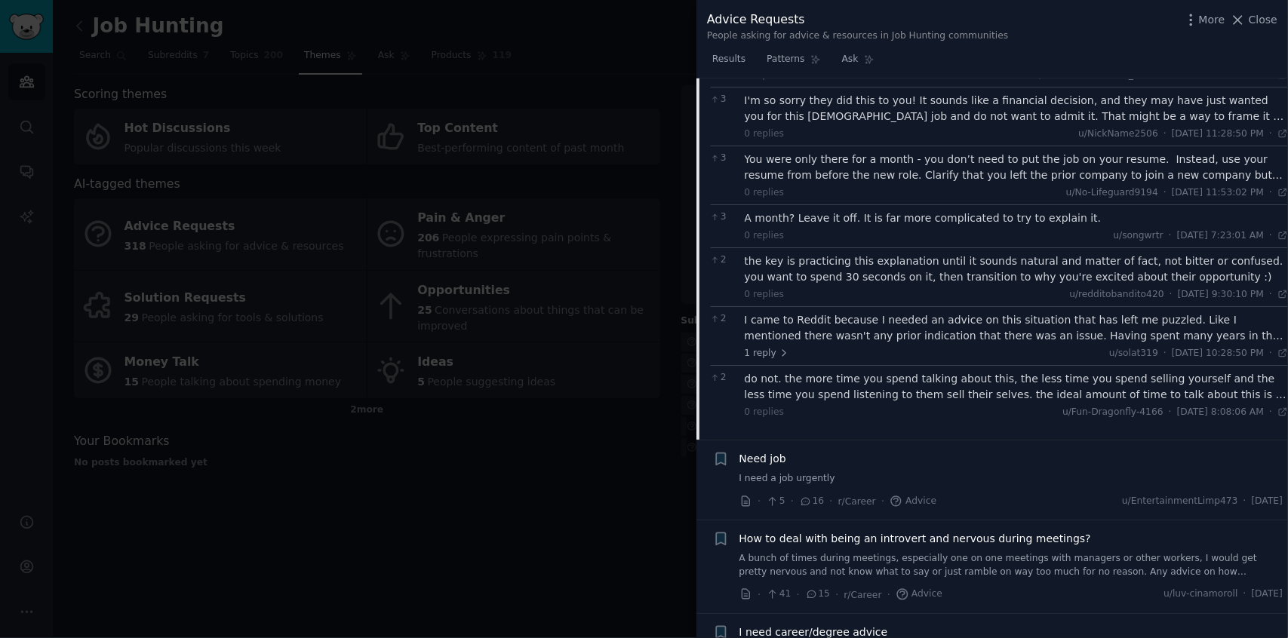
scroll to position [858, 0]
click at [828, 352] on div "1 reply u/solat319 · [DATE] 10:28:50 PM Mon 9/1/2025 ·" at bounding box center [1016, 353] width 544 height 14
